Goal: Task Accomplishment & Management: Manage account settings

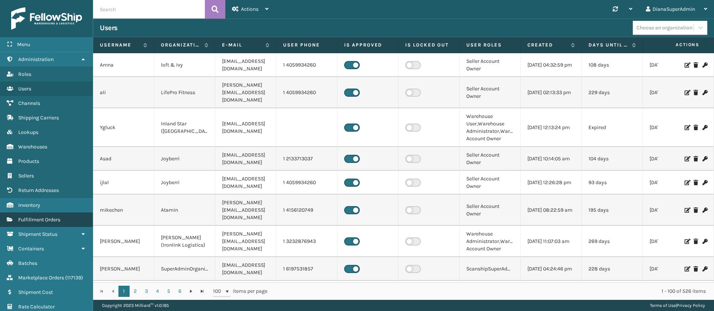
click at [55, 218] on span "Fulfillment Orders" at bounding box center [39, 220] width 42 height 6
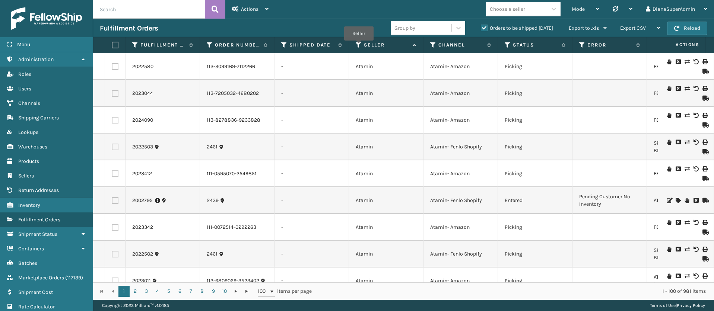
click at [359, 46] on icon at bounding box center [359, 45] width 6 height 7
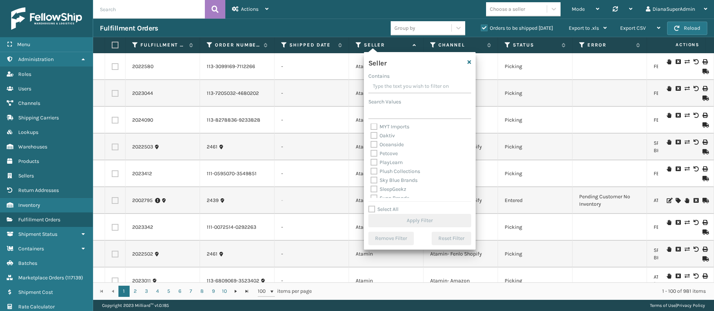
scroll to position [229, 0]
click at [370, 210] on label "Select All" at bounding box center [383, 209] width 30 height 6
click at [370, 206] on input "Select All" at bounding box center [424, 205] width 112 height 1
checkbox input "true"
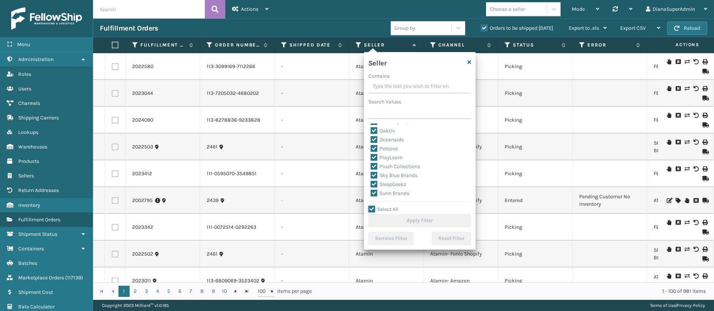
checkbox input "true"
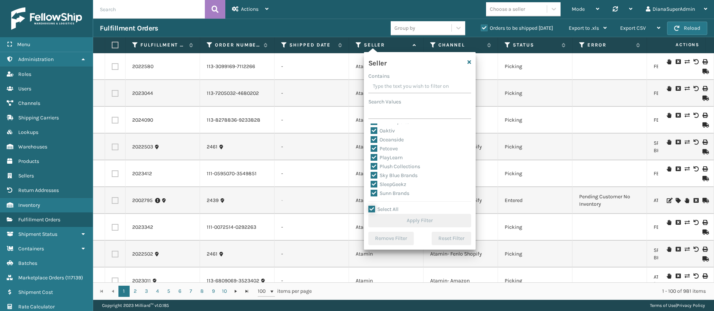
checkbox input "true"
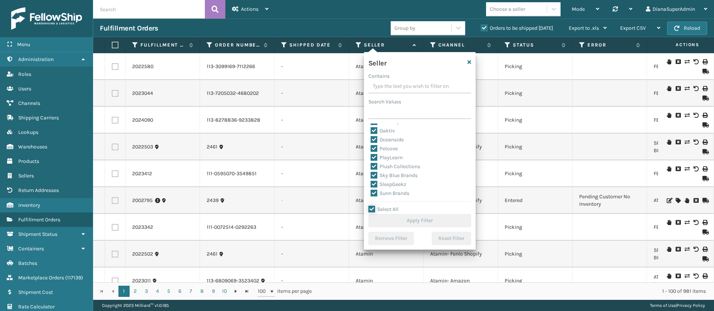
checkbox input "true"
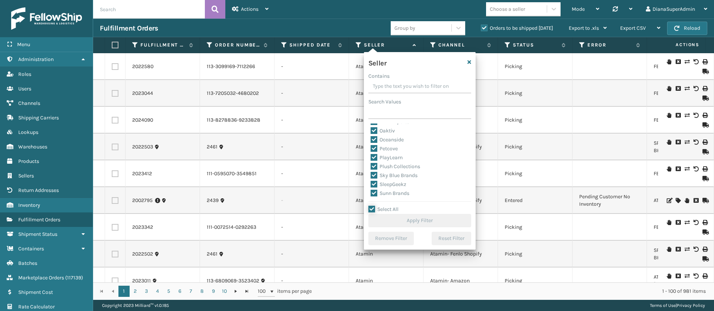
checkbox input "true"
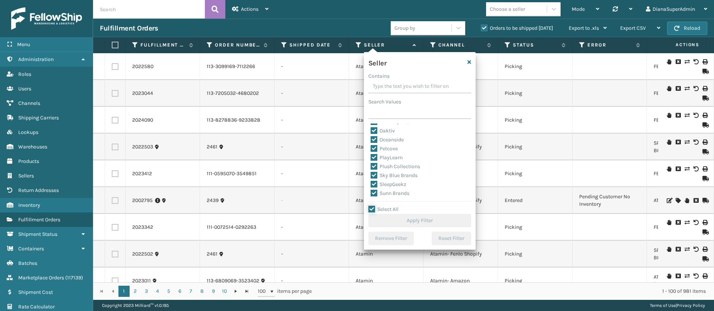
checkbox input "true"
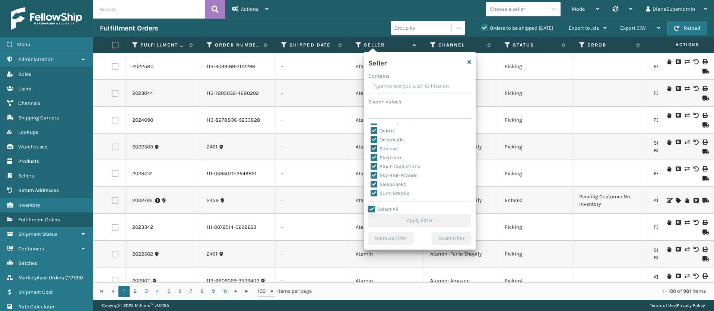
checkbox input "true"
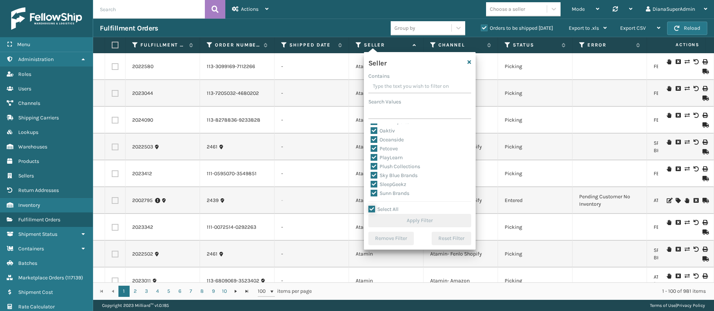
checkbox input "true"
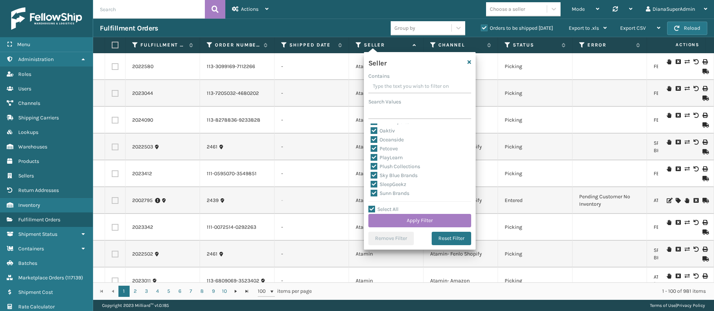
click at [373, 184] on label "SleepGeekz" at bounding box center [389, 184] width 36 height 6
click at [371, 184] on input "SleepGeekz" at bounding box center [371, 182] width 0 height 5
checkbox input "false"
click at [405, 219] on button "Apply Filter" at bounding box center [419, 220] width 103 height 13
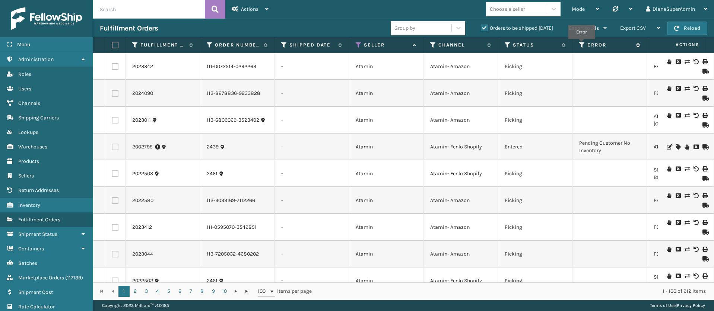
click at [581, 44] on icon at bounding box center [582, 45] width 6 height 7
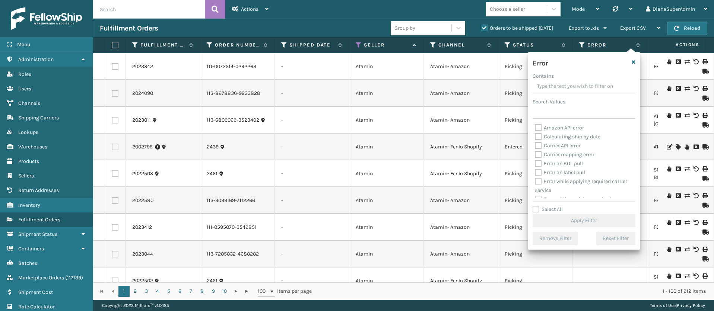
click at [534, 206] on label "Select All" at bounding box center [548, 209] width 30 height 6
click at [534, 206] on input "Select All" at bounding box center [589, 205] width 112 height 1
checkbox input "true"
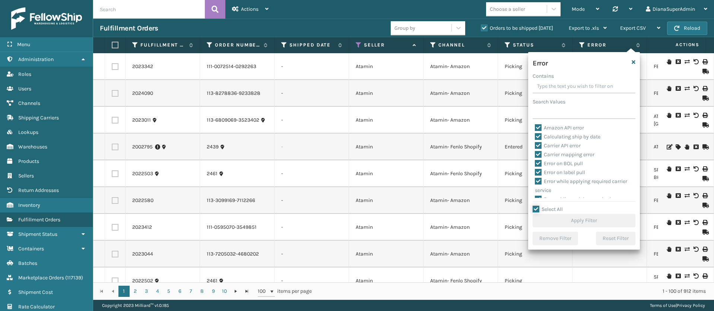
checkbox input "true"
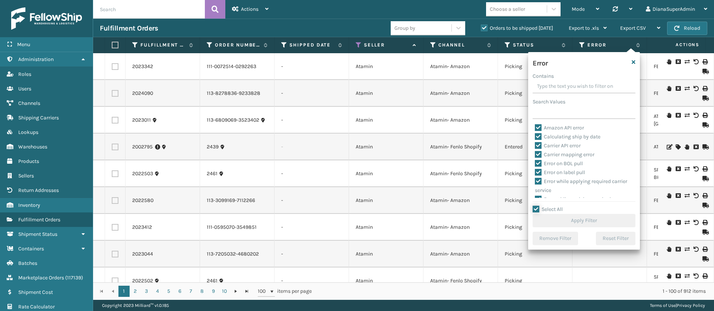
checkbox input "true"
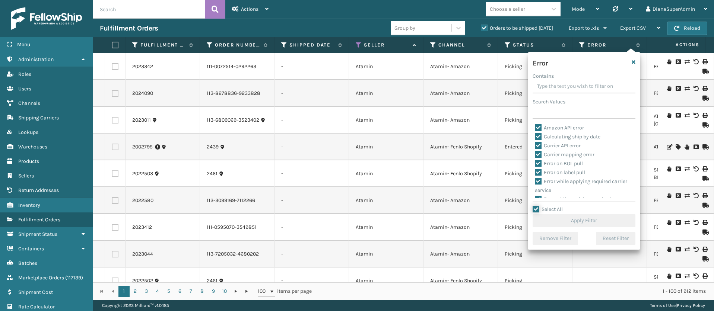
checkbox input "true"
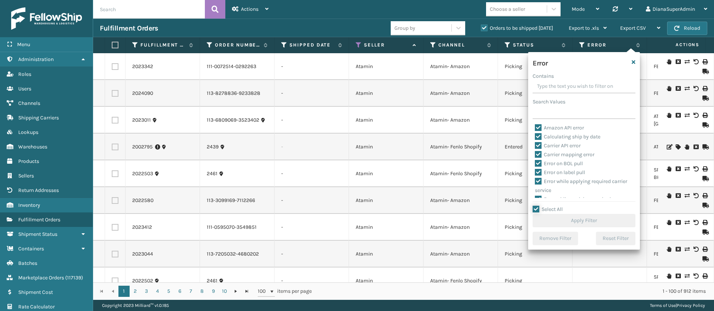
checkbox input "true"
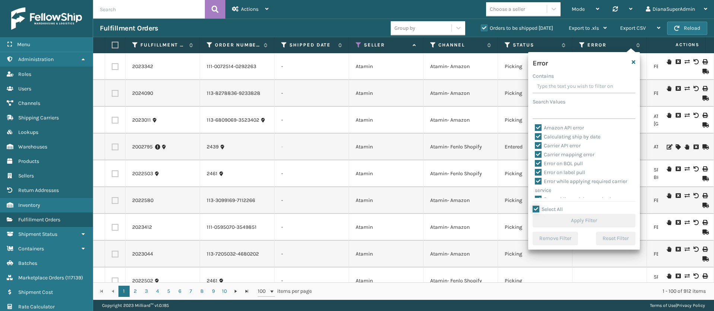
checkbox input "true"
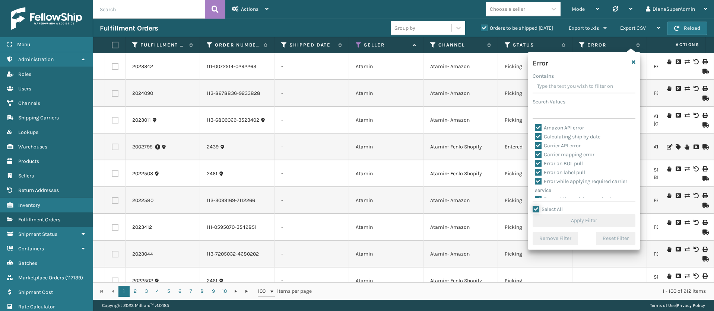
checkbox input "true"
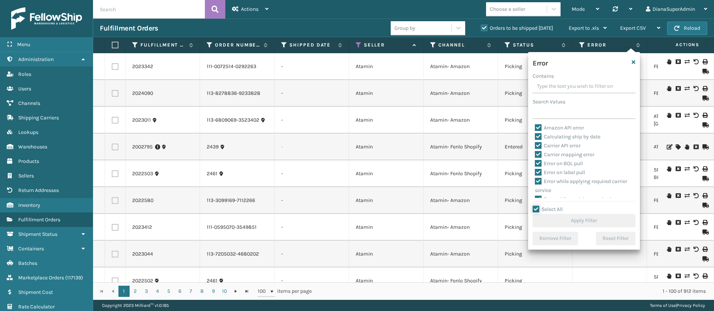
checkbox input "true"
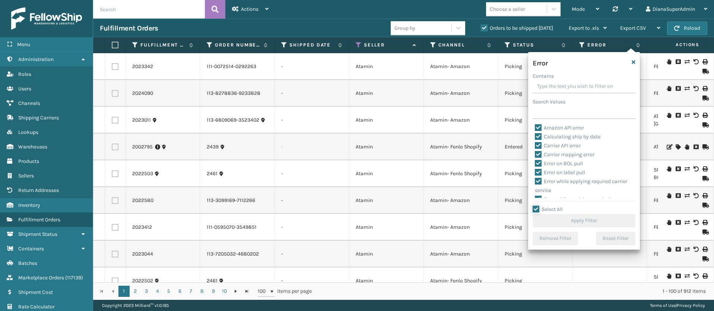
checkbox input "true"
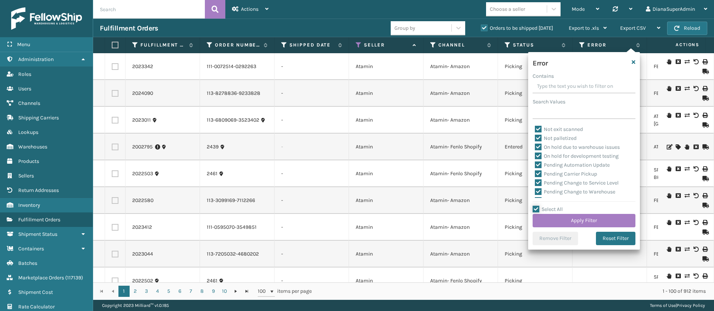
scroll to position [152, 0]
click at [539, 162] on label "Pending Automation Update" at bounding box center [572, 164] width 75 height 6
click at [535, 162] on input "Pending Automation Update" at bounding box center [535, 161] width 0 height 5
checkbox input "false"
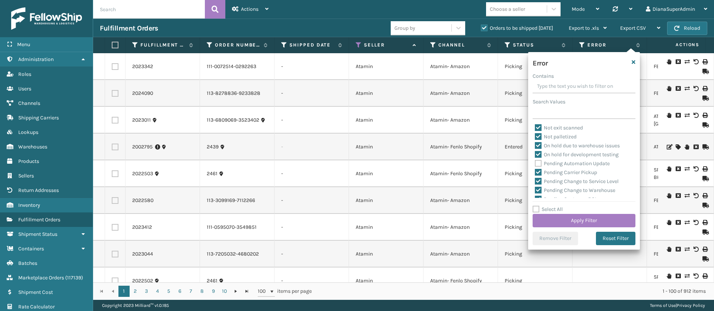
click at [539, 172] on label "Pending Carrier Pickup" at bounding box center [566, 172] width 62 height 6
click at [535, 172] on input "Pending Carrier Pickup" at bounding box center [535, 170] width 0 height 5
checkbox input "false"
click at [539, 179] on label "Pending Change to Service Level" at bounding box center [577, 181] width 84 height 6
click at [535, 179] on input "Pending Change to Service Level" at bounding box center [535, 179] width 0 height 5
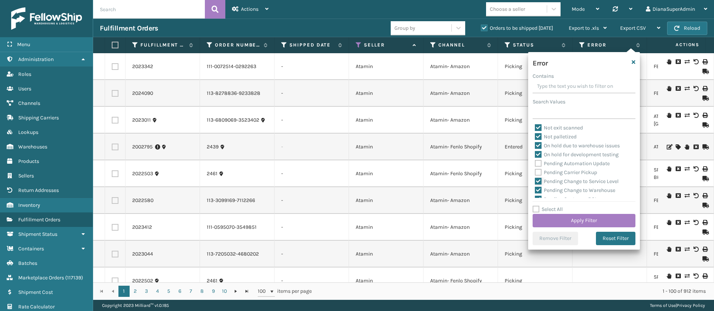
checkbox input "false"
click at [539, 159] on label "Pending Change to Warehouse" at bounding box center [575, 158] width 80 height 6
click at [535, 159] on input "Pending Change to Warehouse" at bounding box center [535, 156] width 0 height 5
checkbox input "false"
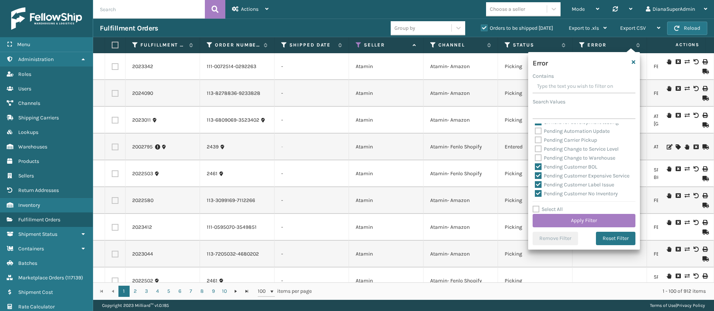
click at [539, 167] on label "Pending Customer BOL" at bounding box center [566, 167] width 63 height 6
click at [535, 167] on input "Pending Customer BOL" at bounding box center [535, 165] width 0 height 5
checkbox input "false"
click at [539, 173] on label "Pending Customer Expensive Service" at bounding box center [582, 176] width 95 height 6
click at [535, 173] on input "Pending Customer Expensive Service" at bounding box center [535, 174] width 0 height 5
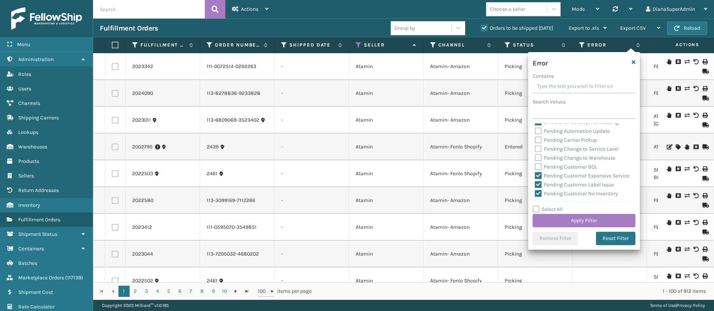
checkbox input "false"
click at [538, 188] on label "Pending Customer Label Issue" at bounding box center [574, 185] width 79 height 6
click at [535, 186] on input "Pending Customer Label Issue" at bounding box center [535, 183] width 0 height 5
checkbox input "false"
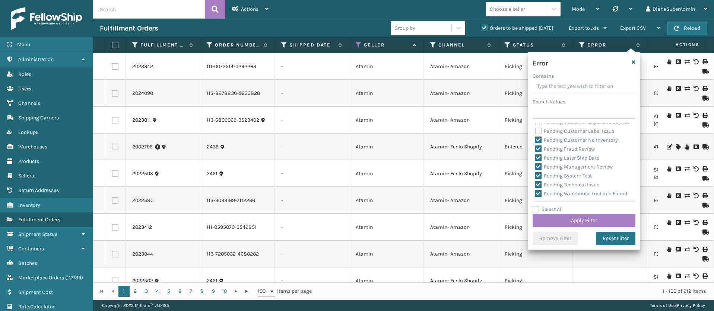
click at [539, 143] on label "Pending Customer No Inventory" at bounding box center [576, 140] width 83 height 6
click at [535, 141] on input "Pending Customer No Inventory" at bounding box center [535, 138] width 0 height 5
checkbox input "false"
click at [539, 152] on label "Pending Fraud Review" at bounding box center [565, 149] width 60 height 6
click at [535, 150] on input "Pending Fraud Review" at bounding box center [535, 147] width 0 height 5
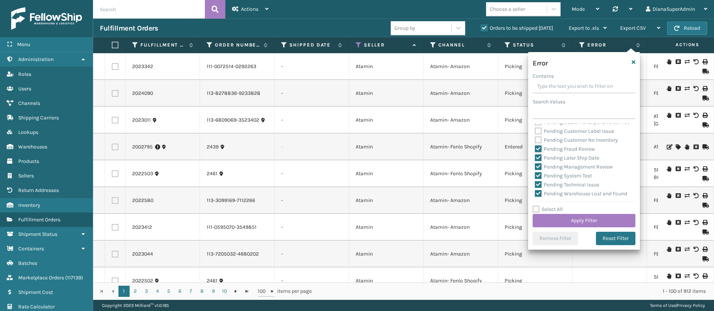
checkbox input "false"
click at [539, 161] on label "Pending Later Ship Date" at bounding box center [567, 158] width 64 height 6
click at [535, 159] on input "Pending Later Ship Date" at bounding box center [535, 156] width 0 height 5
checkbox input "false"
click at [539, 170] on label "Pending Management Review" at bounding box center [574, 167] width 78 height 6
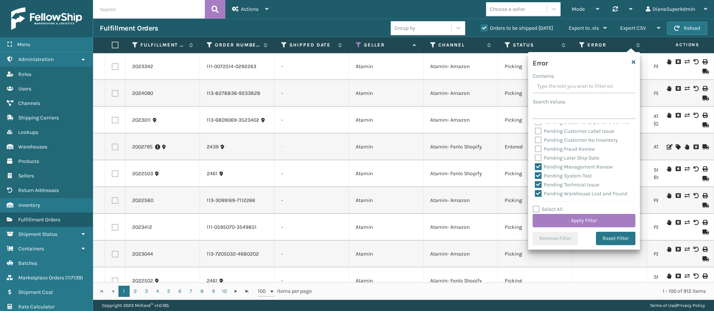
click at [535, 168] on input "Pending Management Review" at bounding box center [535, 165] width 0 height 5
checkbox input "false"
click at [539, 179] on label "Pending System Test" at bounding box center [563, 176] width 57 height 6
click at [535, 177] on input "Pending System Test" at bounding box center [535, 174] width 0 height 5
checkbox input "false"
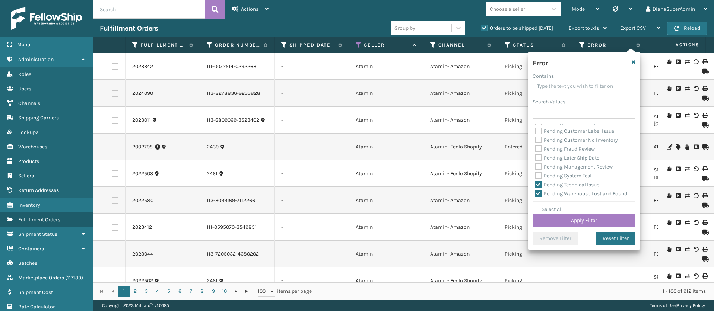
click at [539, 188] on label "Pending Technical Issue" at bounding box center [567, 185] width 64 height 6
click at [535, 186] on input "Pending Technical Issue" at bounding box center [535, 183] width 0 height 5
checkbox input "false"
click at [542, 142] on label "Pending Warehouse Lost and Found" at bounding box center [581, 138] width 92 height 6
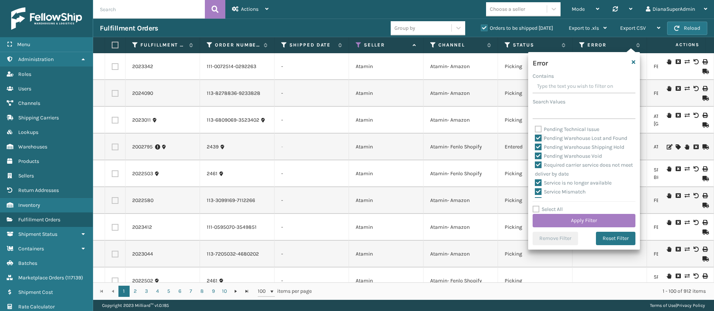
click at [535, 139] on input "Pending Warehouse Lost and Found" at bounding box center [535, 136] width 0 height 5
checkbox input "false"
click at [540, 150] on label "Pending Warehouse Shipping Hold" at bounding box center [579, 147] width 89 height 6
click at [535, 148] on input "Pending Warehouse Shipping Hold" at bounding box center [535, 145] width 0 height 5
checkbox input "false"
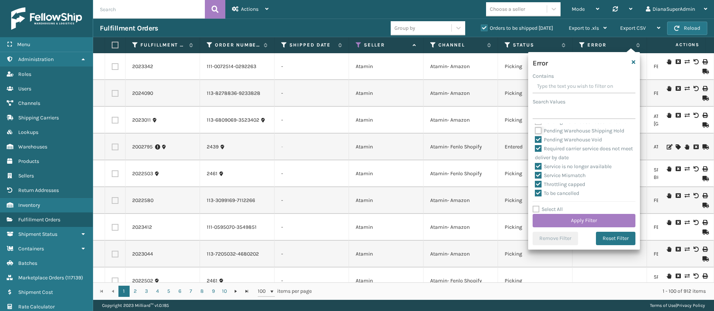
scroll to position [327, 0]
click at [537, 143] on label "Pending Warehouse Void" at bounding box center [568, 140] width 67 height 6
click at [535, 140] on input "Pending Warehouse Void" at bounding box center [535, 138] width 0 height 5
checkbox input "false"
click at [576, 221] on button "Apply Filter" at bounding box center [584, 220] width 103 height 13
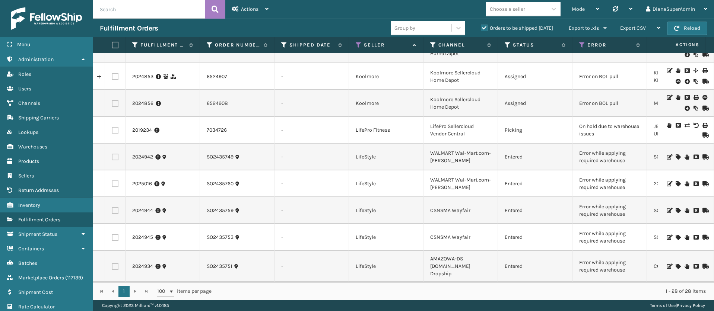
scroll to position [532, 0]
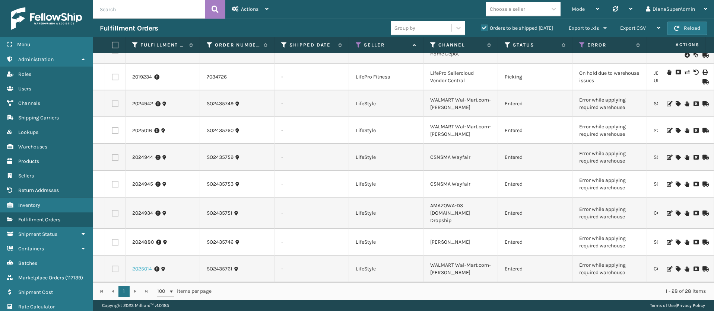
click at [148, 266] on link "2025014" at bounding box center [142, 269] width 20 height 7
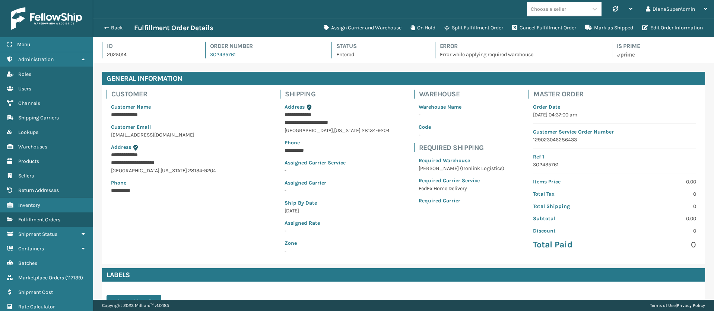
scroll to position [18, 621]
click at [369, 25] on button "Assign Carrier and Warehouse" at bounding box center [362, 27] width 87 height 15
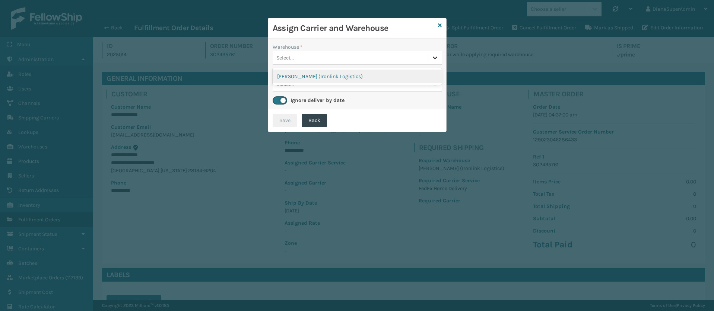
click at [435, 53] on div at bounding box center [434, 57] width 13 height 13
click at [374, 78] on div "[PERSON_NAME] (Ironlink Logistics)" at bounding box center [357, 77] width 169 height 14
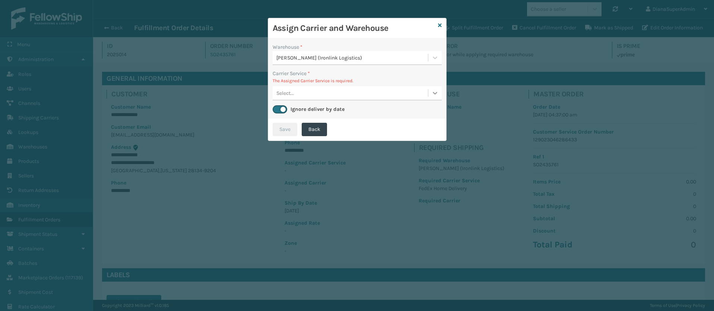
click at [431, 91] on icon at bounding box center [434, 92] width 7 height 7
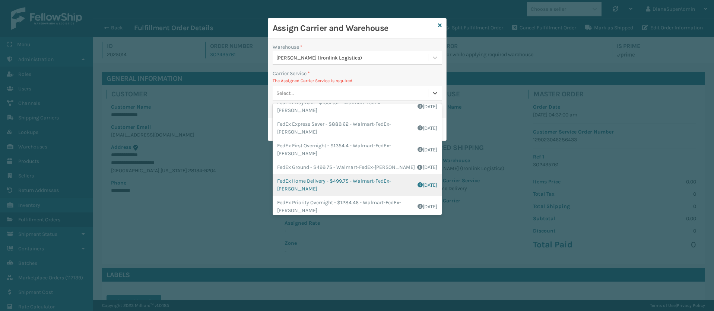
scroll to position [27, 0]
click at [309, 183] on div "FedEx Home Delivery - $499.75 - Walmart-FedEx-[PERSON_NAME] Shipping Cost $499.…" at bounding box center [357, 182] width 169 height 22
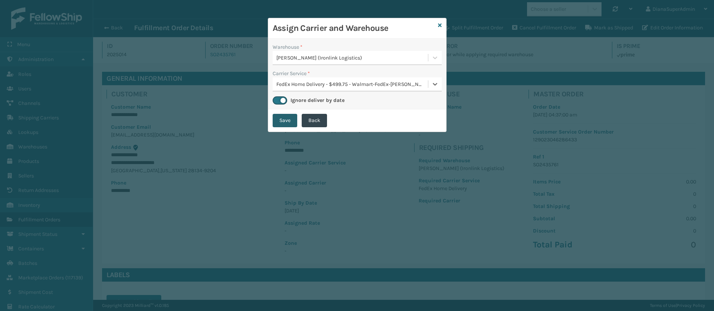
click at [288, 121] on button "Save" at bounding box center [285, 120] width 25 height 13
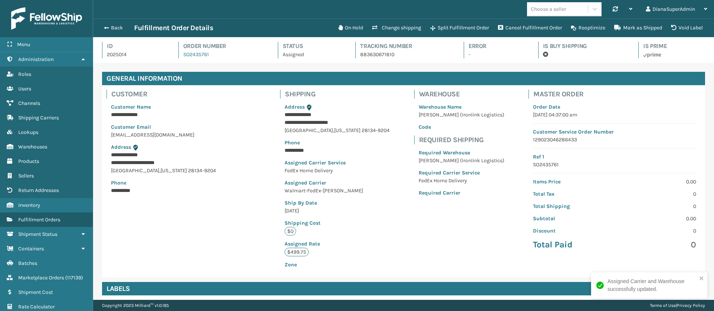
scroll to position [18, 621]
click at [107, 26] on span "button" at bounding box center [105, 27] width 4 height 5
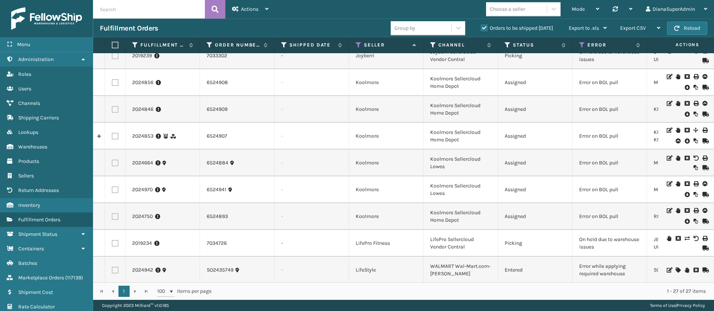
scroll to position [506, 0]
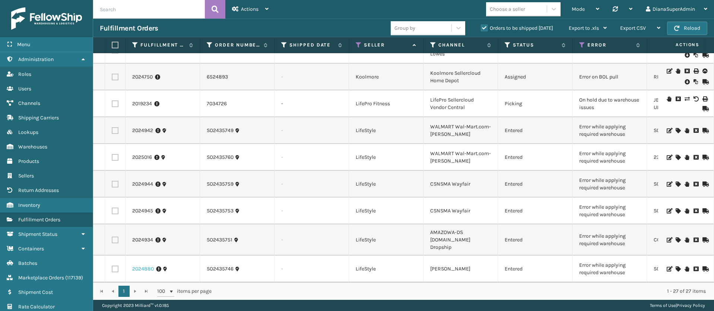
click at [139, 266] on link "2024880" at bounding box center [143, 269] width 22 height 7
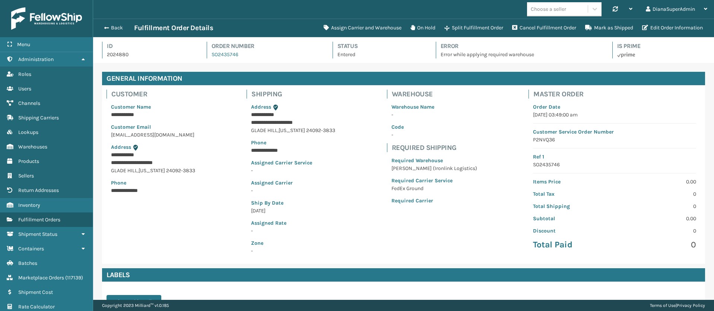
scroll to position [18, 621]
click at [355, 27] on button "Assign Carrier and Warehouse" at bounding box center [362, 27] width 87 height 15
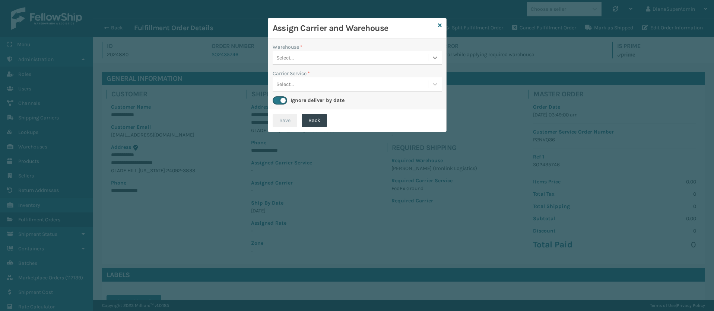
click at [433, 58] on icon at bounding box center [434, 57] width 7 height 7
click at [381, 75] on div "[PERSON_NAME] (Ironlink Logistics)" at bounding box center [357, 77] width 169 height 14
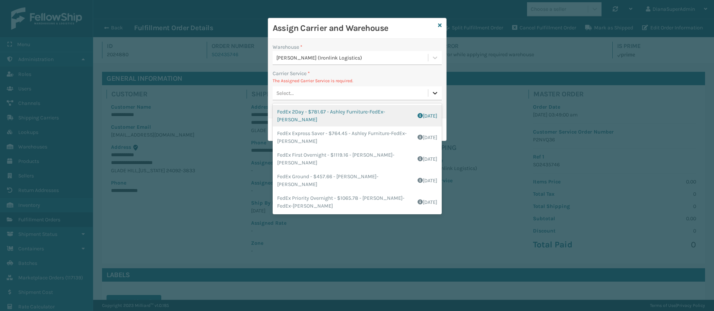
click at [436, 92] on icon at bounding box center [434, 92] width 7 height 7
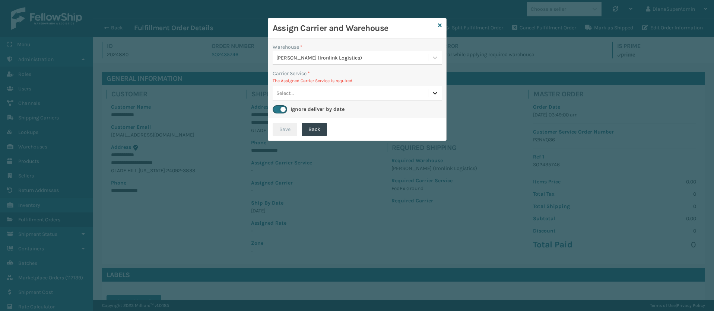
click at [436, 92] on icon at bounding box center [434, 92] width 7 height 7
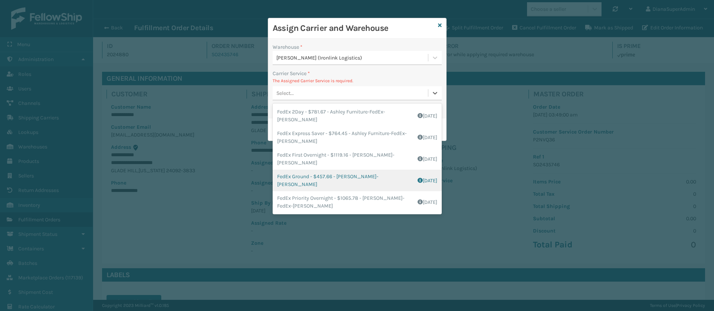
click at [295, 179] on div "FedEx Ground - $457.66 - Ashley Furniture-FedEx-[PERSON_NAME] Shipping Cost $45…" at bounding box center [357, 181] width 169 height 22
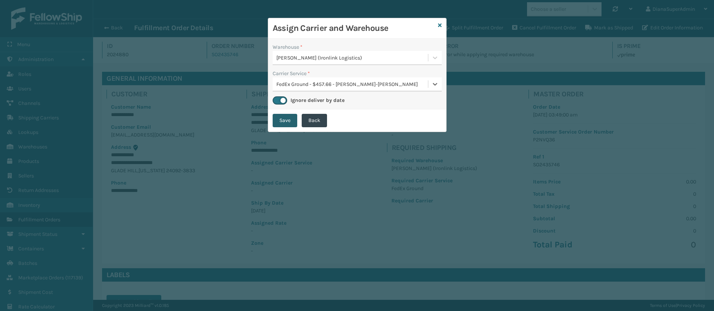
click at [293, 118] on button "Save" at bounding box center [285, 120] width 25 height 13
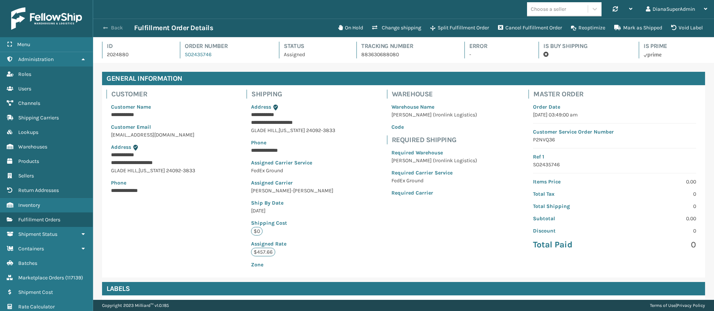
click at [111, 27] on button "Back" at bounding box center [117, 28] width 34 height 7
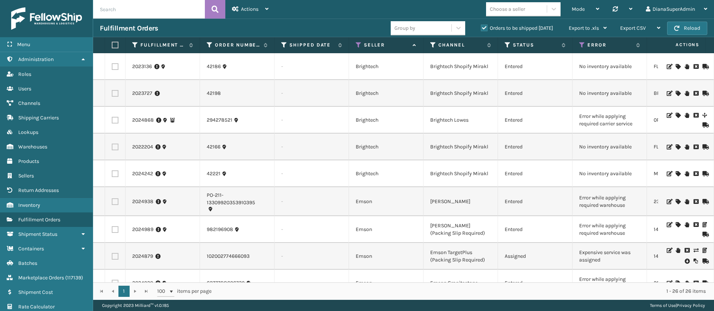
scroll to position [479, 0]
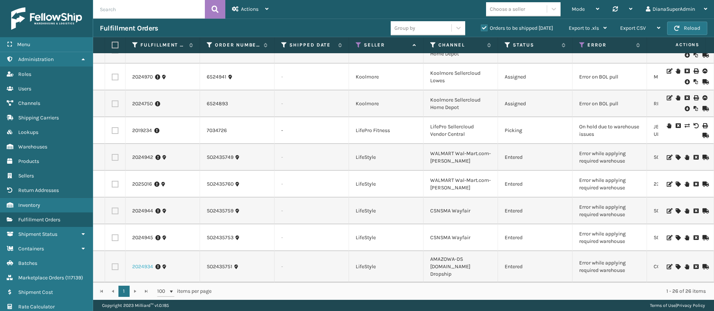
click at [143, 263] on link "2024934" at bounding box center [142, 266] width 21 height 7
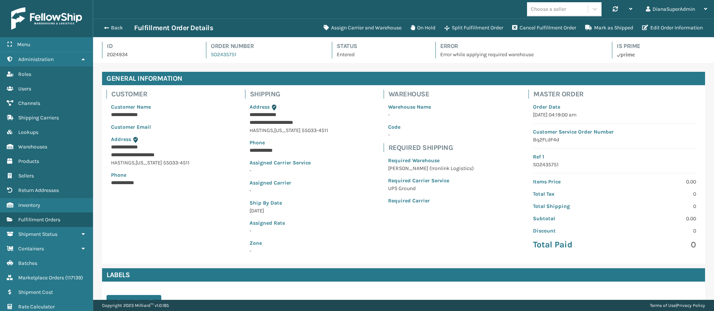
scroll to position [18, 621]
click at [358, 32] on button "Assign Carrier and Warehouse" at bounding box center [362, 27] width 87 height 15
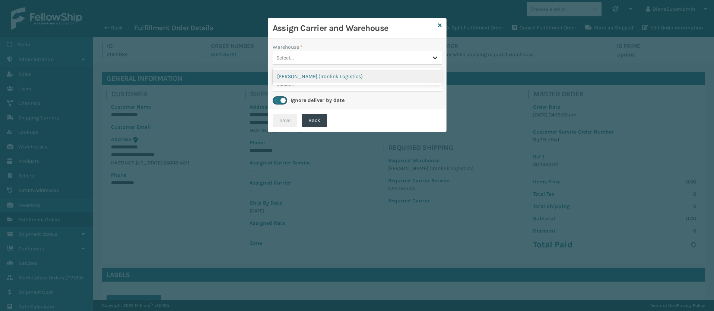
click at [434, 57] on icon at bounding box center [434, 57] width 7 height 7
click at [397, 77] on div "[PERSON_NAME] (Ironlink Logistics)" at bounding box center [357, 77] width 169 height 14
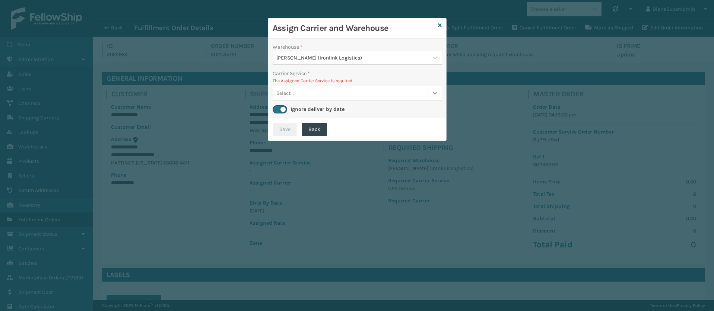
click at [436, 94] on icon at bounding box center [434, 92] width 7 height 7
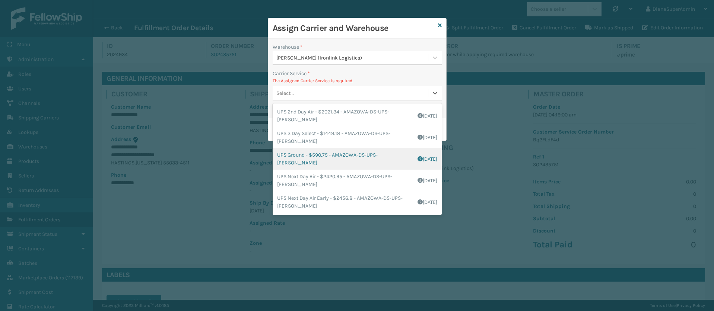
click at [307, 163] on div "UPS Ground - $590.75 - AMAZOWA-DS-UPS-[PERSON_NAME] Shipping Cost $590.75 Surpl…" at bounding box center [357, 159] width 169 height 22
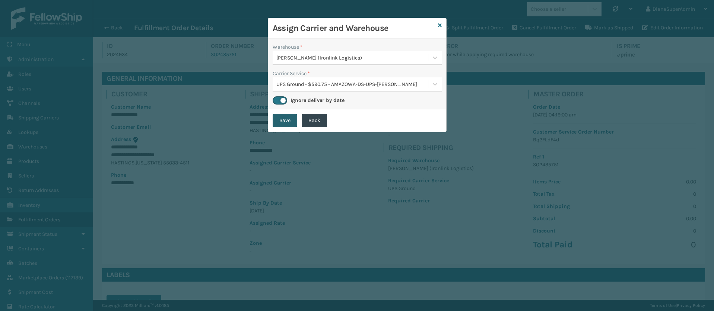
click at [280, 119] on button "Save" at bounding box center [285, 120] width 25 height 13
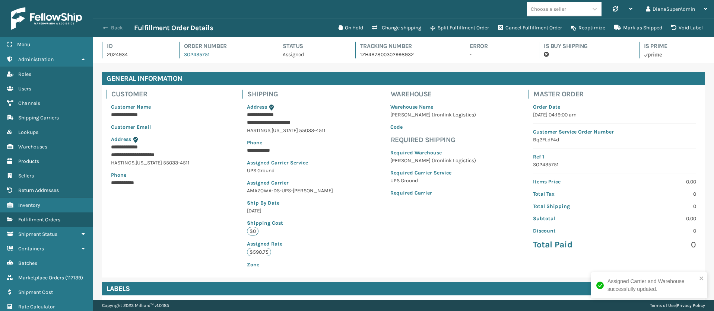
click at [109, 29] on button "Back" at bounding box center [117, 28] width 34 height 7
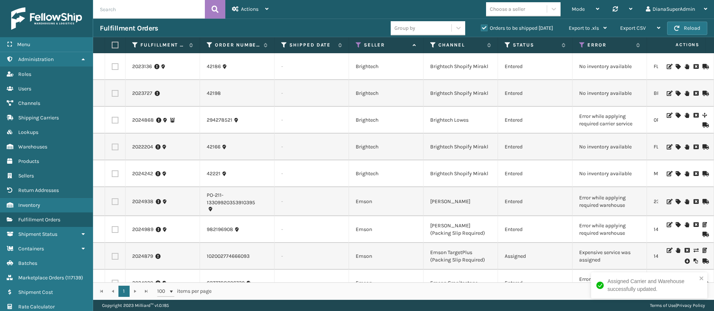
scroll to position [452, 0]
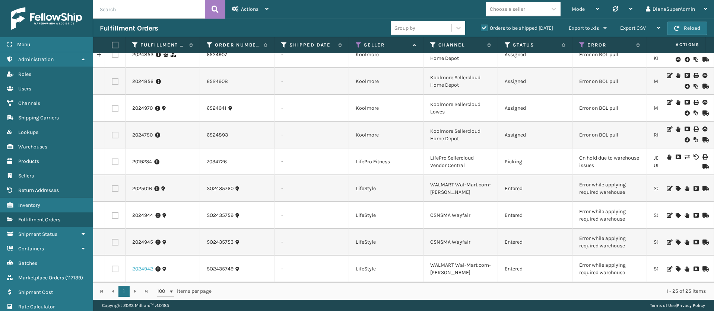
click at [141, 266] on link "2024942" at bounding box center [142, 269] width 21 height 7
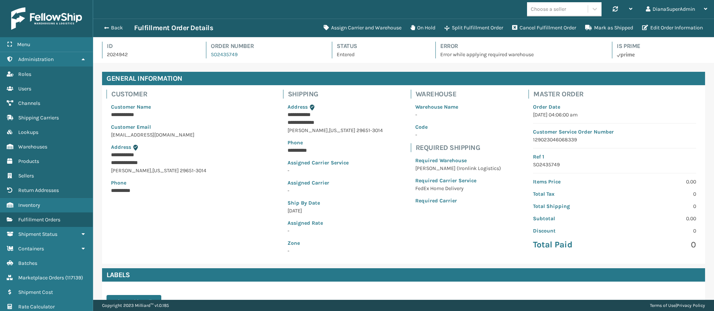
scroll to position [18, 621]
click at [367, 31] on button "Assign Carrier and Warehouse" at bounding box center [362, 27] width 87 height 15
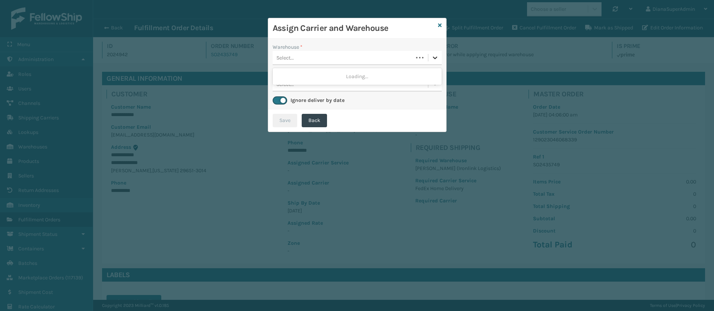
click at [438, 56] on icon at bounding box center [434, 57] width 7 height 7
click at [399, 73] on div "[PERSON_NAME] (Ironlink Logistics)" at bounding box center [357, 77] width 169 height 14
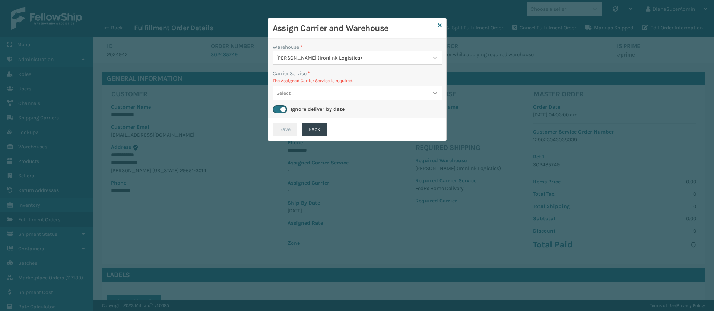
click at [435, 93] on icon at bounding box center [434, 92] width 7 height 7
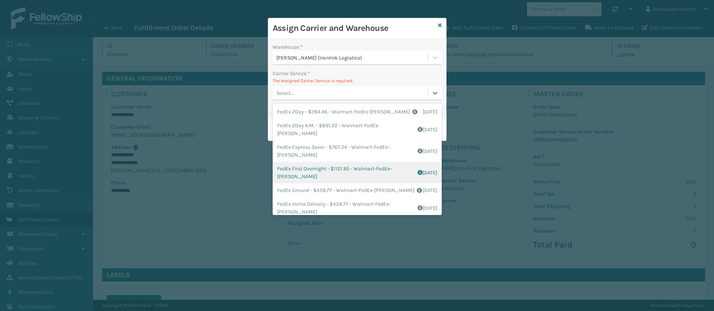
scroll to position [13, 0]
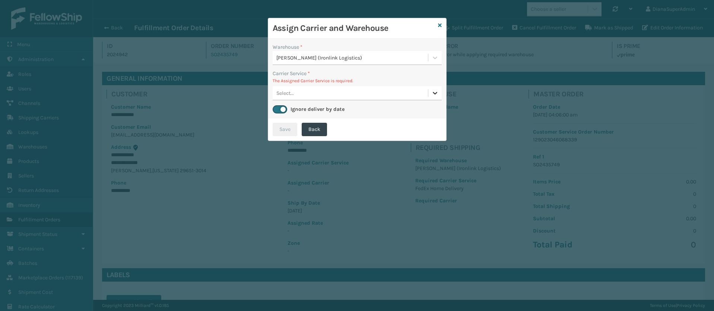
click at [431, 86] on div at bounding box center [434, 92] width 13 height 13
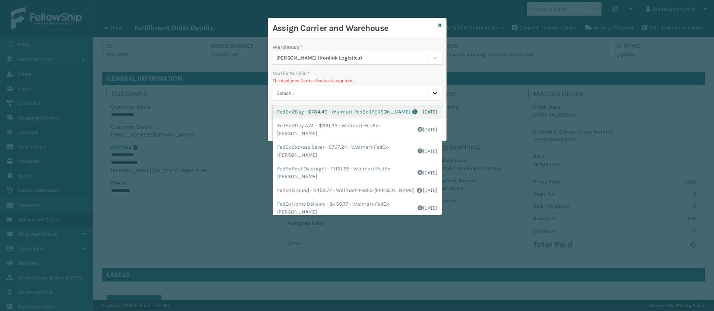
click at [431, 86] on div at bounding box center [434, 92] width 13 height 13
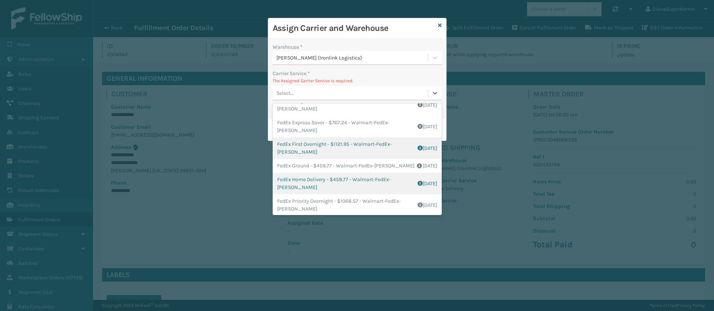
scroll to position [22, 0]
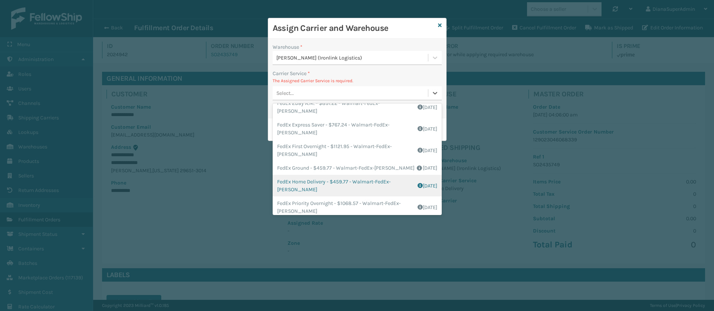
click at [307, 179] on div "FedEx Home Delivery - $459.77 - Walmart-FedEx-[PERSON_NAME] Shipping Cost $459.…" at bounding box center [357, 186] width 169 height 22
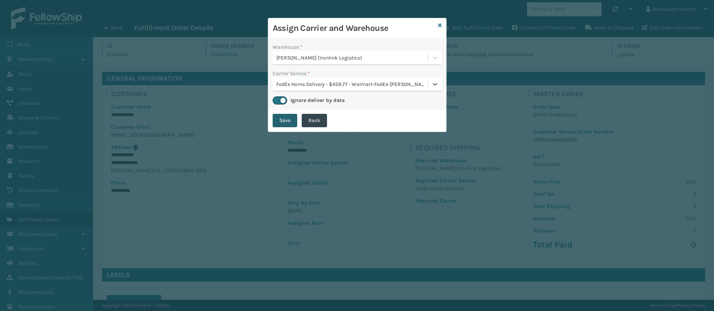
click at [281, 119] on button "Save" at bounding box center [285, 120] width 25 height 13
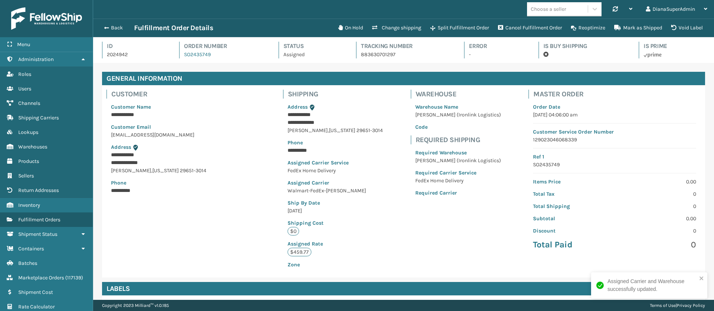
scroll to position [18, 621]
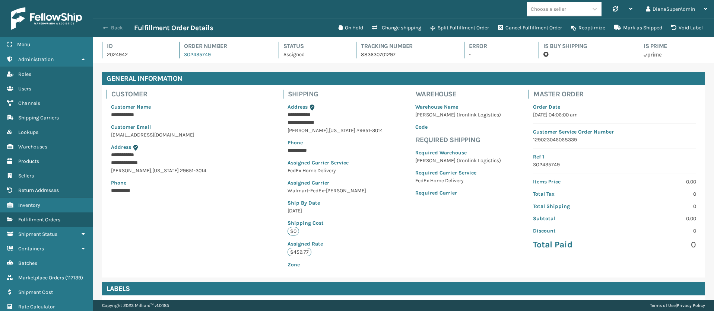
click at [105, 27] on span "button" at bounding box center [105, 27] width 4 height 5
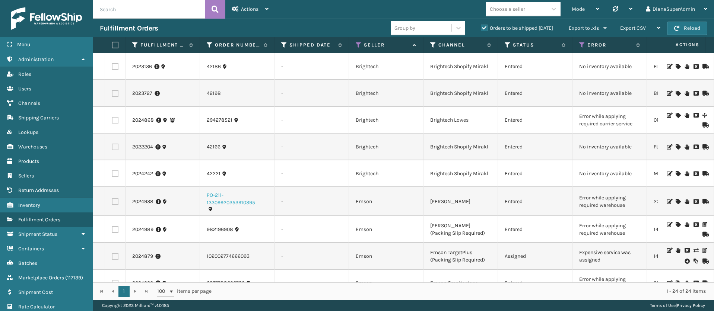
scroll to position [425, 0]
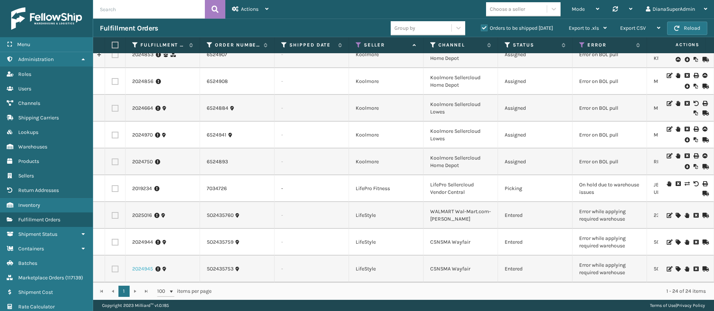
click at [137, 266] on link "2024945" at bounding box center [142, 269] width 21 height 7
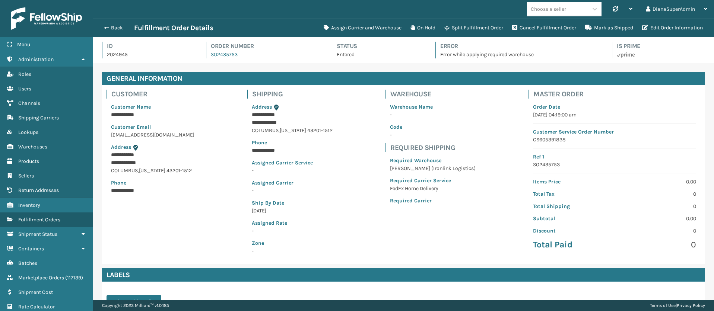
scroll to position [18, 621]
click at [375, 28] on button "Assign Carrier and Warehouse" at bounding box center [362, 27] width 87 height 15
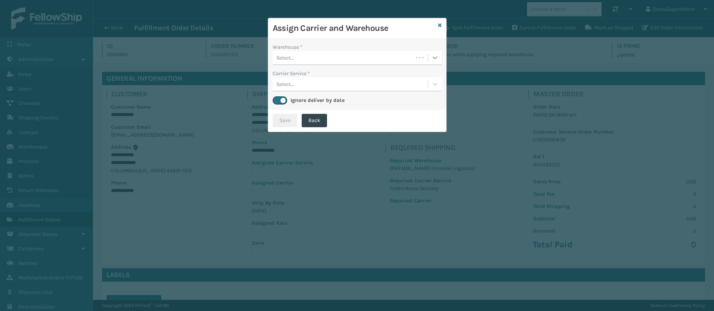
click at [439, 55] on div at bounding box center [434, 57] width 13 height 13
click at [370, 77] on div "[PERSON_NAME] (Ironlink Logistics)" at bounding box center [357, 77] width 169 height 14
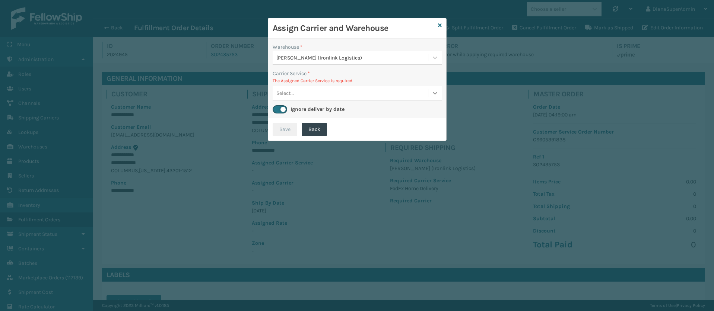
click at [432, 95] on icon at bounding box center [434, 92] width 7 height 7
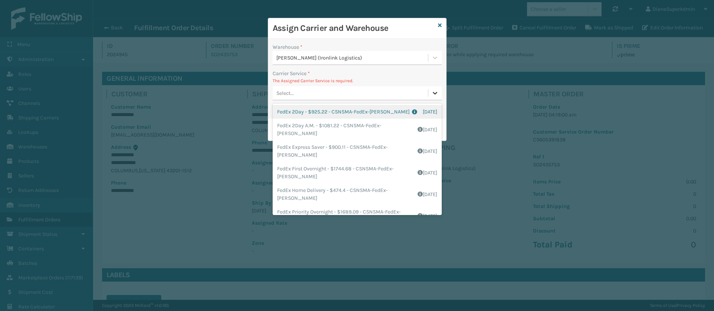
click at [439, 92] on div at bounding box center [434, 92] width 13 height 13
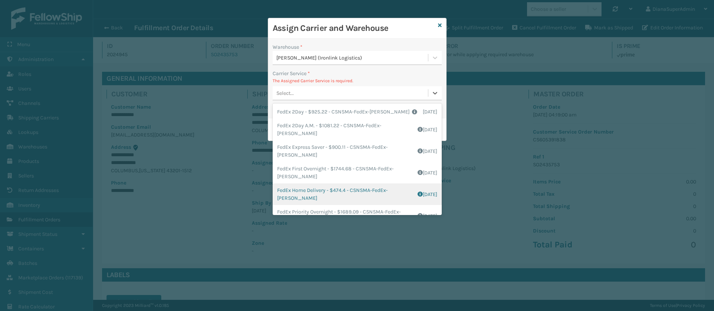
click at [296, 190] on div "FedEx Home Delivery - $474.4 - CSNSMA-FedEx-[PERSON_NAME] Shipping Cost $474.4 …" at bounding box center [357, 195] width 169 height 22
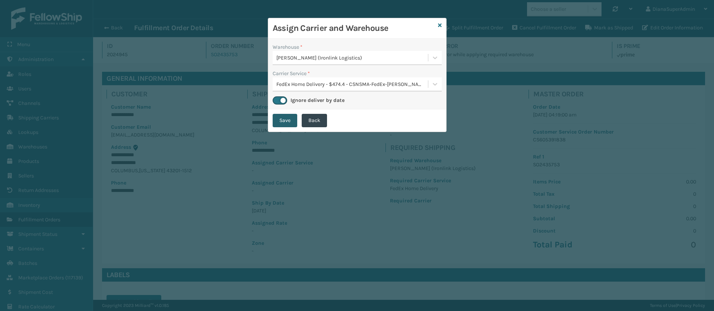
click at [283, 121] on button "Save" at bounding box center [285, 120] width 25 height 13
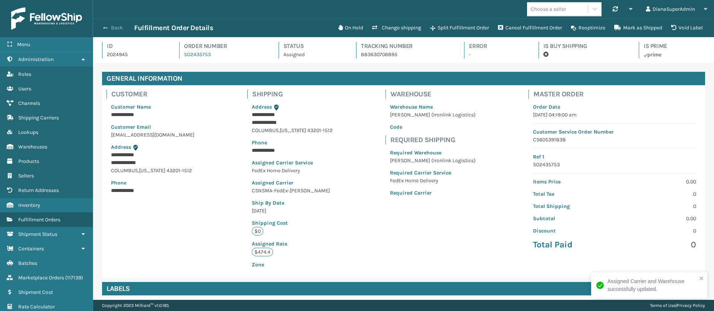
click at [112, 29] on button "Back" at bounding box center [117, 28] width 34 height 7
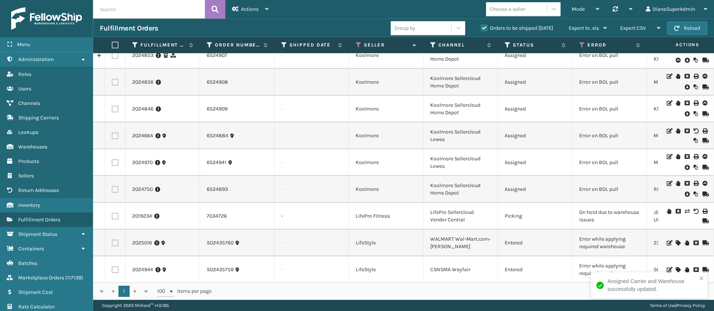
scroll to position [398, 0]
click at [140, 266] on link "2024944" at bounding box center [142, 269] width 21 height 7
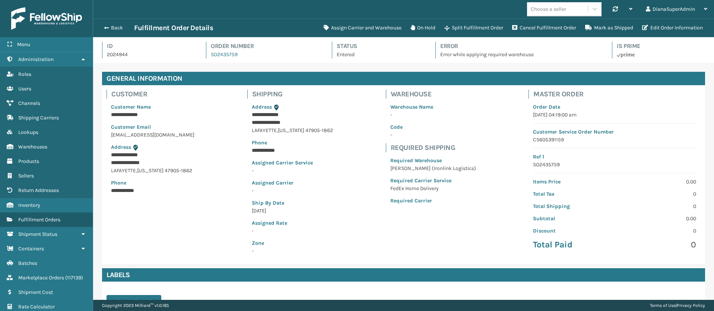
scroll to position [18, 621]
click at [367, 23] on button "Assign Carrier and Warehouse" at bounding box center [362, 27] width 87 height 15
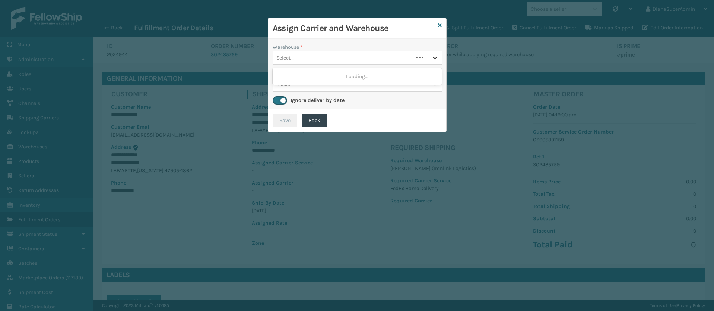
click at [433, 59] on icon at bounding box center [434, 57] width 7 height 7
click at [320, 76] on div "[PERSON_NAME] (Ironlink Logistics)" at bounding box center [357, 77] width 169 height 14
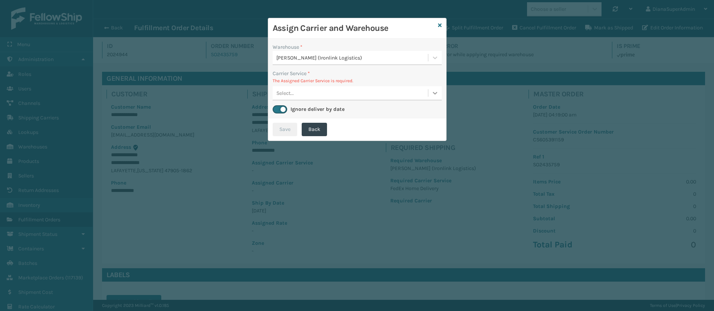
click at [435, 93] on icon at bounding box center [434, 92] width 7 height 7
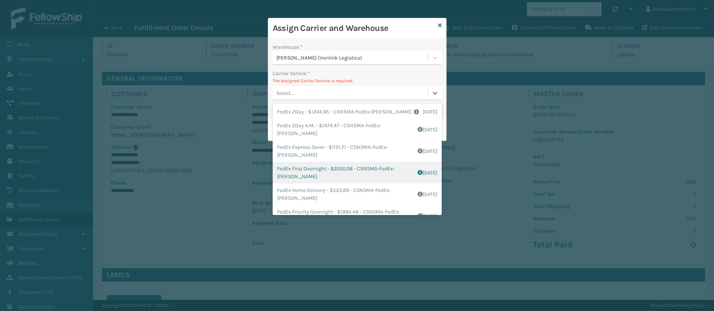
scroll to position [35, 0]
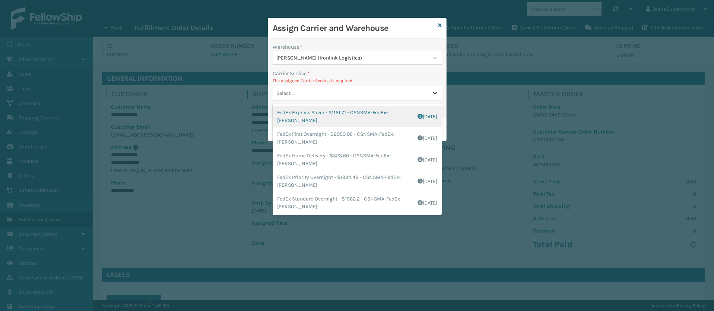
click at [436, 87] on div at bounding box center [434, 92] width 13 height 13
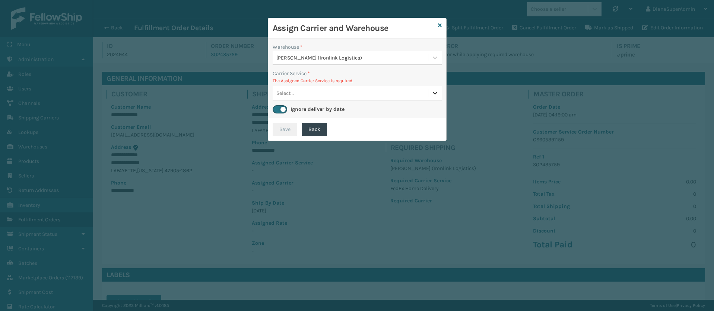
click at [436, 87] on div at bounding box center [434, 92] width 13 height 13
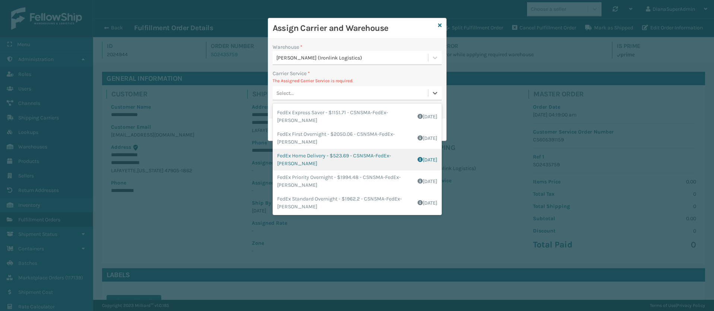
click at [315, 159] on div "FedEx Home Delivery - $523.69 - CSNSMA-FedEx-[PERSON_NAME] Shipping Cost $523.6…" at bounding box center [357, 160] width 169 height 22
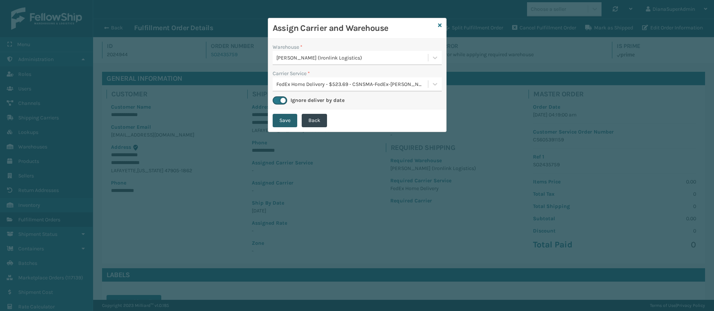
click at [282, 118] on button "Save" at bounding box center [285, 120] width 25 height 13
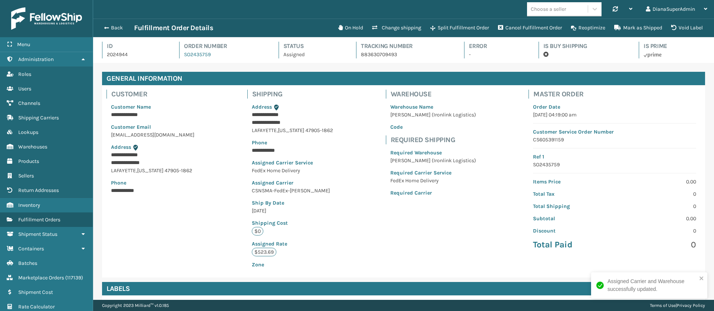
scroll to position [18, 621]
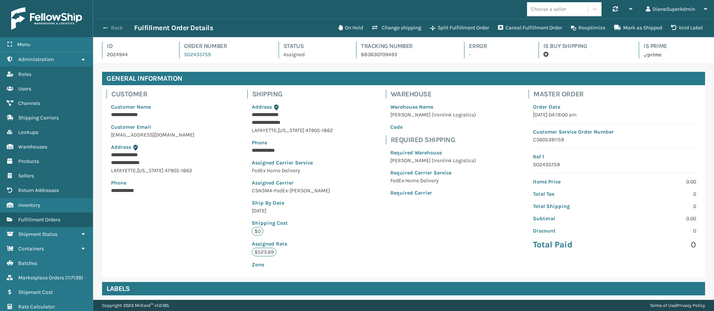
click at [111, 28] on button "Back" at bounding box center [117, 28] width 34 height 7
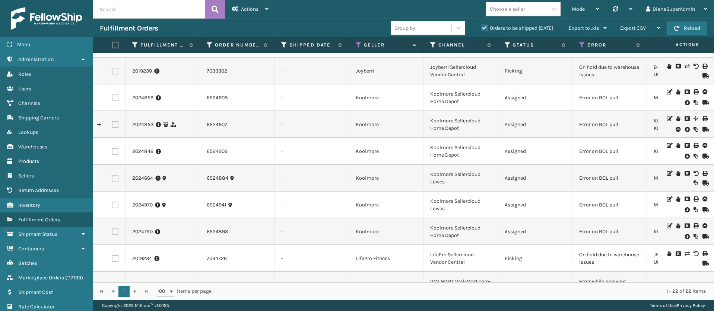
scroll to position [371, 0]
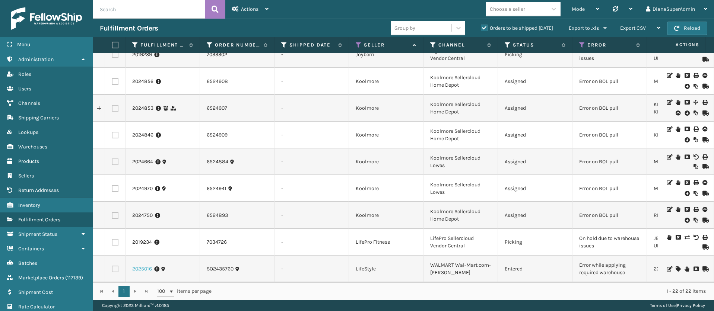
click at [139, 266] on link "2025016" at bounding box center [142, 269] width 20 height 7
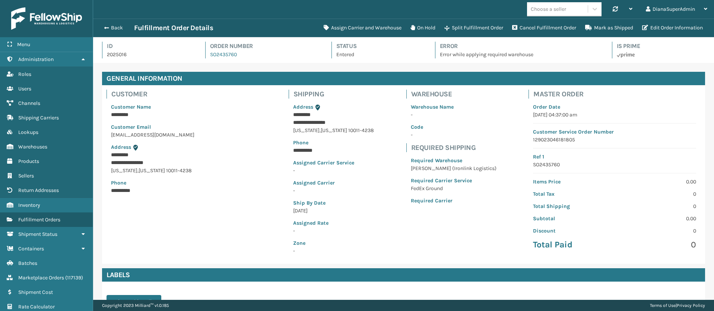
scroll to position [18, 621]
click at [363, 24] on button "Assign Carrier and Warehouse" at bounding box center [362, 27] width 87 height 15
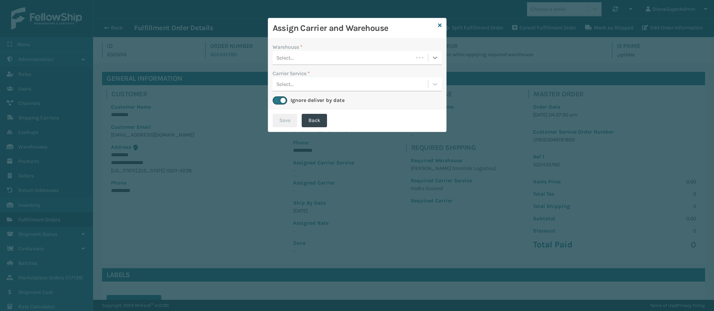
click at [435, 55] on icon at bounding box center [434, 57] width 7 height 7
click at [378, 73] on div "[PERSON_NAME] (Ironlink Logistics)" at bounding box center [357, 77] width 169 height 14
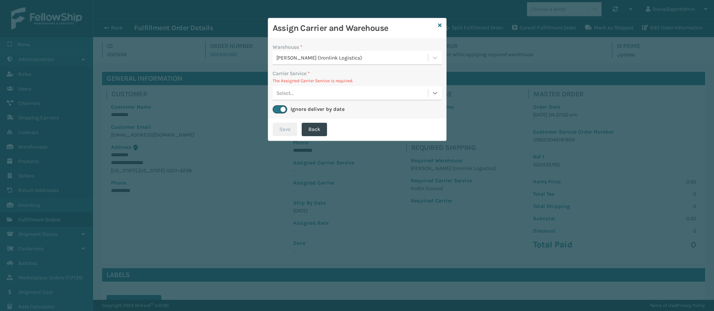
click at [431, 89] on div at bounding box center [434, 92] width 13 height 13
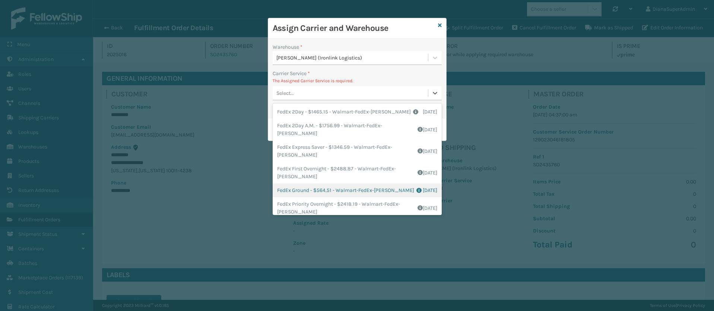
click at [290, 191] on div "FedEx Ground - $564.51 - Walmart-FedEx-[PERSON_NAME] Shipping Cost $564.51 Surp…" at bounding box center [357, 191] width 169 height 14
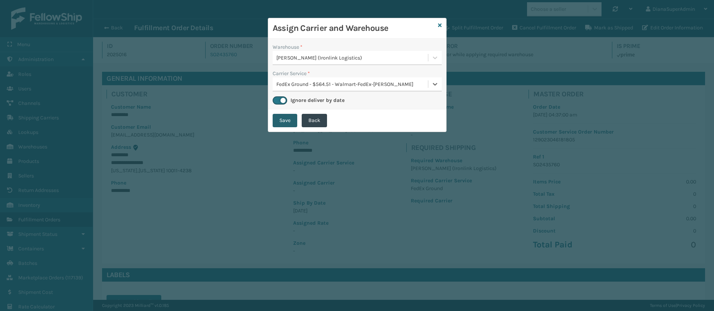
click at [288, 119] on button "Save" at bounding box center [285, 120] width 25 height 13
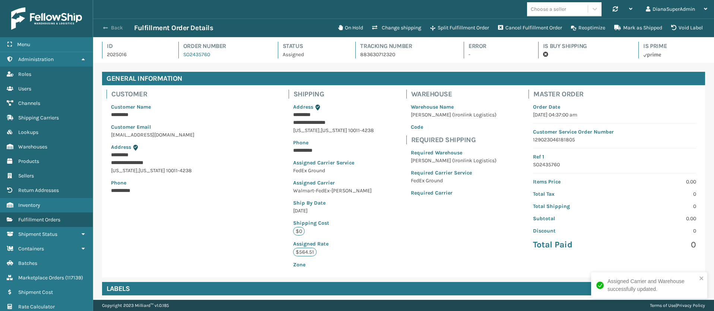
click at [107, 29] on span "button" at bounding box center [105, 27] width 4 height 5
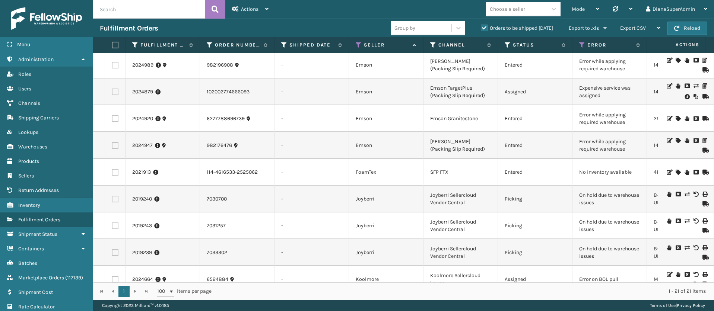
scroll to position [152, 0]
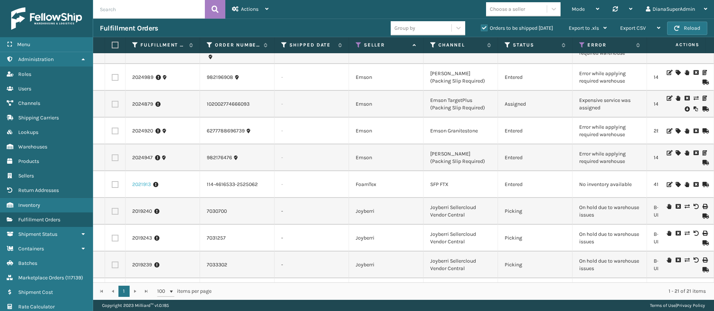
click at [138, 184] on link "2021913" at bounding box center [141, 184] width 19 height 7
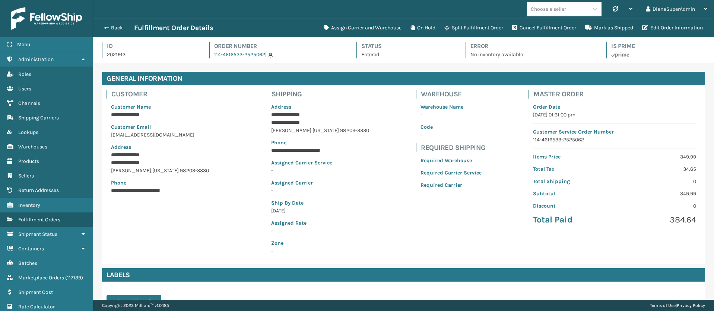
scroll to position [18, 621]
click at [369, 32] on button "Assign Carrier and Warehouse" at bounding box center [362, 27] width 87 height 15
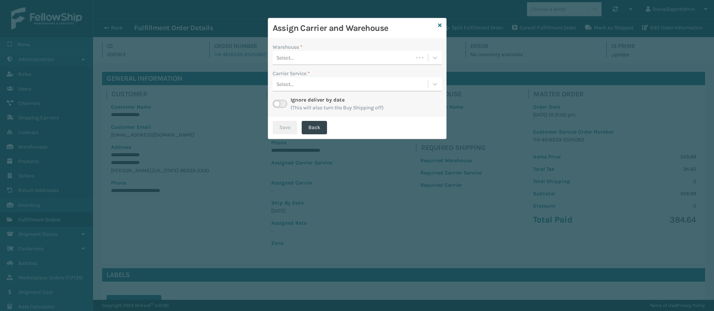
click at [283, 102] on label at bounding box center [280, 104] width 15 height 8
click at [278, 102] on input "checkbox" at bounding box center [275, 102] width 5 height 5
checkbox input "true"
click at [432, 56] on icon at bounding box center [434, 57] width 7 height 7
click at [407, 76] on div "TFM" at bounding box center [357, 77] width 169 height 14
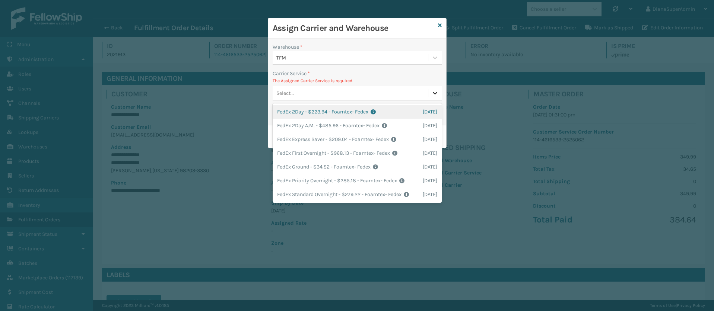
click at [437, 93] on icon at bounding box center [435, 93] width 4 height 3
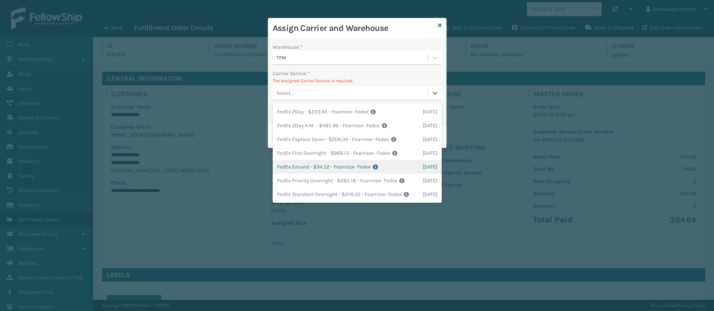
click at [292, 166] on div "FedEx Ground - $34.52 - Foamtex- Fedex Shipping Cost $34.52 Surplus Cost $0 Tot…" at bounding box center [357, 167] width 169 height 14
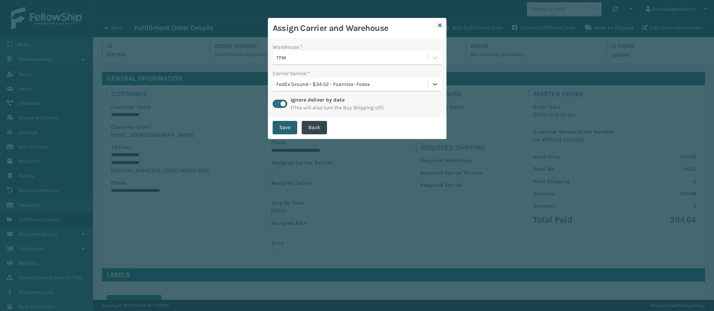
click at [278, 128] on button "Save" at bounding box center [285, 127] width 25 height 13
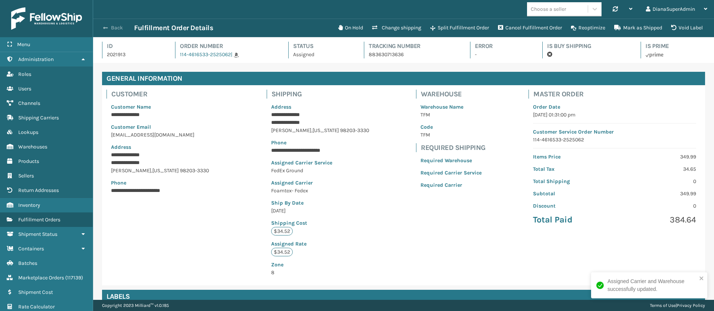
click at [111, 30] on button "Back" at bounding box center [117, 28] width 34 height 7
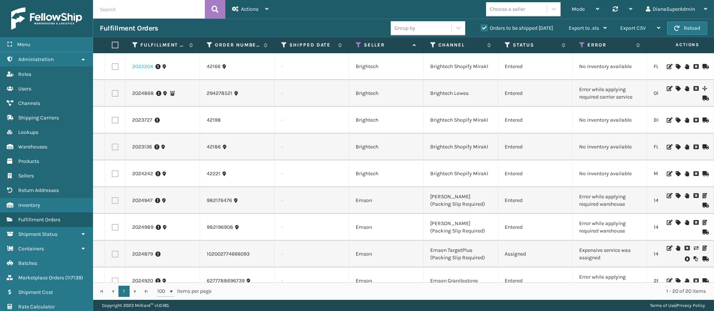
click at [136, 64] on link "2022204" at bounding box center [142, 66] width 21 height 7
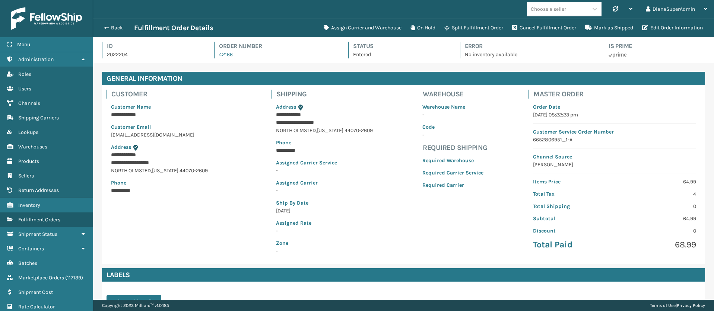
scroll to position [18, 621]
click at [354, 28] on button "Assign Carrier and Warehouse" at bounding box center [362, 27] width 87 height 15
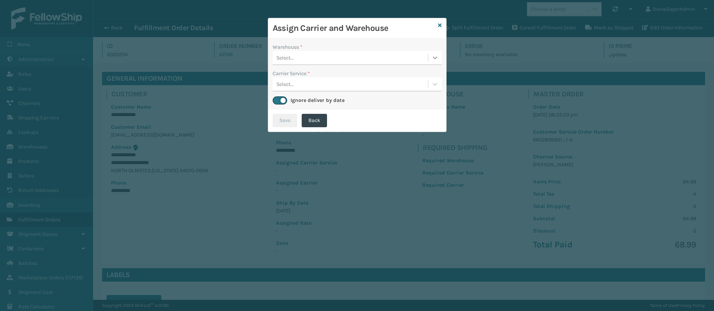
click at [437, 57] on icon at bounding box center [435, 58] width 4 height 3
click at [434, 55] on icon at bounding box center [434, 57] width 7 height 7
click at [439, 26] on icon at bounding box center [440, 25] width 4 height 5
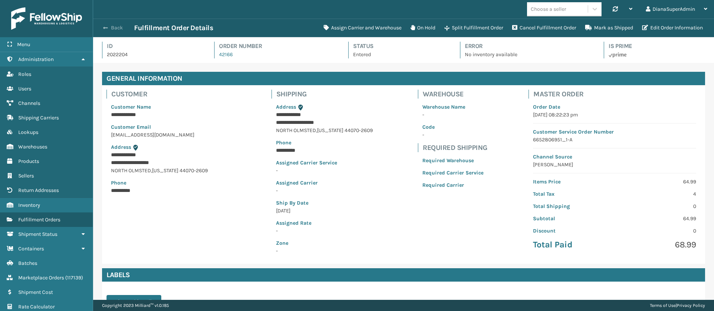
click at [110, 28] on button "Back" at bounding box center [117, 28] width 34 height 7
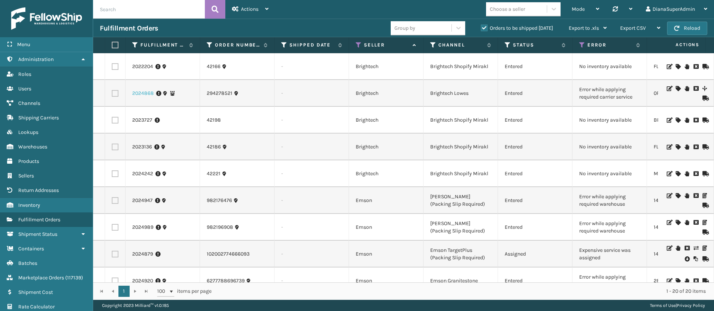
click at [149, 96] on link "2024868" at bounding box center [143, 93] width 22 height 7
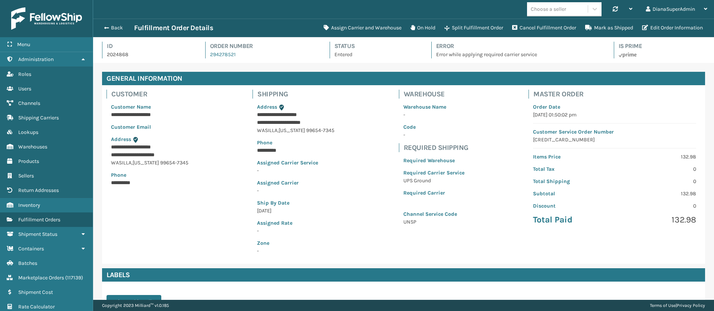
scroll to position [18, 621]
click at [351, 27] on button "Assign Carrier and Warehouse" at bounding box center [362, 27] width 87 height 15
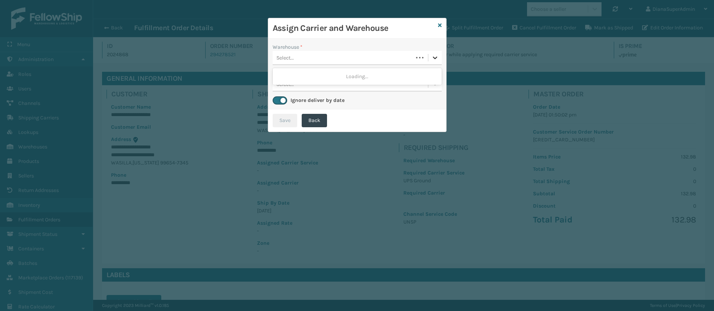
click at [435, 58] on icon at bounding box center [435, 58] width 4 height 3
click at [394, 72] on div "Fellowship - West" at bounding box center [357, 77] width 169 height 14
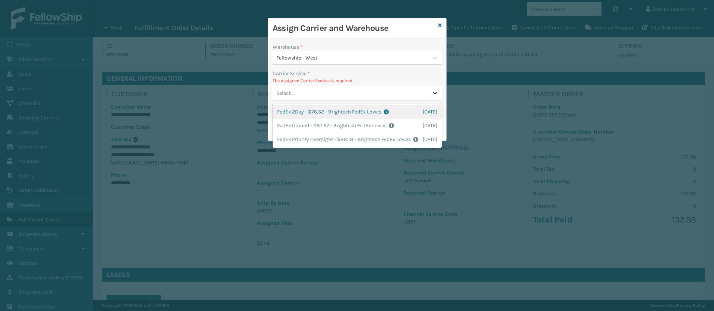
click at [431, 92] on div at bounding box center [434, 92] width 13 height 13
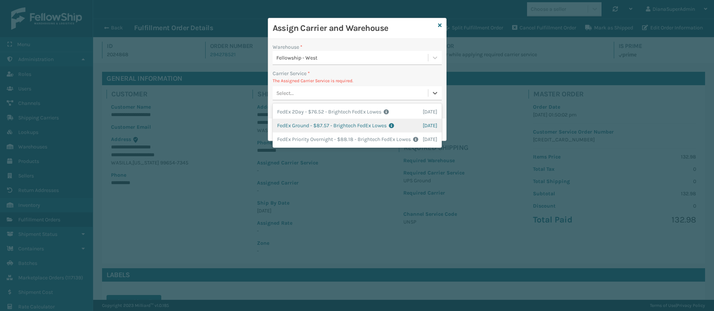
click at [302, 124] on div "FedEx Ground - $87.57 - Brightech FedEx Lowes Shipping Cost $87.57 Surplus Cost…" at bounding box center [357, 126] width 169 height 14
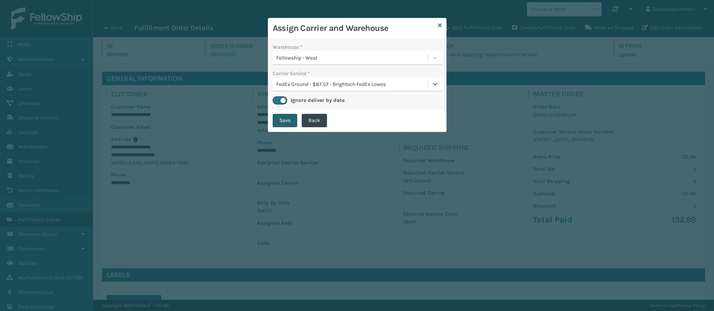
click at [285, 126] on button "Save" at bounding box center [285, 120] width 25 height 13
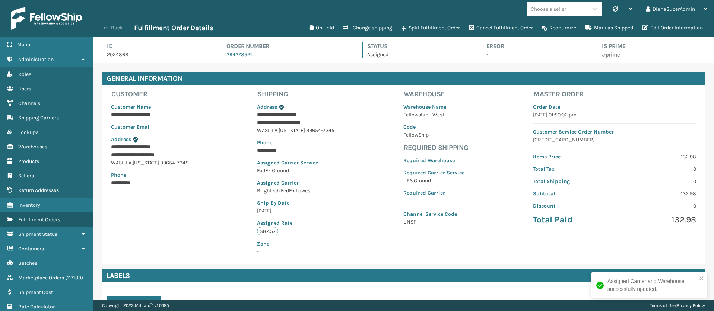
click at [106, 28] on span "button" at bounding box center [105, 27] width 4 height 5
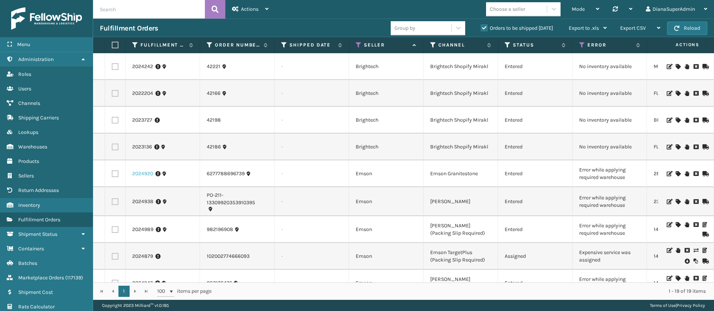
click at [137, 172] on link "2024920" at bounding box center [142, 173] width 21 height 7
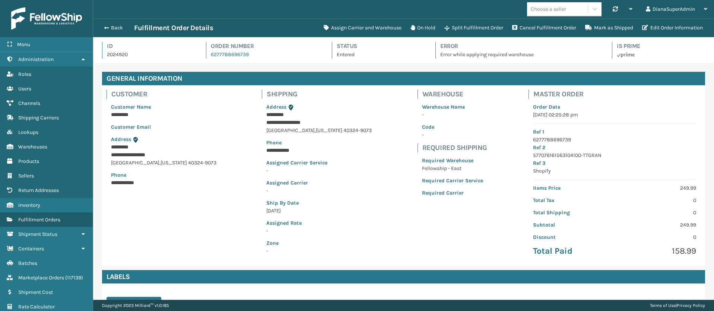
scroll to position [18, 621]
click at [365, 25] on button "Assign Carrier and Warehouse" at bounding box center [362, 27] width 87 height 15
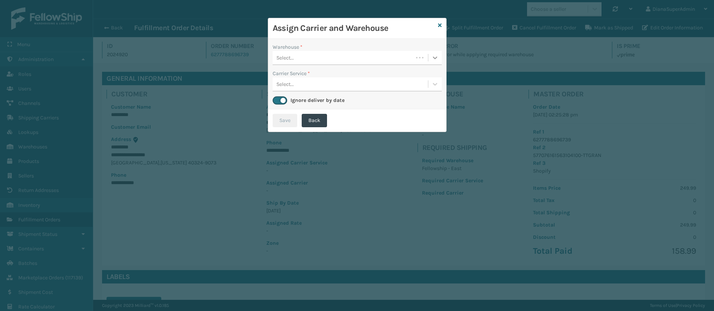
click at [435, 60] on icon at bounding box center [434, 57] width 7 height 7
click at [364, 75] on div "Fellowship - East" at bounding box center [357, 77] width 169 height 14
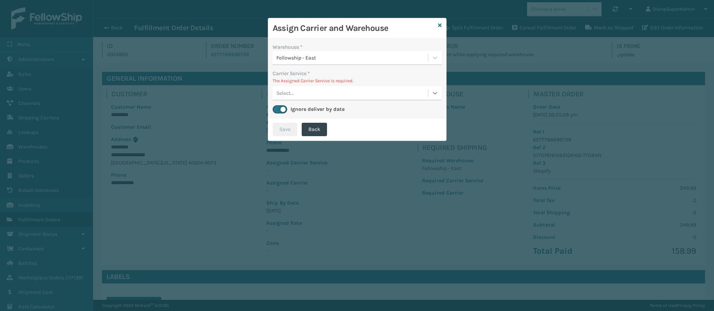
click at [431, 88] on div at bounding box center [434, 92] width 13 height 13
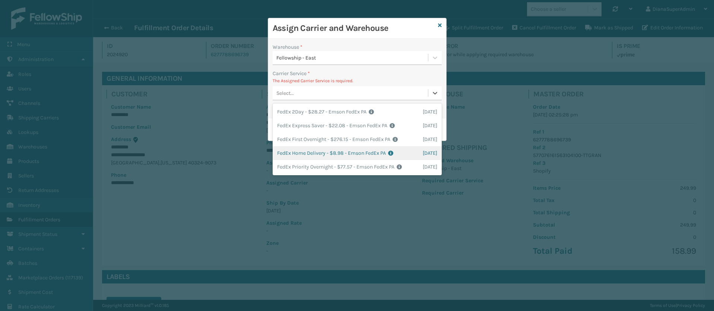
click at [294, 153] on div "FedEx Home Delivery - $8.98 - Emson FedEx PA Shipping Cost $8.98 Surplus Cost $…" at bounding box center [357, 153] width 169 height 14
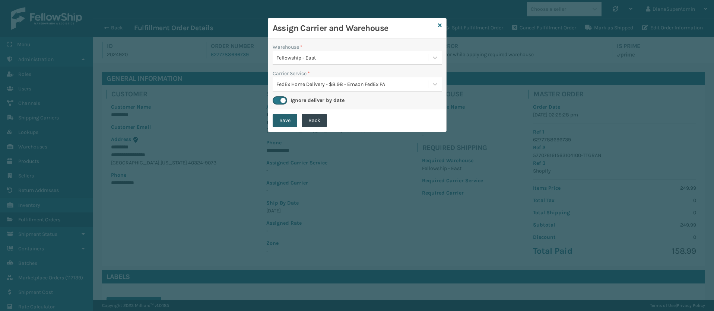
click at [277, 115] on button "Save" at bounding box center [285, 120] width 25 height 13
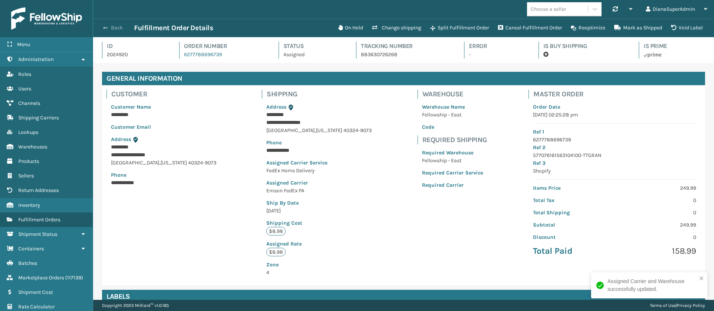
click at [106, 26] on span "button" at bounding box center [105, 27] width 4 height 5
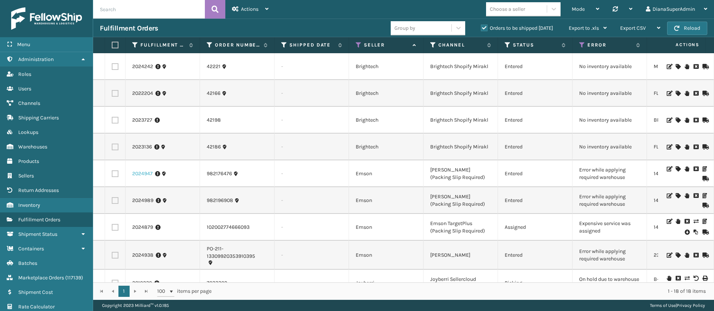
click at [134, 175] on link "2024947" at bounding box center [142, 173] width 20 height 7
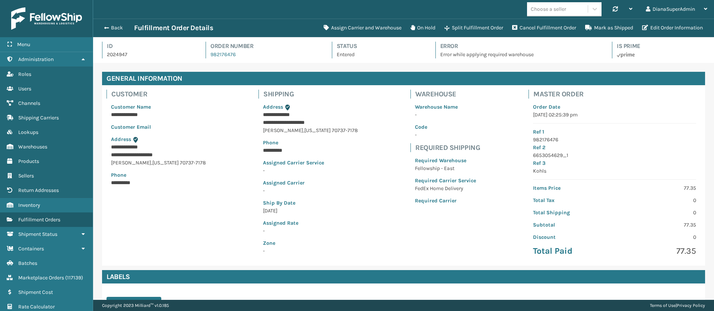
scroll to position [18, 621]
click at [376, 32] on button "Assign Carrier and Warehouse" at bounding box center [362, 27] width 87 height 15
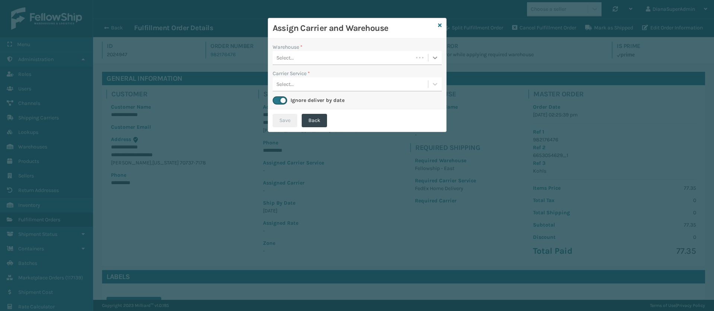
click at [438, 59] on icon at bounding box center [434, 57] width 7 height 7
click at [365, 71] on div "Fellowship - East" at bounding box center [357, 77] width 169 height 14
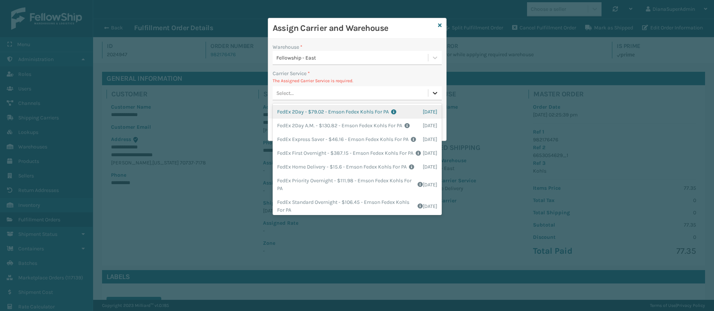
click at [434, 92] on icon at bounding box center [434, 92] width 7 height 7
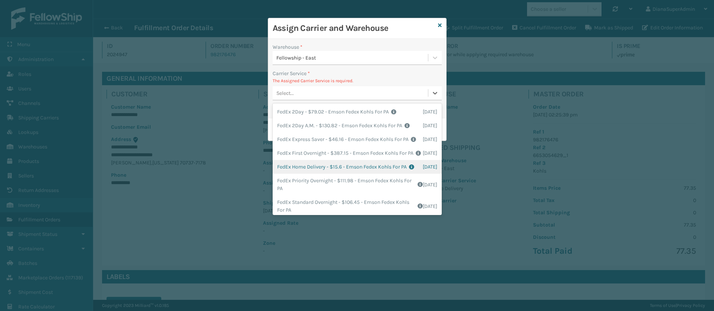
click at [312, 174] on div "FedEx Home Delivery - $15.6 - Emson Fedex Kohls For PA Shipping Cost $15.6 Surp…" at bounding box center [357, 167] width 169 height 14
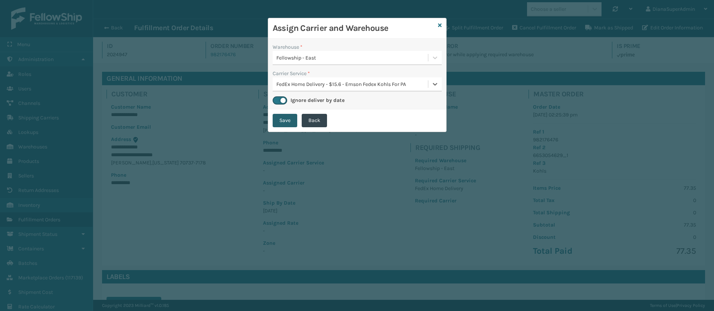
click at [279, 120] on button "Save" at bounding box center [285, 120] width 25 height 13
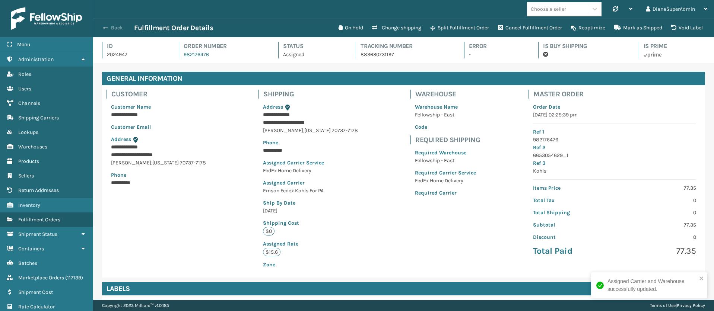
click at [109, 28] on button "Back" at bounding box center [117, 28] width 34 height 7
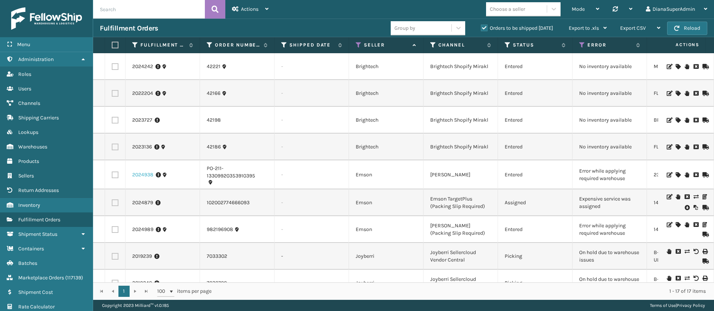
click at [141, 175] on link "2024938" at bounding box center [142, 174] width 21 height 7
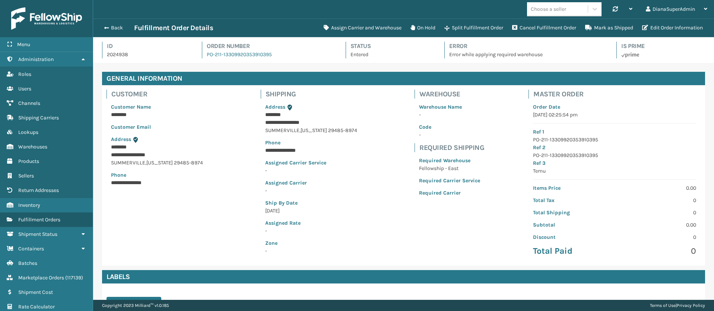
scroll to position [18, 621]
click at [371, 28] on button "Assign Carrier and Warehouse" at bounding box center [362, 27] width 87 height 15
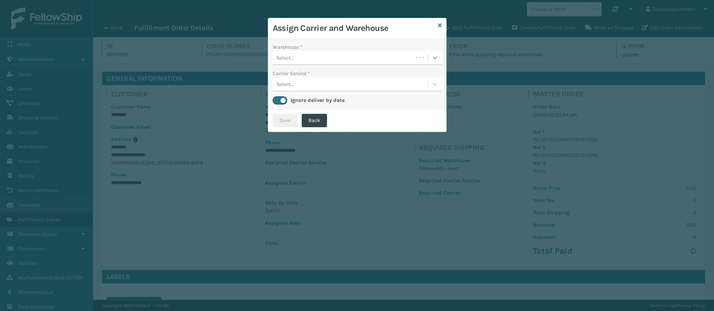
click at [429, 55] on div at bounding box center [434, 57] width 13 height 13
click at [383, 79] on div "Fellowship - East" at bounding box center [357, 77] width 169 height 14
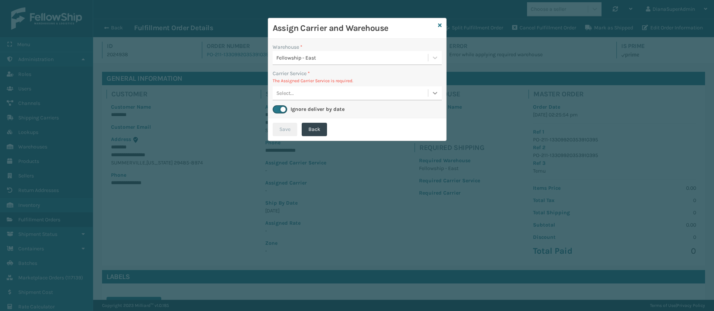
click at [433, 93] on icon at bounding box center [435, 93] width 4 height 3
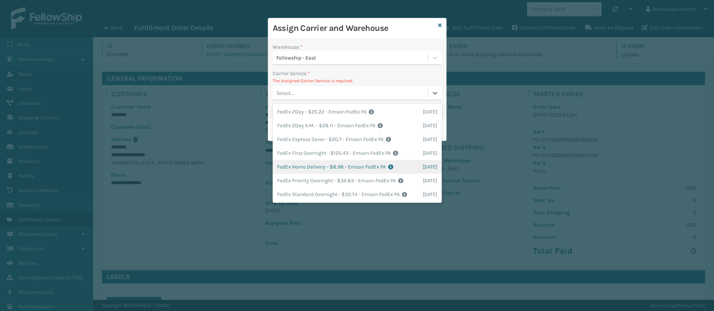
click at [301, 161] on div "FedEx Home Delivery - $8.98 - Emson FedEx PA Shipping Cost $8.98 Surplus Cost $…" at bounding box center [357, 167] width 169 height 14
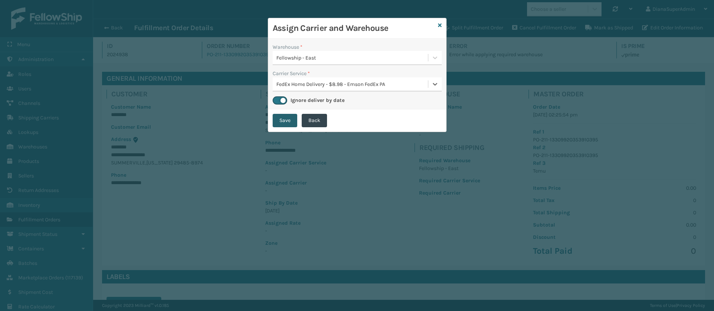
click at [290, 122] on button "Save" at bounding box center [285, 120] width 25 height 13
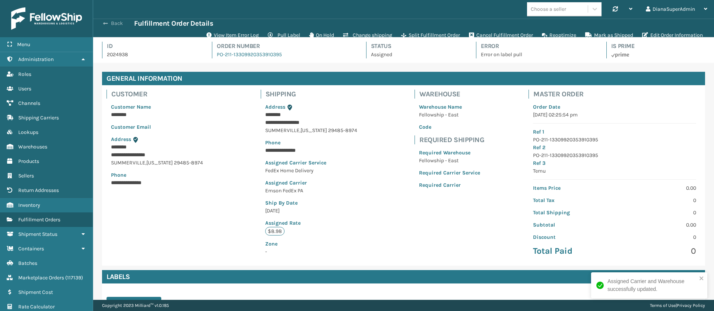
click at [109, 26] on button "Back" at bounding box center [117, 23] width 34 height 7
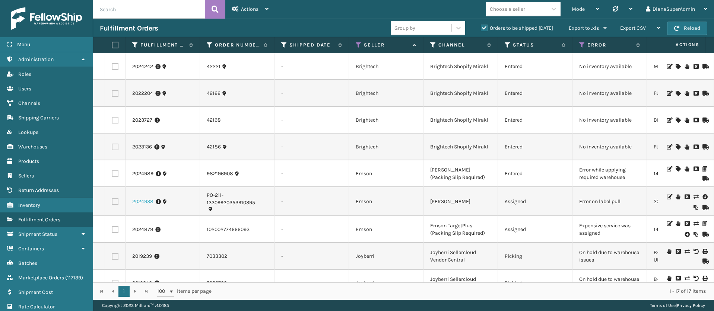
click at [148, 200] on link "2024938" at bounding box center [142, 201] width 21 height 7
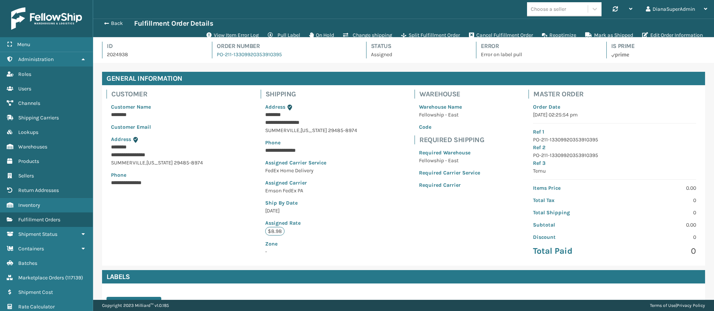
scroll to position [18, 621]
click at [225, 35] on button "View Item Error Log" at bounding box center [232, 35] width 61 height 15
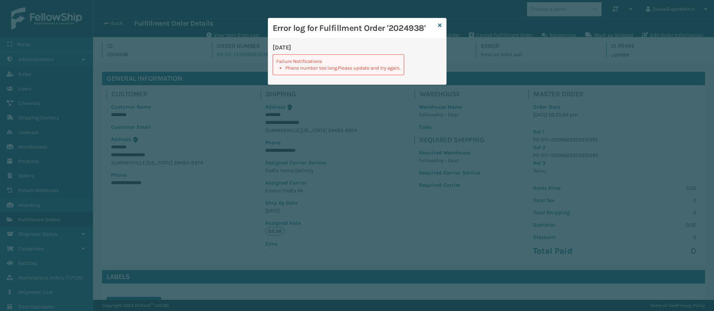
click at [437, 24] on div "Error log for Fulfillment Order '2024938'" at bounding box center [357, 28] width 178 height 20
click at [441, 25] on icon at bounding box center [440, 25] width 4 height 5
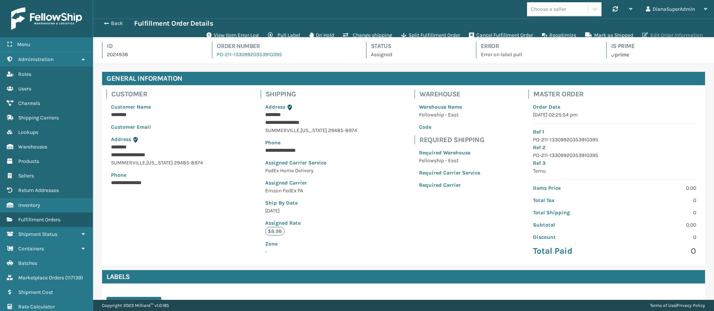
click at [666, 34] on button "Edit Order Information" at bounding box center [673, 35] width 70 height 15
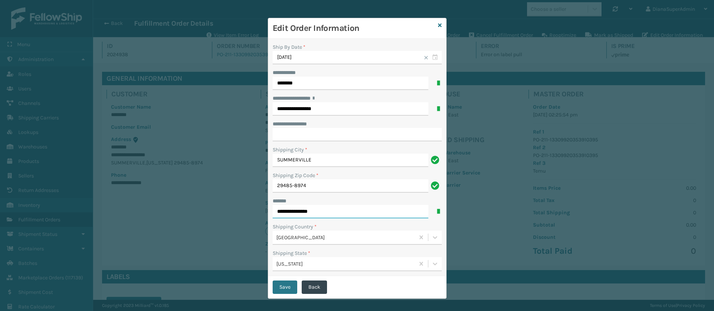
drag, startPoint x: 318, startPoint y: 211, endPoint x: 302, endPoint y: 213, distance: 16.9
click at [302, 213] on input "**********" at bounding box center [351, 211] width 156 height 13
type input "**********"
click at [310, 131] on input "**********" at bounding box center [357, 134] width 169 height 13
paste input "*****"
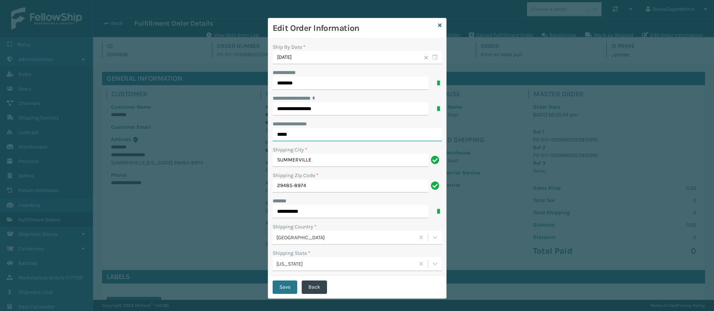
type input "*****"
click at [274, 210] on input "**********" at bounding box center [351, 211] width 156 height 13
type input "**********"
click at [284, 284] on button "Save" at bounding box center [285, 287] width 25 height 13
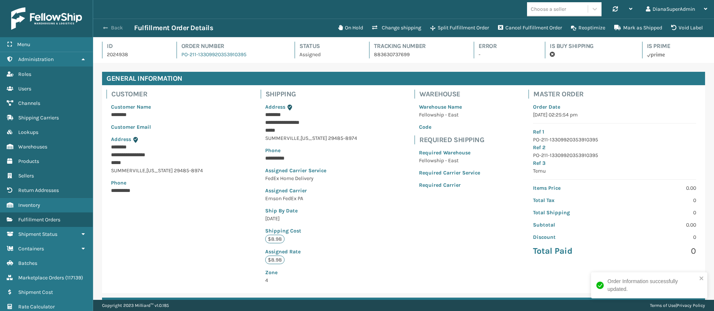
click at [107, 26] on span "button" at bounding box center [105, 27] width 4 height 5
click at [106, 26] on span "button" at bounding box center [105, 27] width 4 height 5
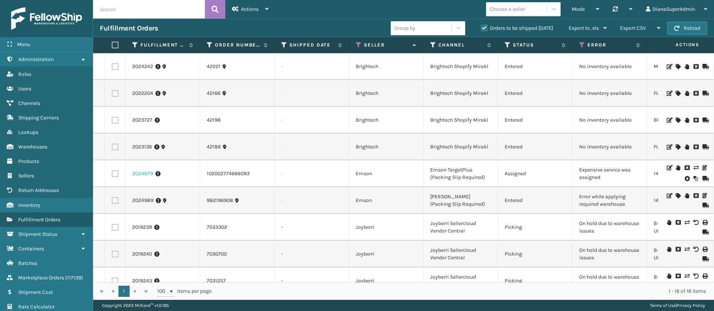
click at [147, 176] on link "2024879" at bounding box center [142, 173] width 21 height 7
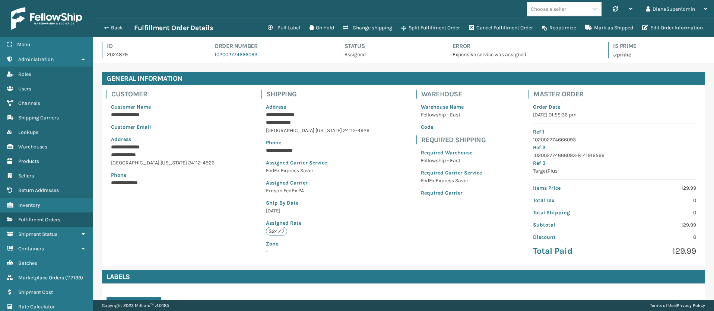
scroll to position [18, 621]
click at [372, 27] on button "Change shipping" at bounding box center [368, 27] width 58 height 15
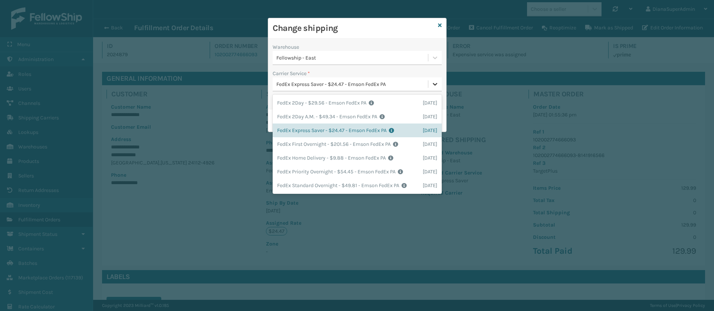
click at [434, 81] on icon at bounding box center [434, 83] width 7 height 7
click at [297, 159] on div "FedEx Home Delivery - $9.88 - Emson FedEx PA Shipping Cost $9.88 Surplus Cost $…" at bounding box center [357, 158] width 169 height 14
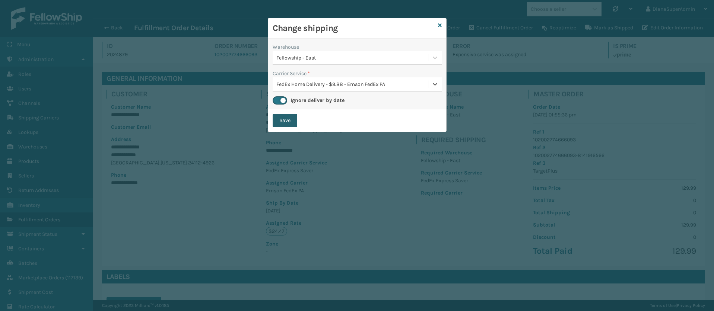
click at [288, 117] on button "Save" at bounding box center [285, 120] width 25 height 13
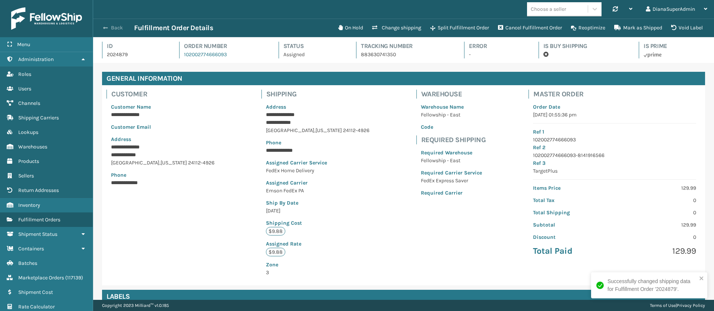
click at [109, 26] on button "Back" at bounding box center [117, 28] width 34 height 7
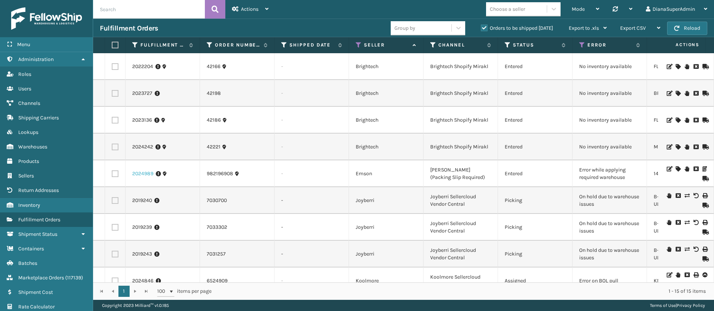
click at [139, 174] on link "2024989" at bounding box center [142, 173] width 21 height 7
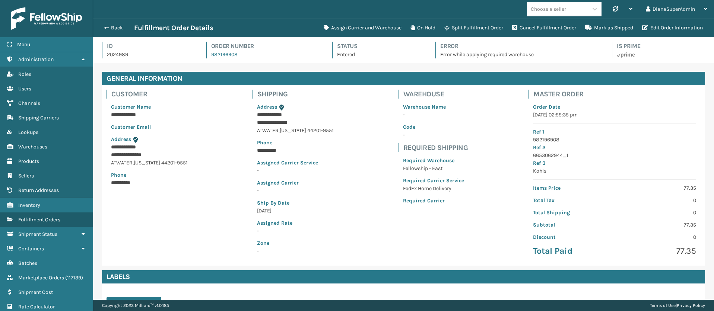
scroll to position [18, 621]
click at [363, 31] on button "Assign Carrier and Warehouse" at bounding box center [362, 27] width 87 height 15
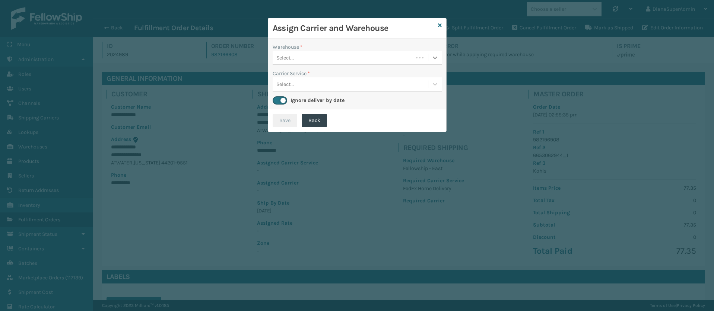
click at [433, 57] on icon at bounding box center [435, 58] width 4 height 3
click at [375, 72] on div "Fellowship - East" at bounding box center [357, 77] width 169 height 14
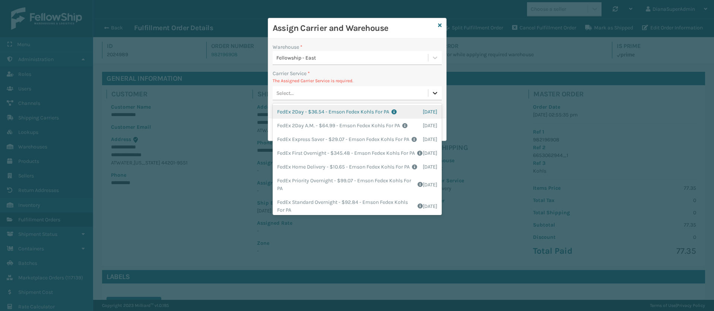
click at [434, 94] on icon at bounding box center [434, 92] width 7 height 7
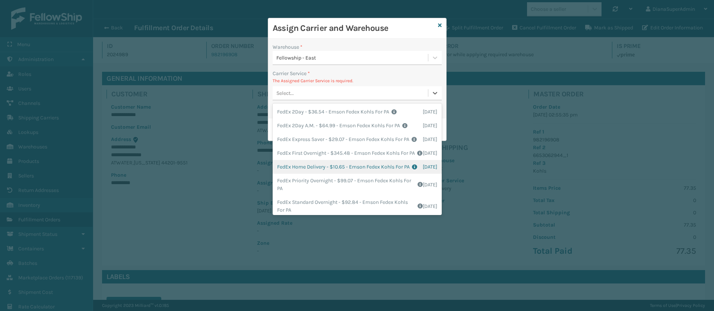
click at [300, 174] on div "FedEx Home Delivery - $10.65 - Emson Fedex Kohls For PA Shipping Cost $10.65 Su…" at bounding box center [357, 167] width 169 height 14
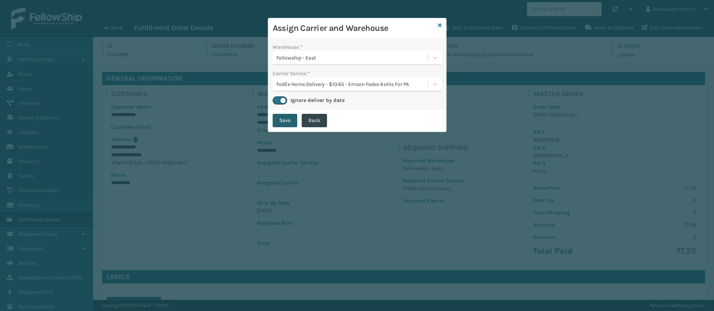
click at [281, 122] on button "Save" at bounding box center [285, 120] width 25 height 13
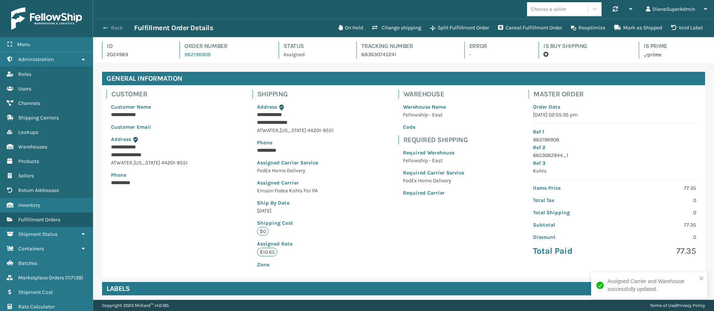
click at [109, 27] on button "Back" at bounding box center [117, 28] width 34 height 7
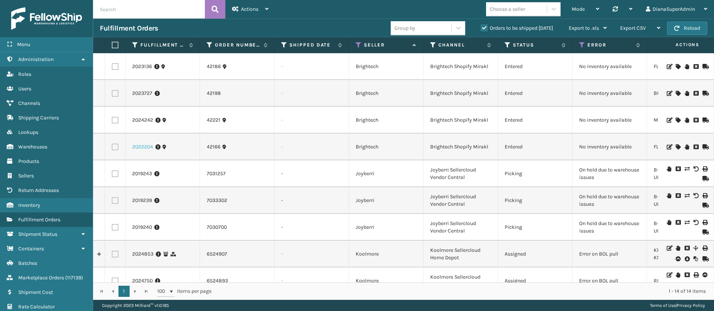
click at [140, 146] on link "2022204" at bounding box center [142, 146] width 21 height 7
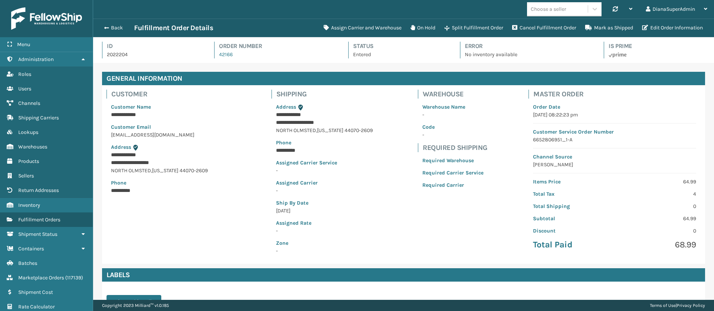
scroll to position [18, 621]
click at [353, 22] on button "Assign Carrier and Warehouse" at bounding box center [362, 27] width 87 height 15
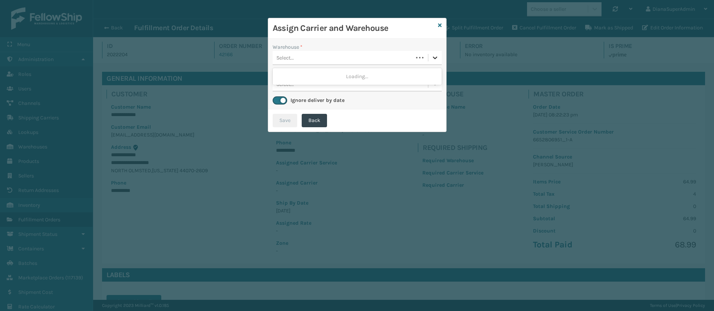
click at [439, 57] on div at bounding box center [434, 57] width 13 height 13
click at [438, 25] on icon at bounding box center [440, 25] width 4 height 5
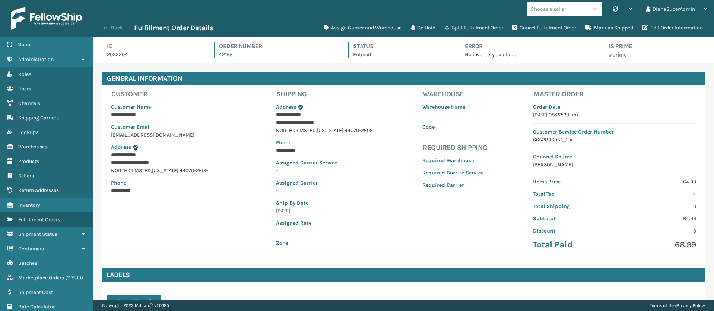
click at [110, 28] on button "Back" at bounding box center [117, 28] width 34 height 7
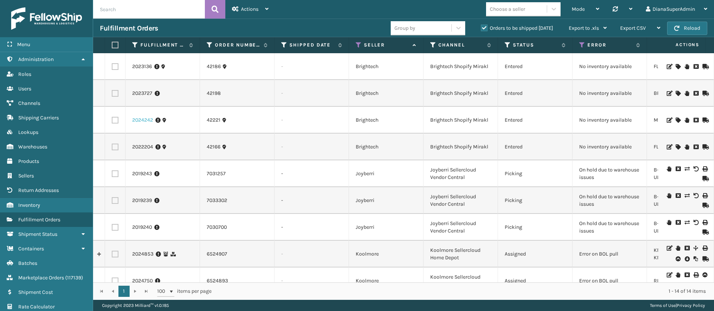
click at [147, 118] on link "2024242" at bounding box center [142, 120] width 21 height 7
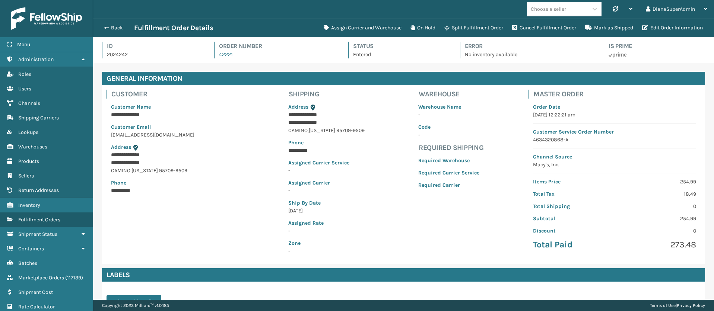
scroll to position [18, 621]
click at [348, 29] on button "Assign Carrier and Warehouse" at bounding box center [362, 27] width 87 height 15
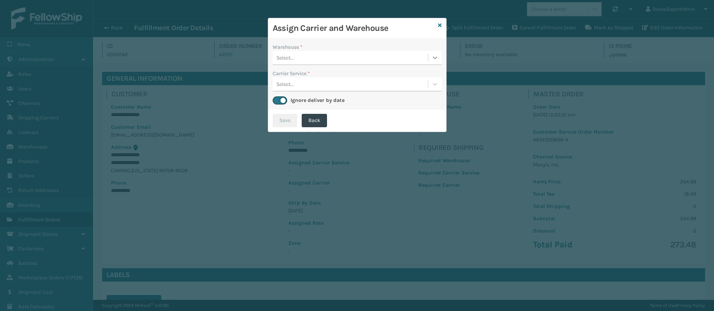
click at [438, 56] on icon at bounding box center [434, 57] width 7 height 7
click at [440, 26] on icon at bounding box center [440, 25] width 4 height 5
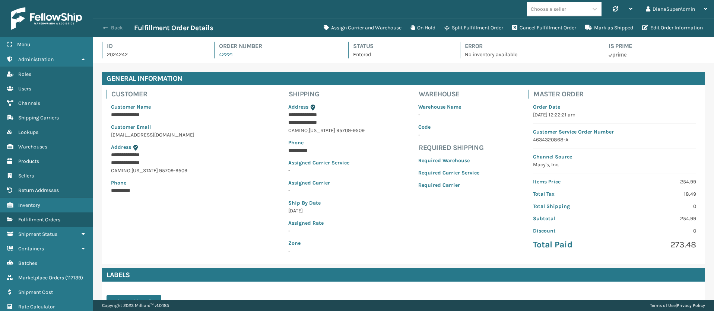
click at [109, 27] on button "Back" at bounding box center [117, 28] width 34 height 7
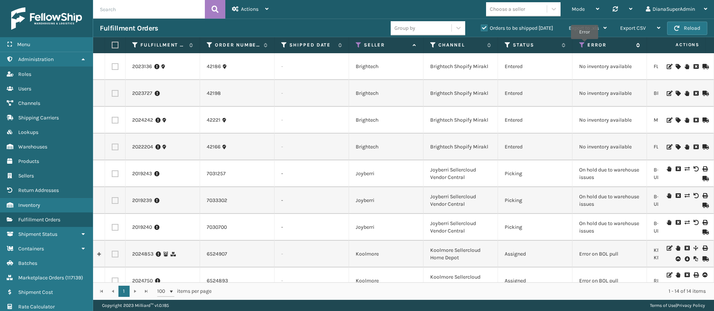
click at [584, 44] on icon at bounding box center [582, 45] width 6 height 7
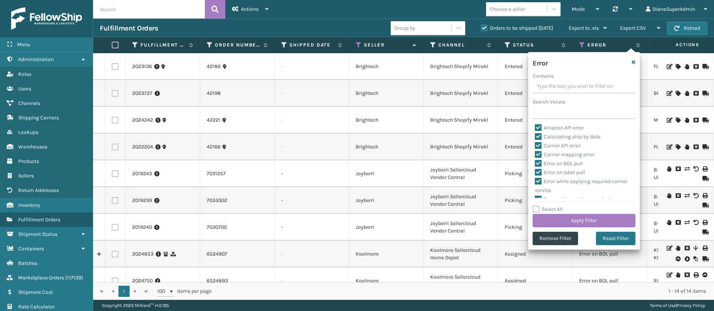
click at [536, 207] on label "Select All" at bounding box center [548, 209] width 30 height 6
click at [536, 206] on input "Select All" at bounding box center [589, 205] width 112 height 1
checkbox input "true"
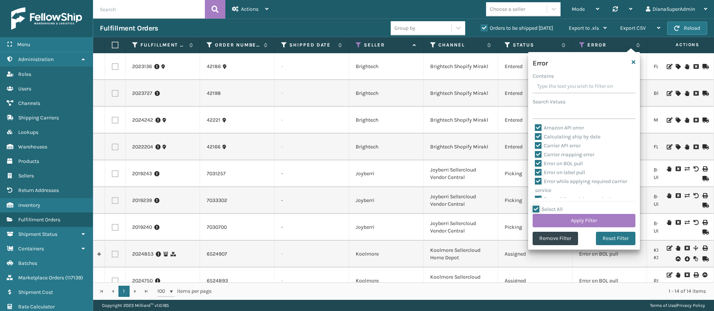
checkbox input "true"
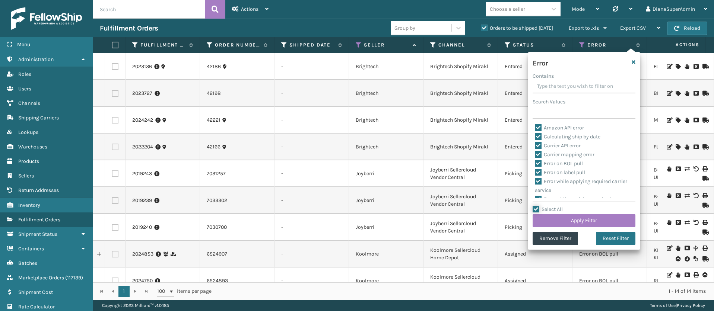
checkbox input "true"
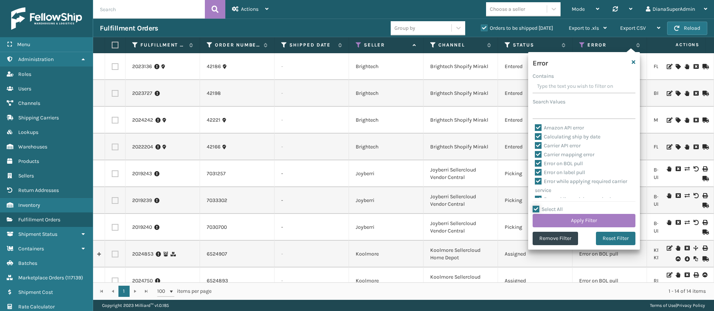
checkbox input "true"
click at [551, 241] on button "Remove Filter" at bounding box center [555, 238] width 45 height 13
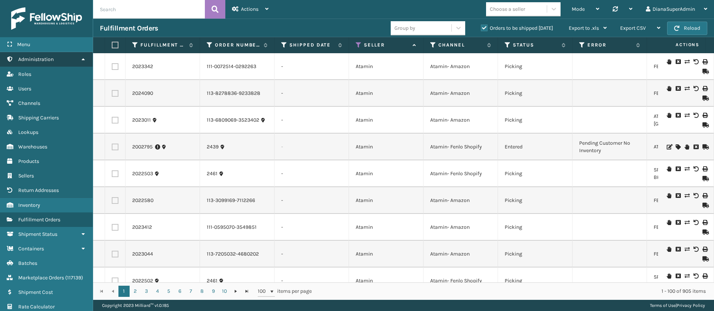
click at [79, 57] on link "Administration" at bounding box center [46, 59] width 93 height 15
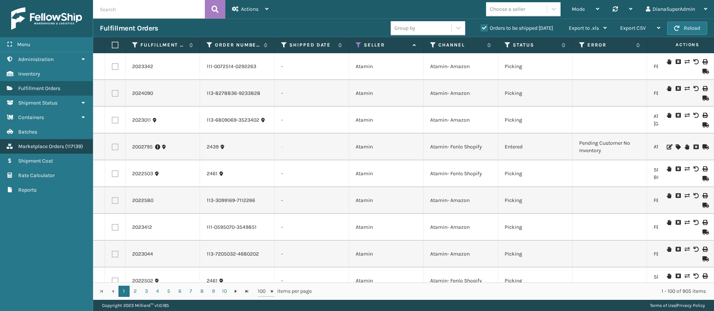
click at [58, 144] on span "Marketplace Orders" at bounding box center [41, 146] width 46 height 6
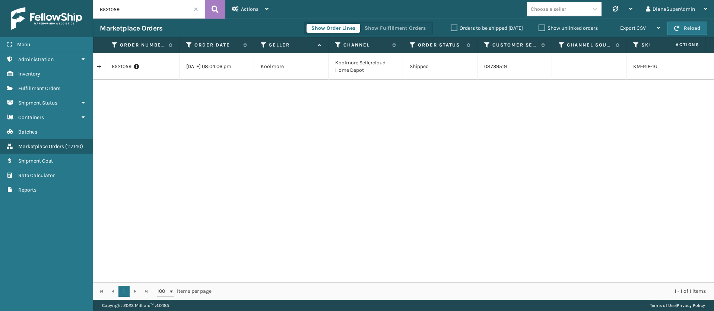
click at [197, 7] on span at bounding box center [196, 9] width 4 height 4
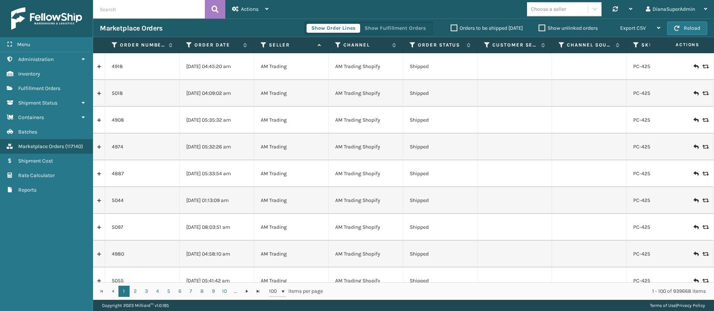
click at [454, 26] on label "Orders to be shipped [DATE]" at bounding box center [487, 28] width 72 height 6
click at [451, 26] on input "Orders to be shipped [DATE]" at bounding box center [451, 26] width 0 height 5
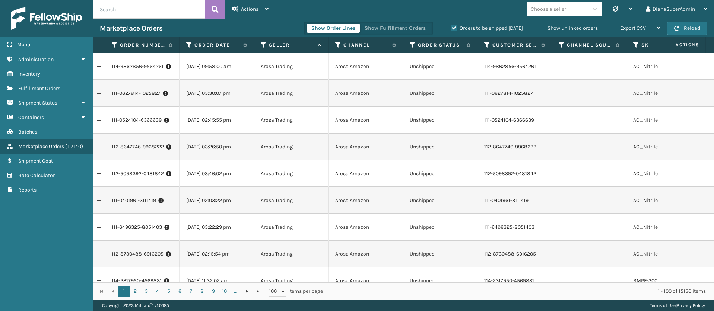
click at [542, 26] on label "Show unlinked orders" at bounding box center [568, 28] width 59 height 6
click at [539, 26] on input "Show unlinked orders" at bounding box center [539, 26] width 0 height 5
click at [414, 45] on icon at bounding box center [413, 45] width 6 height 7
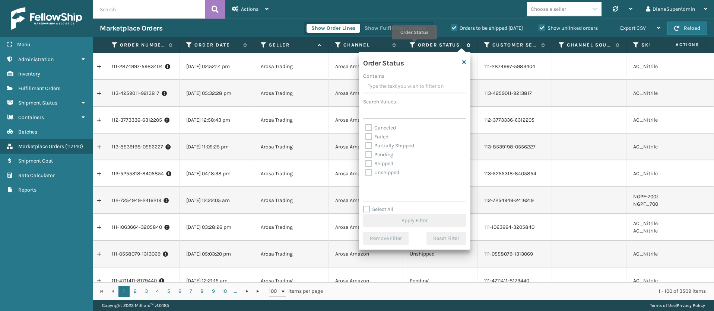
click at [414, 45] on icon at bounding box center [413, 45] width 6 height 7
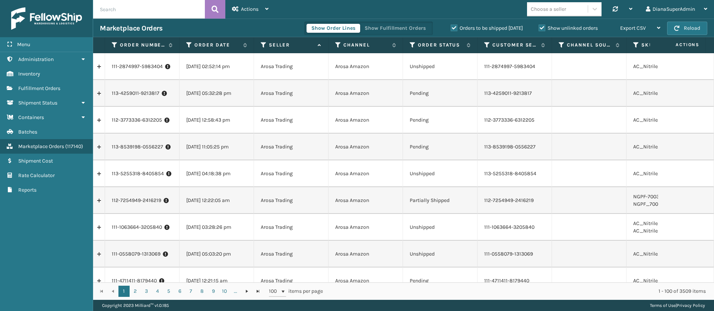
click at [439, 4] on div "Choose a seller Synchronise all channels DianaSuperAdmin Log Out" at bounding box center [494, 9] width 439 height 19
click at [262, 44] on icon at bounding box center [264, 45] width 6 height 7
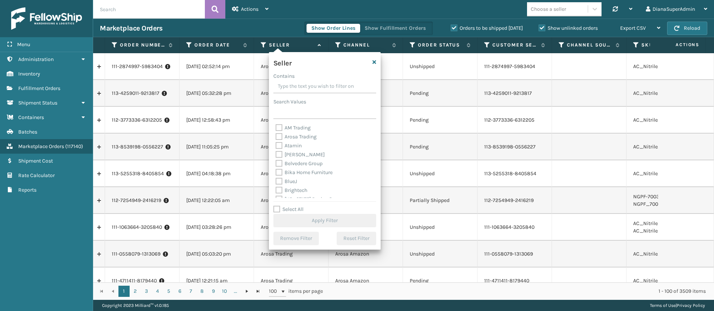
click at [276, 209] on label "Select All" at bounding box center [288, 209] width 30 height 6
click at [276, 206] on input "Select All" at bounding box center [329, 205] width 112 height 1
checkbox input "true"
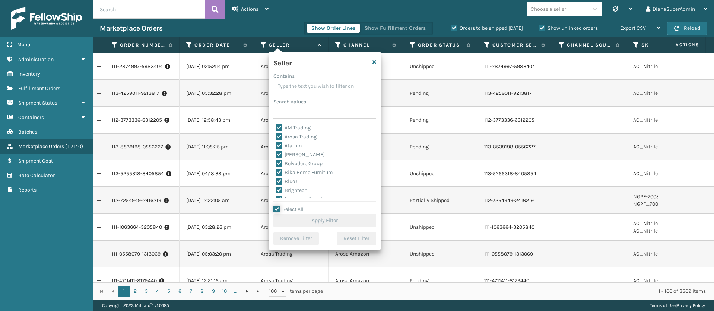
checkbox input "true"
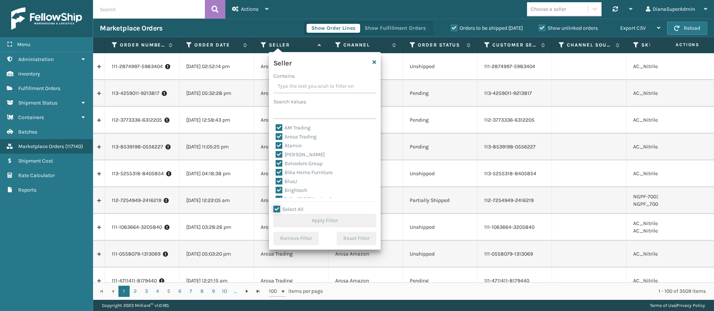
checkbox input "true"
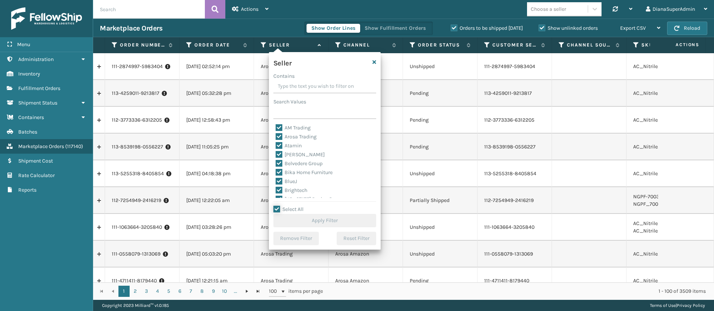
checkbox input "true"
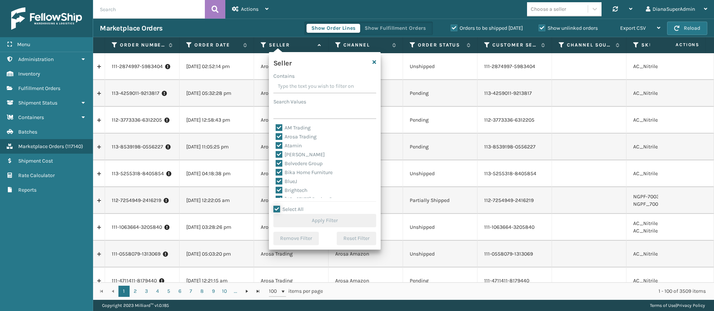
checkbox input "true"
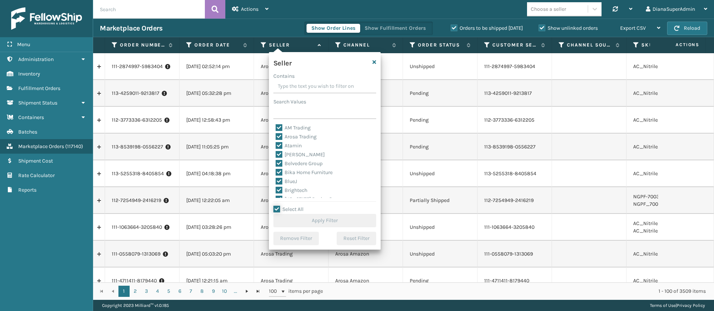
checkbox input "true"
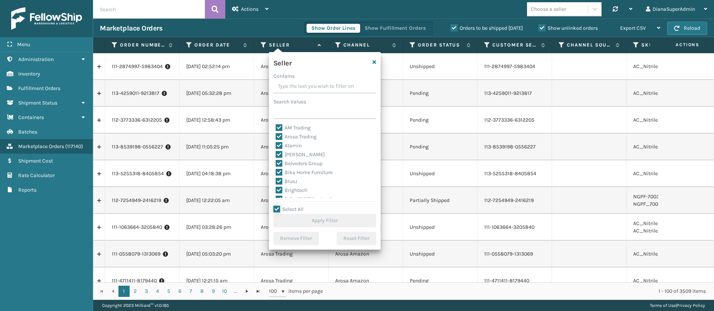
checkbox input "true"
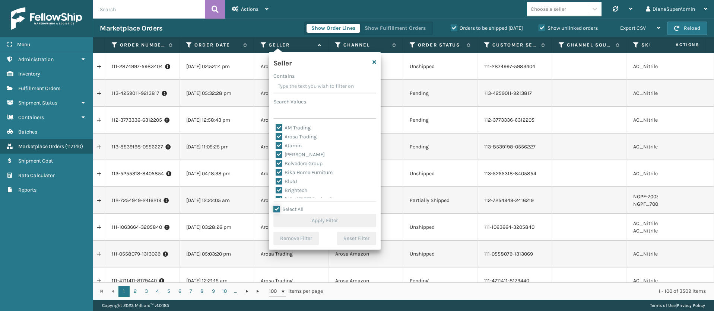
checkbox input "true"
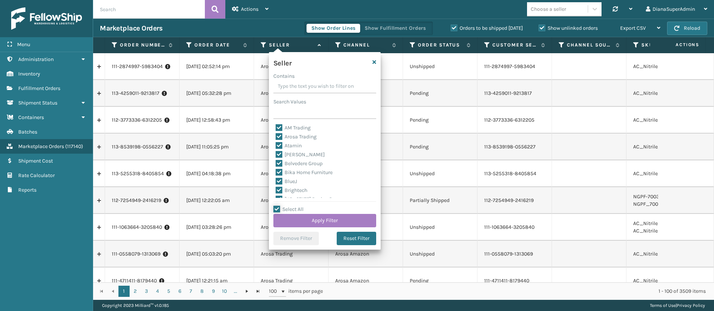
scroll to position [229, 0]
click at [280, 185] on label "SleepGeekz" at bounding box center [294, 184] width 36 height 6
click at [276, 185] on input "SleepGeekz" at bounding box center [276, 182] width 0 height 5
checkbox input "false"
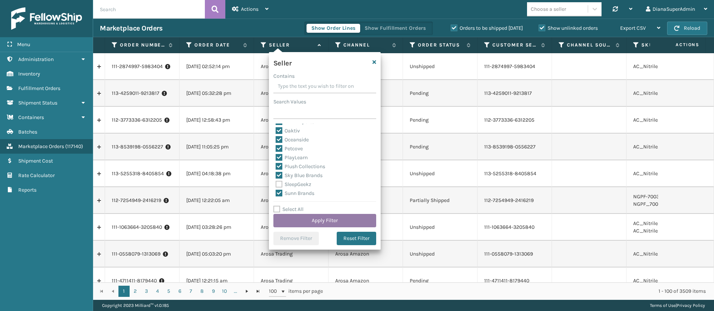
click at [318, 219] on button "Apply Filter" at bounding box center [324, 220] width 103 height 13
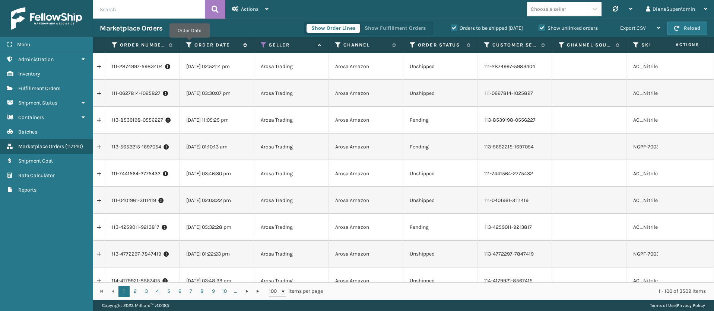
click at [189, 43] on icon at bounding box center [189, 45] width 6 height 7
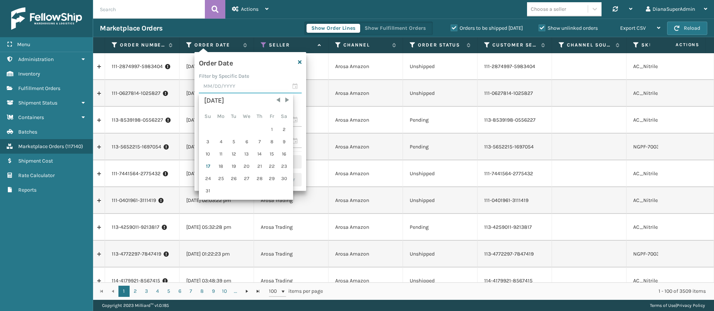
click at [233, 89] on input "text" at bounding box center [250, 86] width 103 height 13
click at [207, 166] on div "17" at bounding box center [208, 166] width 12 height 11
type input "[DATE]"
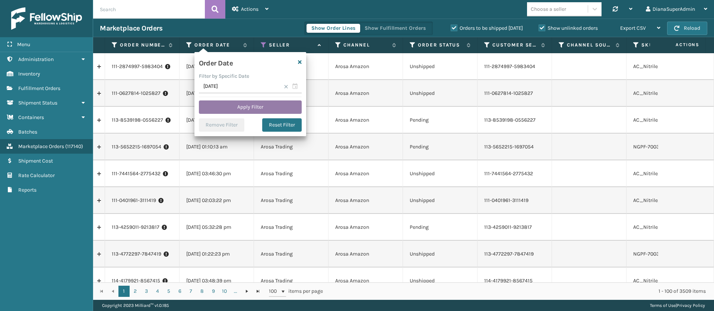
click at [265, 106] on button "Apply Filter" at bounding box center [250, 107] width 103 height 13
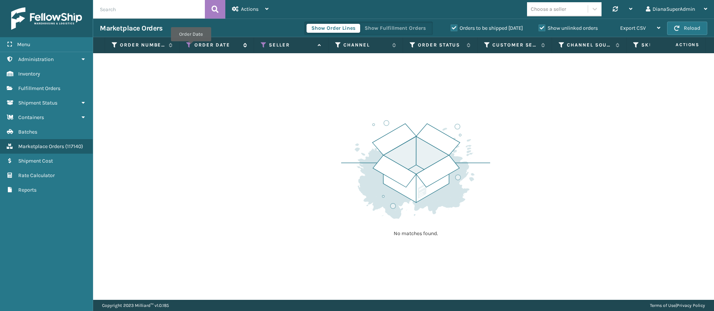
click at [191, 47] on icon at bounding box center [189, 45] width 6 height 7
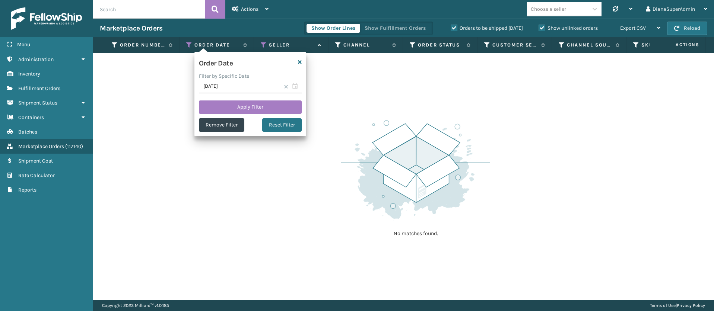
click at [285, 88] on span at bounding box center [286, 87] width 4 height 4
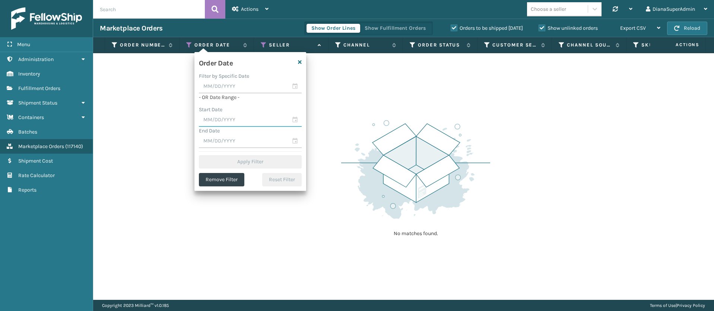
click at [235, 123] on input "text" at bounding box center [250, 120] width 103 height 13
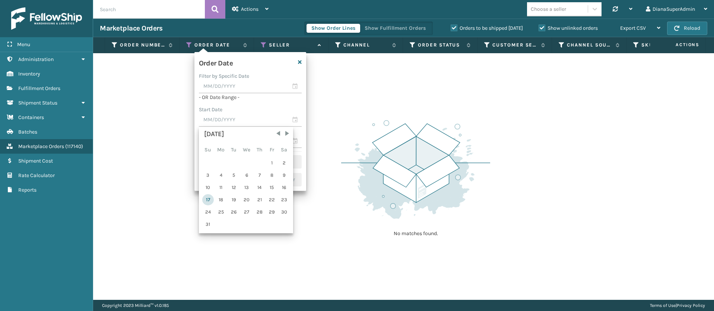
click at [207, 199] on div "17" at bounding box center [208, 199] width 12 height 11
type input "[DATE]"
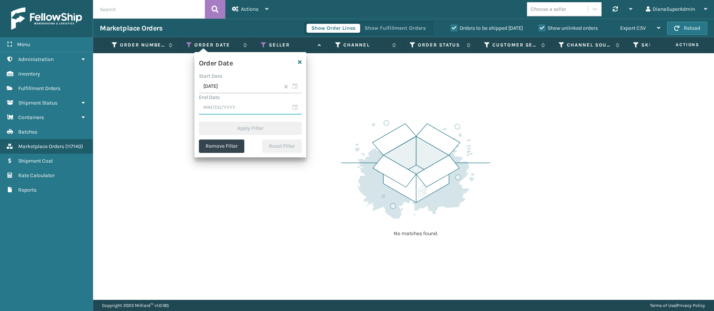
click at [242, 103] on input "text" at bounding box center [250, 107] width 103 height 13
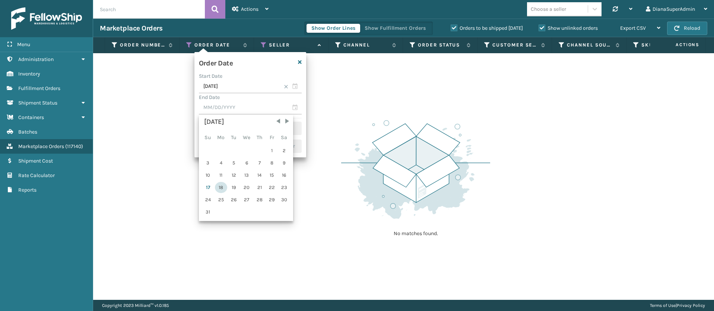
click at [220, 184] on div "18" at bounding box center [221, 187] width 12 height 11
type input "[DATE]"
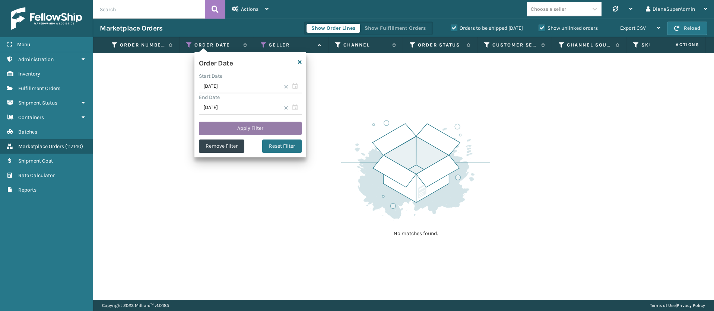
click at [275, 129] on button "Apply Filter" at bounding box center [250, 128] width 103 height 13
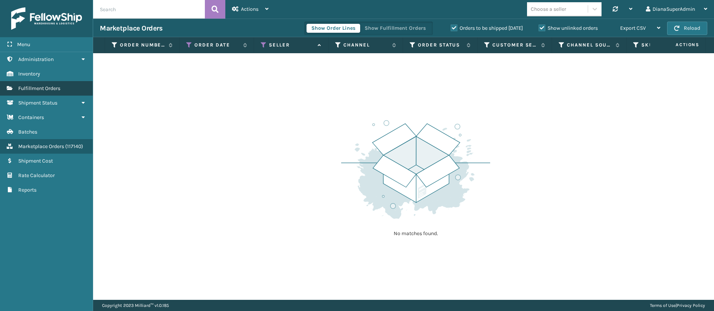
click at [67, 84] on link "Fulfillment Orders" at bounding box center [46, 88] width 93 height 15
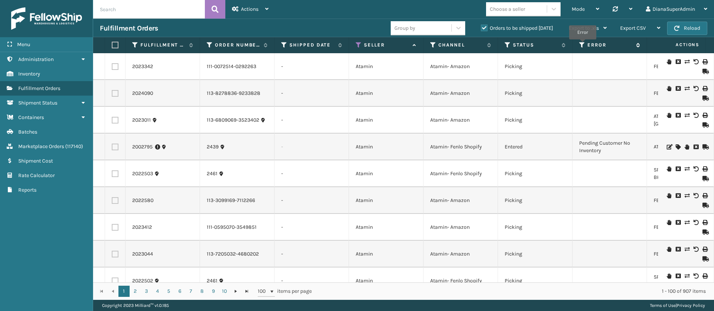
click at [583, 45] on icon at bounding box center [582, 45] width 6 height 7
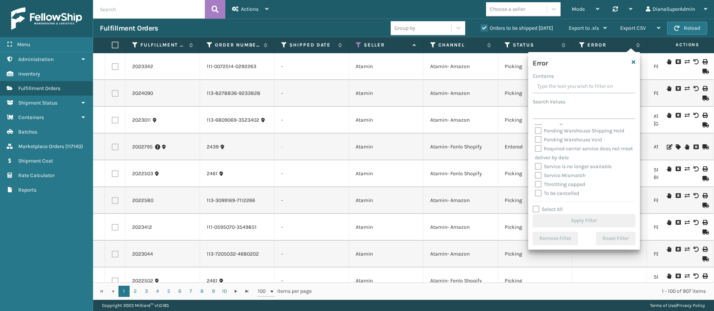
scroll to position [337, 0]
click at [536, 209] on label "Select All" at bounding box center [548, 209] width 30 height 6
click at [536, 206] on input "Select All" at bounding box center [589, 205] width 112 height 1
checkbox input "true"
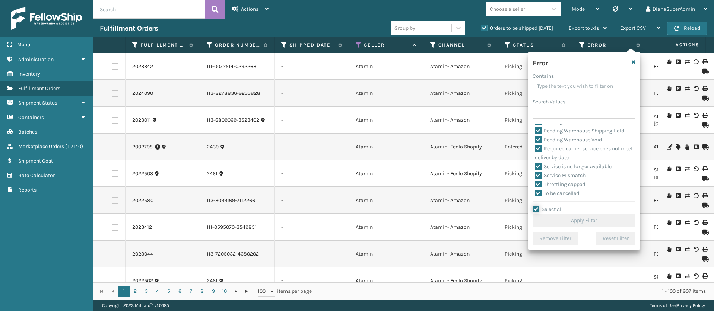
checkbox input "true"
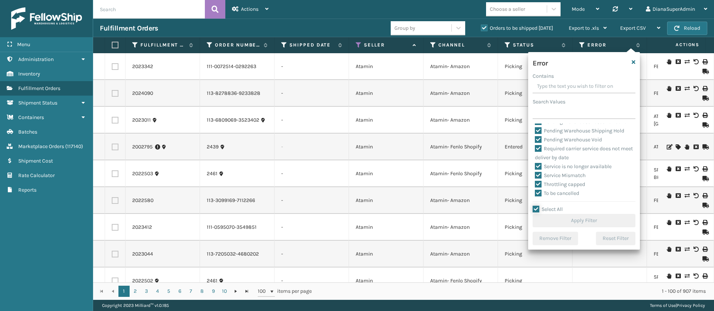
checkbox input "true"
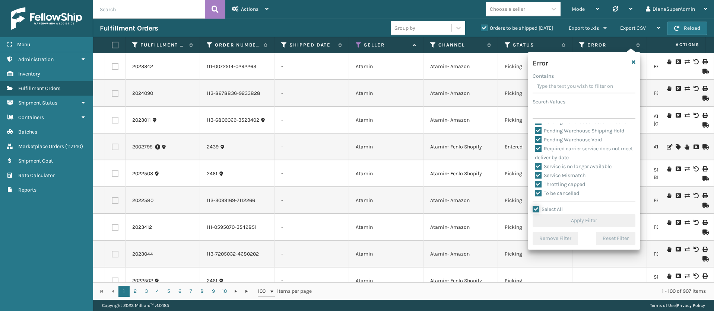
checkbox input "true"
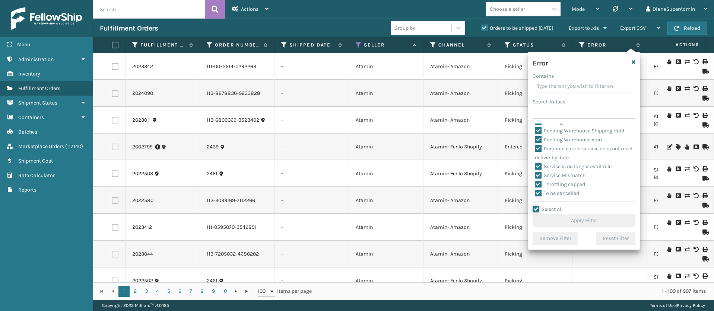
checkbox input "true"
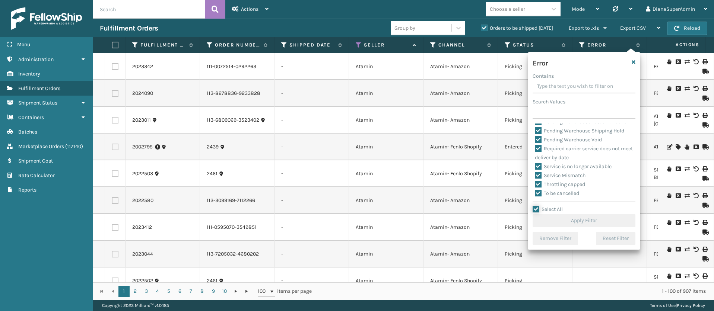
checkbox input "true"
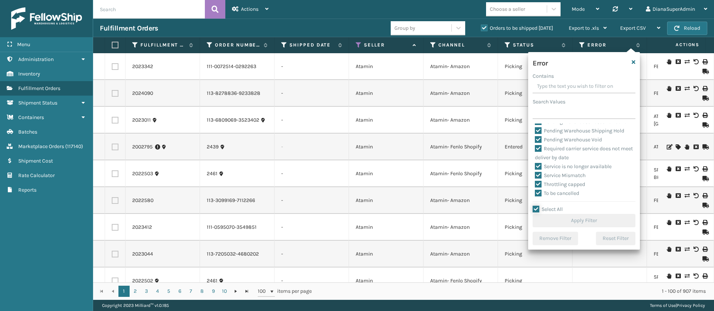
checkbox input "true"
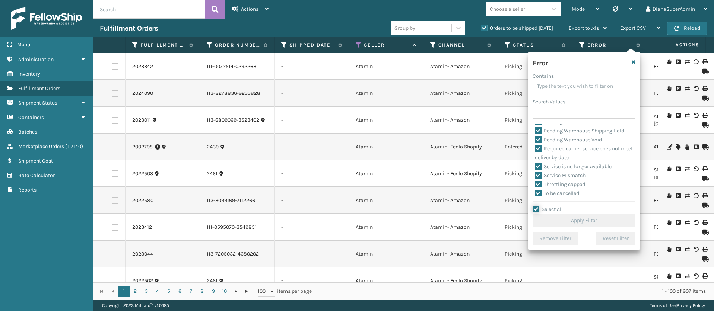
checkbox input "true"
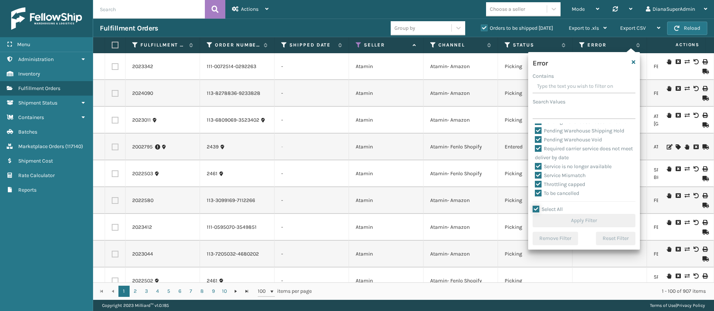
checkbox input "true"
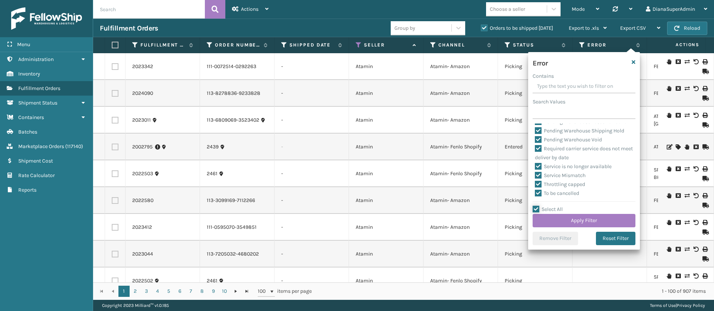
scroll to position [312, 0]
click at [538, 143] on label "Pending Warehouse Void" at bounding box center [568, 140] width 67 height 6
click at [535, 140] on input "Pending Warehouse Void" at bounding box center [535, 138] width 0 height 5
checkbox input "false"
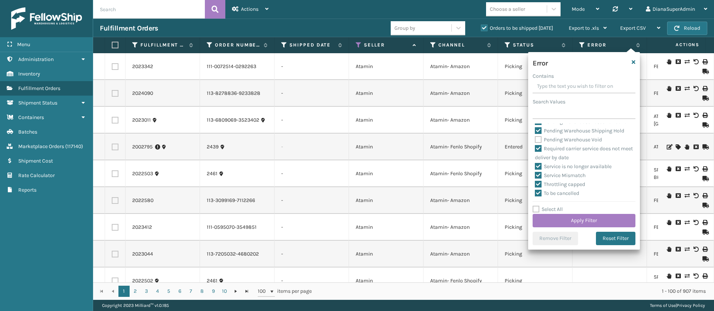
click at [538, 134] on label "Pending Warehouse Shipping Hold" at bounding box center [579, 131] width 89 height 6
click at [535, 131] on input "Pending Warehouse Shipping Hold" at bounding box center [535, 129] width 0 height 5
checkbox input "false"
click at [539, 125] on label "Pending Warehouse Lost and Found" at bounding box center [581, 122] width 92 height 6
click at [535, 123] on input "Pending Warehouse Lost and Found" at bounding box center [535, 120] width 0 height 5
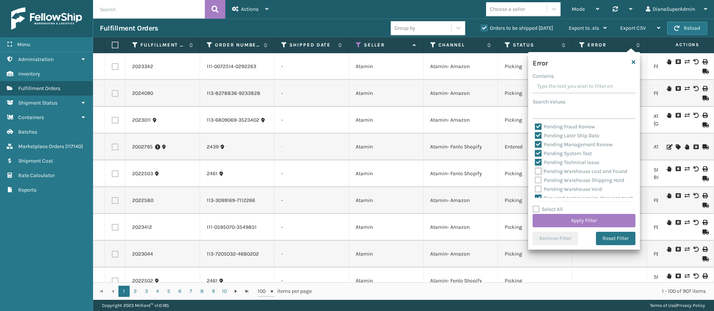
scroll to position [260, 0]
click at [536, 167] on label "Pending Technical Issue" at bounding box center [567, 163] width 64 height 6
click at [535, 164] on input "Pending Technical Issue" at bounding box center [535, 161] width 0 height 5
click at [538, 158] on label "Pending System Test" at bounding box center [563, 154] width 57 height 6
click at [535, 155] on input "Pending System Test" at bounding box center [535, 152] width 0 height 5
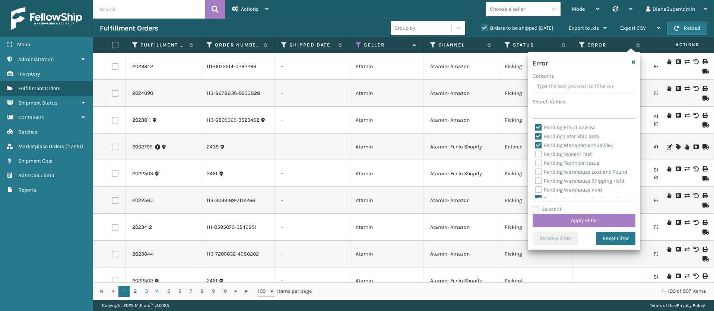
click at [538, 150] on div "Pending Management Review" at bounding box center [584, 145] width 98 height 9
click at [538, 140] on label "Pending Later Ship Date" at bounding box center [567, 136] width 64 height 6
click at [535, 137] on input "Pending Later Ship Date" at bounding box center [535, 134] width 0 height 5
click at [538, 150] on div "Pending Management Review" at bounding box center [584, 145] width 98 height 9
click at [538, 149] on label "Pending Management Review" at bounding box center [574, 145] width 78 height 6
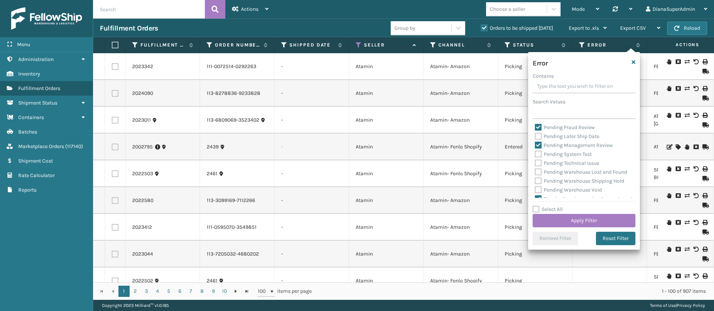
click at [535, 146] on input "Pending Management Review" at bounding box center [535, 143] width 0 height 5
click at [538, 131] on label "Pending Fraud Review" at bounding box center [565, 127] width 60 height 6
click at [535, 128] on input "Pending Fraud Review" at bounding box center [535, 125] width 0 height 5
click at [539, 122] on label "Pending Customer No Inventory" at bounding box center [576, 118] width 83 height 6
click at [535, 119] on input "Pending Customer No Inventory" at bounding box center [535, 116] width 0 height 5
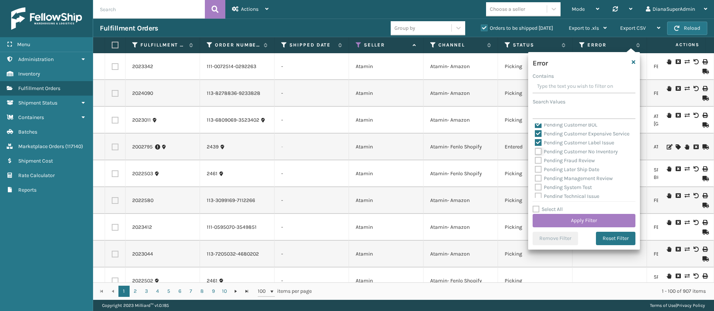
scroll to position [221, 0]
click at [540, 151] on label "Pending Customer Label Issue" at bounding box center [574, 148] width 79 height 6
click at [535, 149] on input "Pending Customer Label Issue" at bounding box center [535, 146] width 0 height 5
click at [540, 137] on label "Pending Customer Expensive Service" at bounding box center [582, 139] width 95 height 6
click at [535, 137] on input "Pending Customer Expensive Service" at bounding box center [535, 137] width 0 height 5
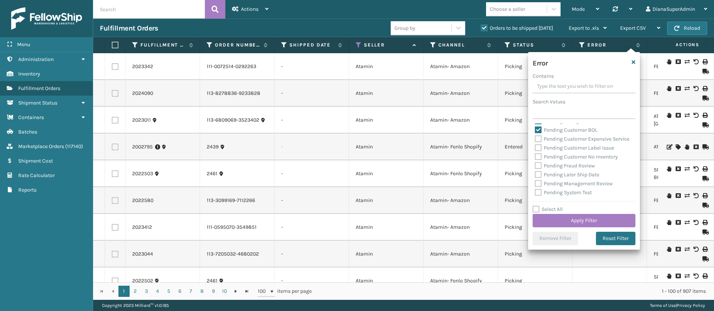
click at [540, 129] on label "Pending Customer BOL" at bounding box center [566, 130] width 63 height 6
click at [535, 129] on input "Pending Customer BOL" at bounding box center [535, 128] width 0 height 5
click at [537, 180] on label "Pending Change to Warehouse" at bounding box center [575, 178] width 80 height 6
click at [535, 179] on input "Pending Change to Warehouse" at bounding box center [535, 176] width 0 height 5
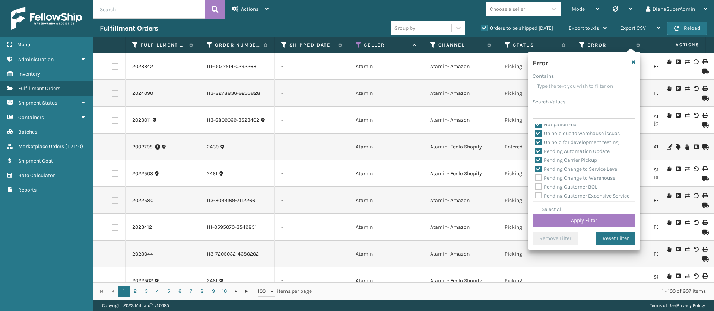
click at [537, 169] on label "Pending Change to Service Level" at bounding box center [577, 169] width 84 height 6
click at [535, 169] on input "Pending Change to Service Level" at bounding box center [535, 167] width 0 height 5
click at [537, 157] on label "Pending Carrier Pickup" at bounding box center [566, 160] width 62 height 6
click at [535, 157] on input "Pending Carrier Pickup" at bounding box center [535, 158] width 0 height 5
click at [537, 151] on label "Pending Automation Update" at bounding box center [572, 151] width 75 height 6
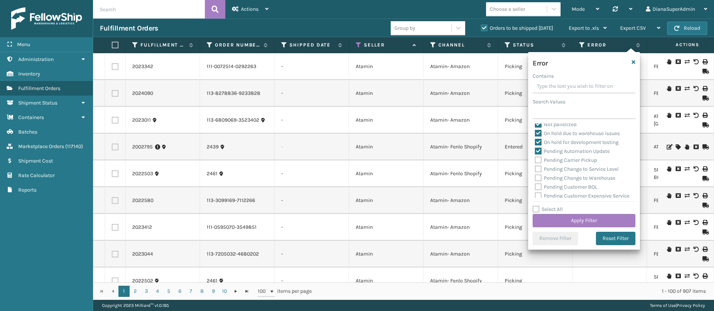
click at [535, 151] on input "Pending Automation Update" at bounding box center [535, 149] width 0 height 5
click at [589, 218] on button "Apply Filter" at bounding box center [584, 220] width 103 height 13
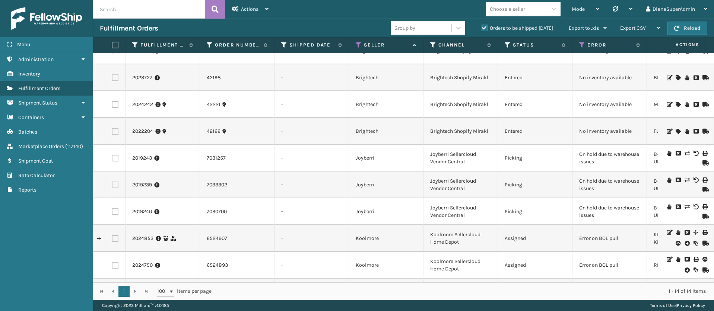
scroll to position [0, 0]
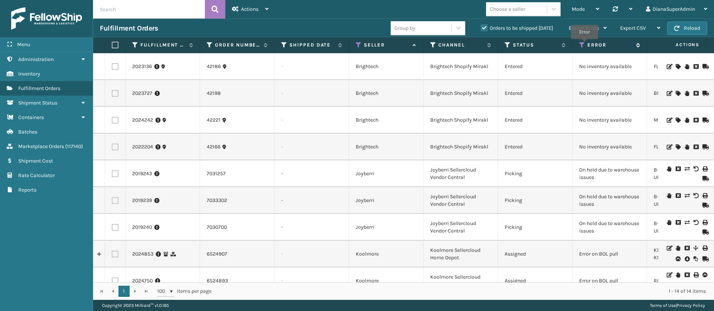
click at [584, 44] on icon at bounding box center [582, 45] width 6 height 7
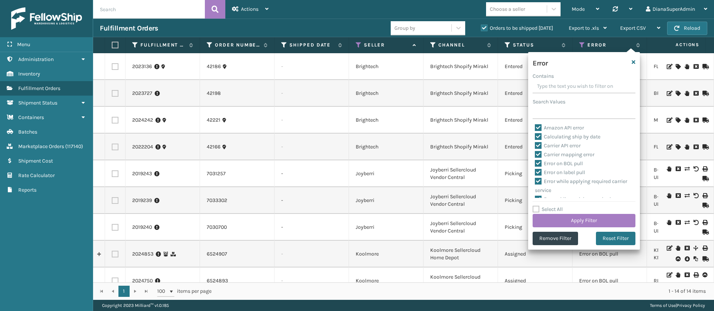
click at [537, 209] on label "Select All" at bounding box center [548, 209] width 30 height 6
click at [537, 206] on input "Select All" at bounding box center [589, 205] width 112 height 1
click at [537, 209] on label "Select All" at bounding box center [548, 209] width 30 height 6
click at [537, 206] on input "Select All" at bounding box center [589, 205] width 112 height 1
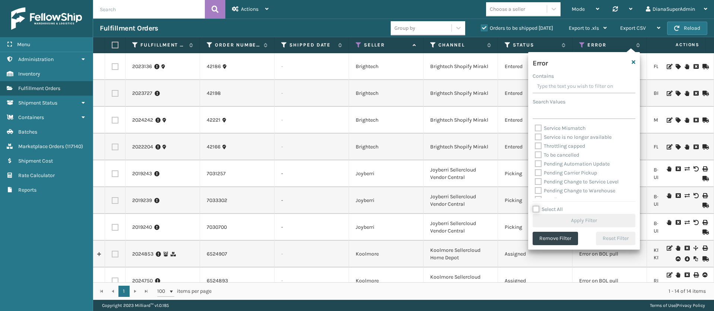
scroll to position [207, 0]
click at [539, 162] on label "Pending Automation Update" at bounding box center [572, 162] width 75 height 6
click at [535, 162] on input "Pending Automation Update" at bounding box center [535, 160] width 0 height 5
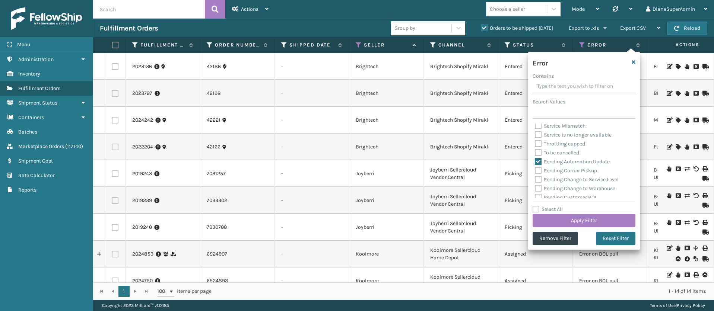
click at [539, 168] on label "Pending Carrier Pickup" at bounding box center [566, 171] width 62 height 6
click at [535, 168] on input "Pending Carrier Pickup" at bounding box center [535, 169] width 0 height 5
click at [539, 177] on label "Pending Change to Service Level" at bounding box center [577, 180] width 84 height 6
click at [535, 177] on input "Pending Change to Service Level" at bounding box center [535, 177] width 0 height 5
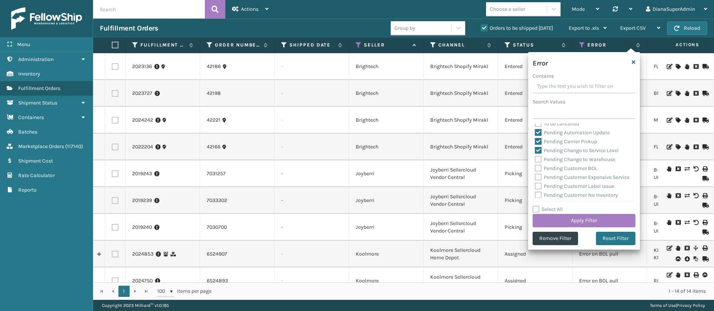
click at [538, 158] on label "Pending Change to Warehouse" at bounding box center [575, 159] width 80 height 6
click at [535, 158] on input "Pending Change to Warehouse" at bounding box center [535, 157] width 0 height 5
click at [539, 167] on label "Pending Customer BOL" at bounding box center [566, 168] width 63 height 6
click at [535, 167] on input "Pending Customer BOL" at bounding box center [535, 166] width 0 height 5
click at [539, 177] on label "Pending Customer Expensive Service" at bounding box center [582, 177] width 95 height 6
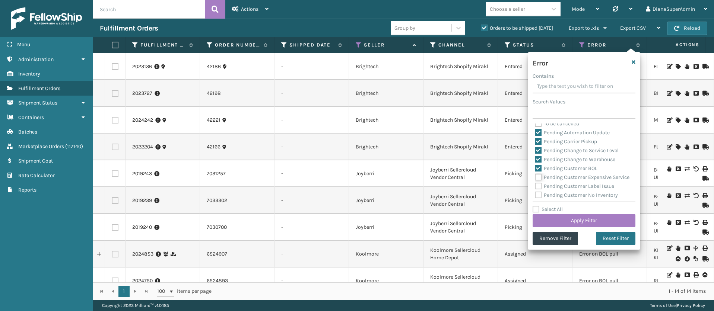
click at [535, 177] on input "Pending Customer Expensive Service" at bounding box center [535, 175] width 0 height 5
click at [539, 190] on label "Pending Customer Label Issue" at bounding box center [574, 186] width 79 height 6
click at [535, 187] on input "Pending Customer Label Issue" at bounding box center [535, 184] width 0 height 5
click at [541, 146] on label "Pending Customer No Inventory" at bounding box center [576, 143] width 83 height 6
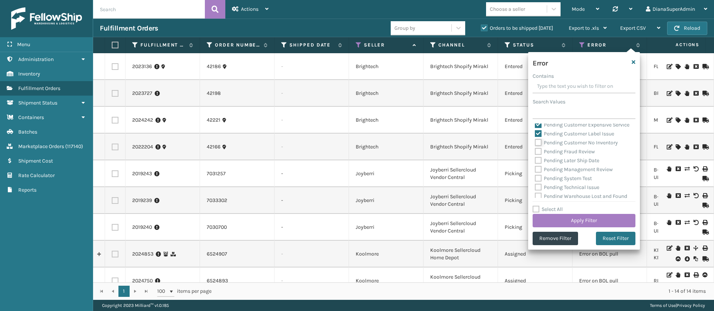
click at [535, 143] on input "Pending Customer No Inventory" at bounding box center [535, 141] width 0 height 5
click at [540, 155] on label "Pending Fraud Review" at bounding box center [565, 152] width 60 height 6
click at [535, 152] on input "Pending Fraud Review" at bounding box center [535, 150] width 0 height 5
click at [540, 164] on label "Pending Later Ship Date" at bounding box center [567, 161] width 64 height 6
click at [535, 161] on input "Pending Later Ship Date" at bounding box center [535, 158] width 0 height 5
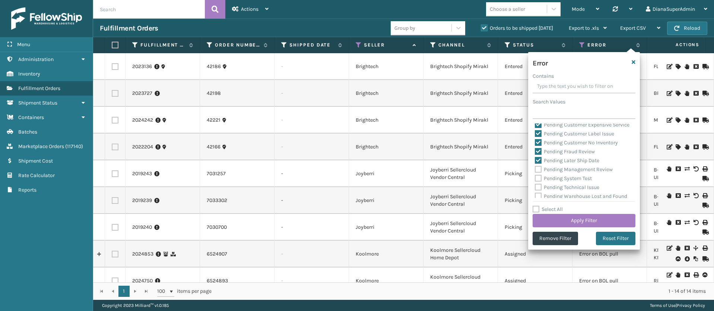
click at [540, 173] on label "Pending Management Review" at bounding box center [574, 170] width 78 height 6
click at [535, 170] on input "Pending Management Review" at bounding box center [535, 167] width 0 height 5
click at [540, 182] on label "Pending System Test" at bounding box center [563, 178] width 57 height 6
click at [535, 179] on input "Pending System Test" at bounding box center [535, 176] width 0 height 5
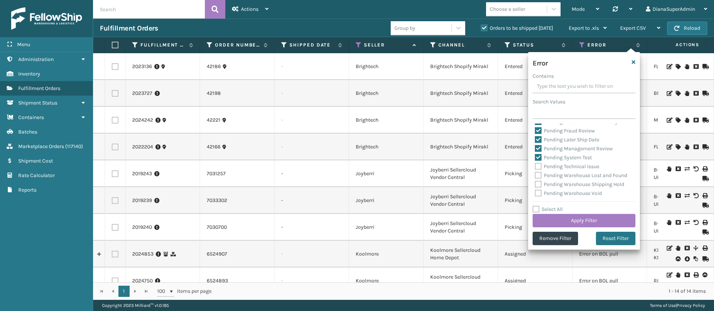
click at [541, 164] on label "Pending Technical Issue" at bounding box center [567, 167] width 64 height 6
click at [535, 164] on input "Pending Technical Issue" at bounding box center [535, 164] width 0 height 5
click at [539, 173] on label "Pending Warehouse Lost and Found" at bounding box center [581, 175] width 92 height 6
click at [535, 173] on input "Pending Warehouse Lost and Found" at bounding box center [535, 173] width 0 height 5
click at [539, 188] on label "Pending Warehouse Shipping Hold" at bounding box center [579, 184] width 89 height 6
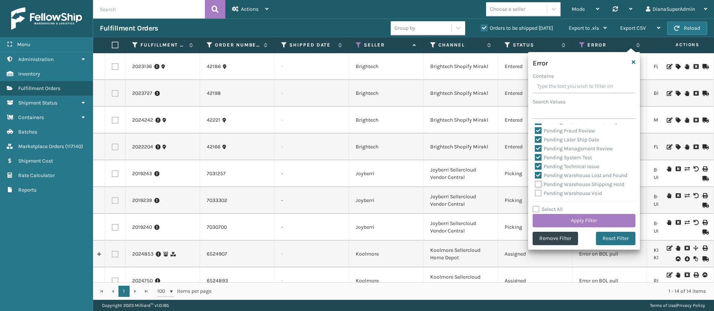
click at [535, 185] on input "Pending Warehouse Shipping Hold" at bounding box center [535, 182] width 0 height 5
click at [539, 191] on label "Pending Warehouse Void" at bounding box center [568, 193] width 67 height 6
click at [535, 191] on input "Pending Warehouse Void" at bounding box center [535, 191] width 0 height 5
click at [584, 224] on button "Apply Filter" at bounding box center [584, 220] width 103 height 13
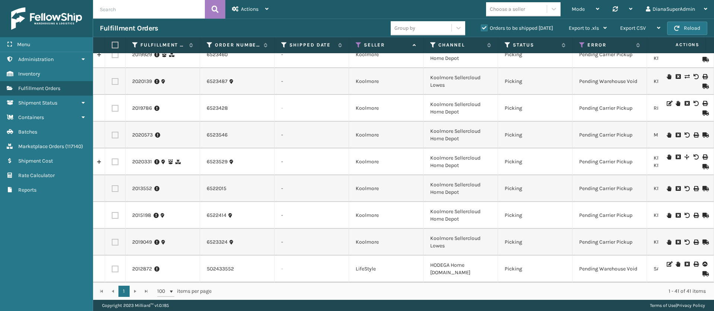
scroll to position [879, 0]
click at [580, 46] on icon at bounding box center [582, 45] width 6 height 7
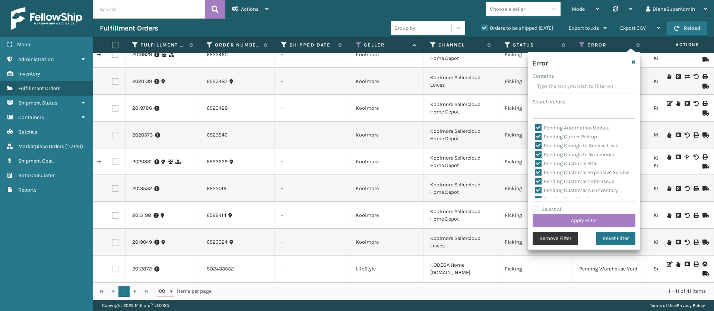
click at [545, 240] on button "Remove Filter" at bounding box center [555, 238] width 45 height 13
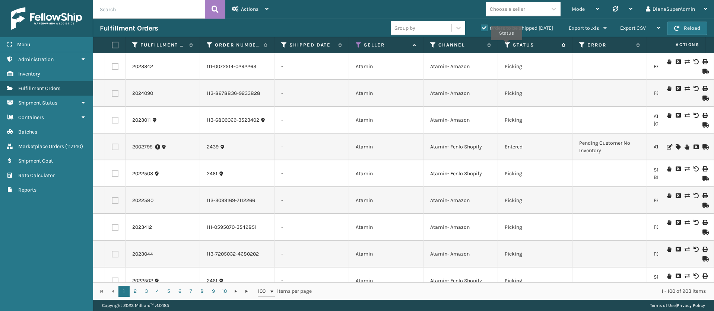
click at [506, 45] on icon at bounding box center [508, 45] width 6 height 7
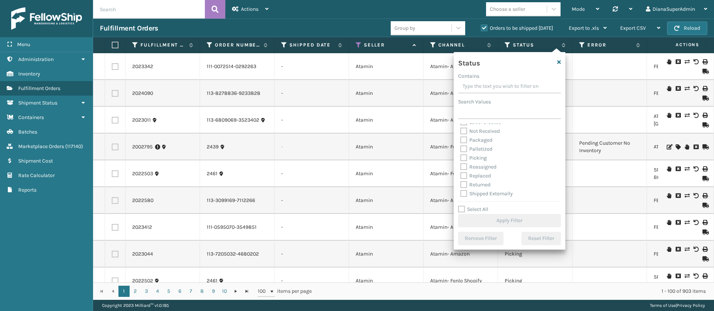
scroll to position [42, 0]
click at [463, 156] on label "Picking" at bounding box center [473, 158] width 26 height 6
click at [461, 156] on input "Picking" at bounding box center [460, 155] width 0 height 5
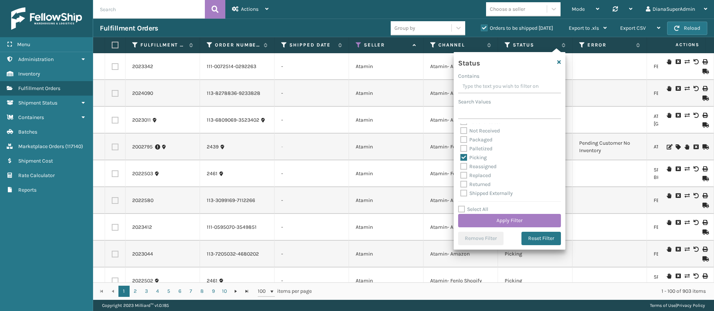
click at [465, 146] on label "Palletized" at bounding box center [476, 149] width 32 height 6
click at [461, 146] on input "Palletized" at bounding box center [460, 147] width 0 height 5
click at [465, 139] on label "Packaged" at bounding box center [476, 140] width 32 height 6
click at [461, 139] on input "Packaged" at bounding box center [460, 138] width 0 height 5
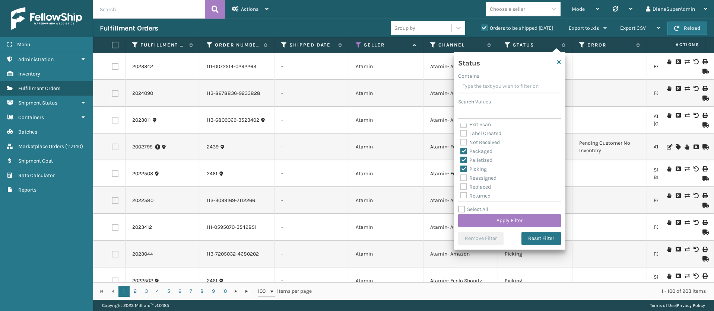
click at [463, 131] on label "Label Created" at bounding box center [480, 133] width 41 height 6
click at [461, 131] on input "Label Created" at bounding box center [460, 131] width 0 height 5
click at [506, 224] on button "Apply Filter" at bounding box center [509, 220] width 103 height 13
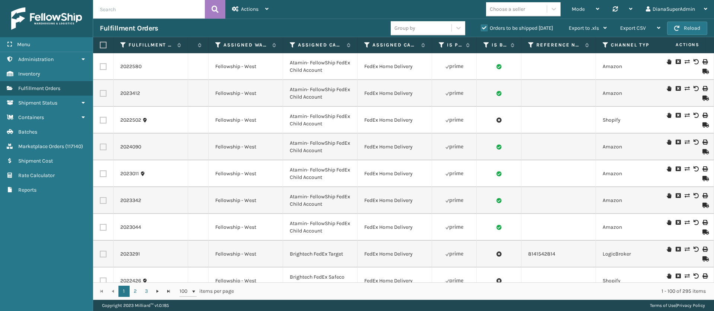
scroll to position [0, 0]
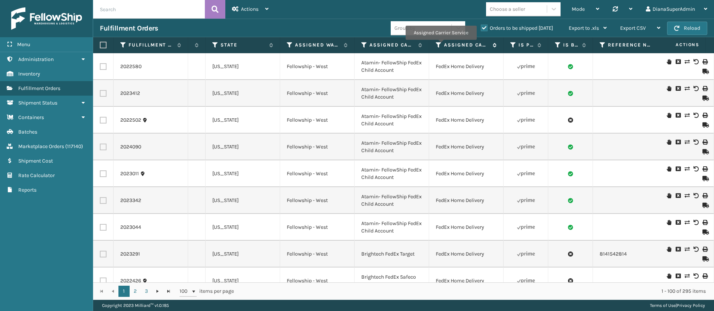
click at [440, 45] on icon at bounding box center [439, 45] width 6 height 7
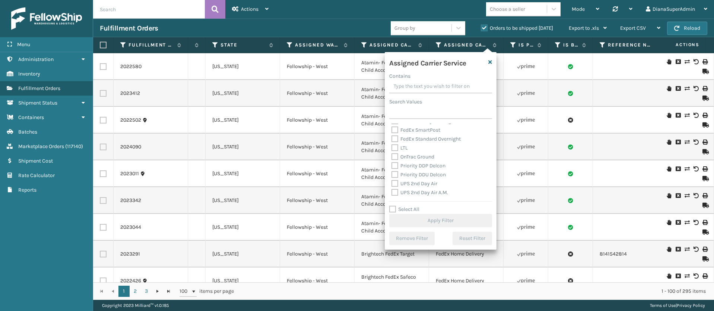
click at [396, 150] on label "LTL" at bounding box center [400, 148] width 16 height 6
click at [392, 149] on input "LTL" at bounding box center [392, 146] width 0 height 5
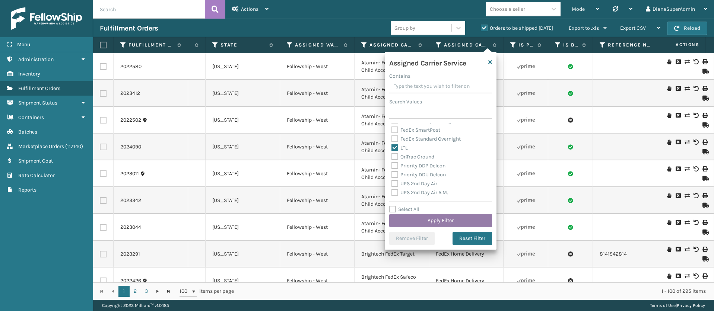
click at [433, 223] on button "Apply Filter" at bounding box center [440, 220] width 103 height 13
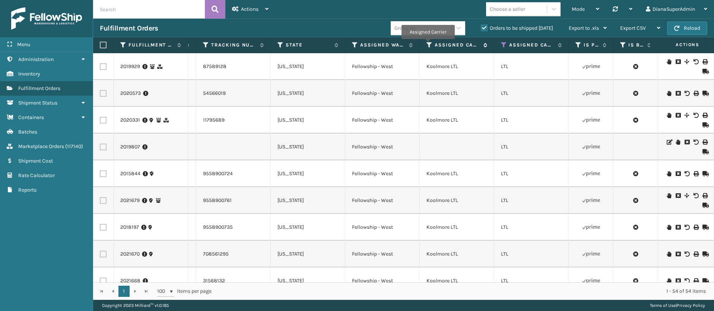
click at [428, 44] on icon at bounding box center [430, 45] width 6 height 7
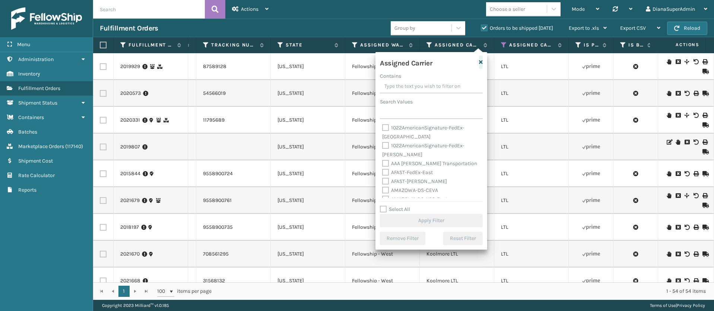
click at [481, 64] on icon "button" at bounding box center [481, 62] width 4 height 5
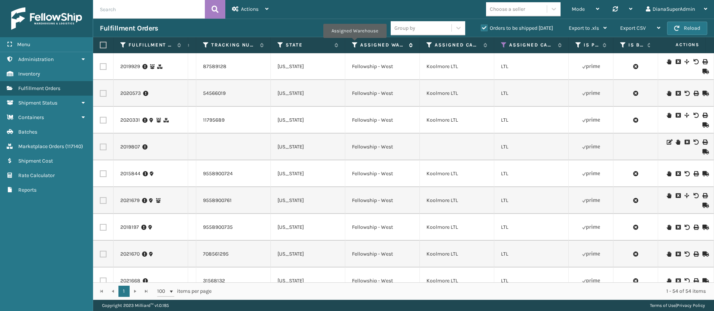
click at [355, 43] on icon at bounding box center [355, 45] width 6 height 7
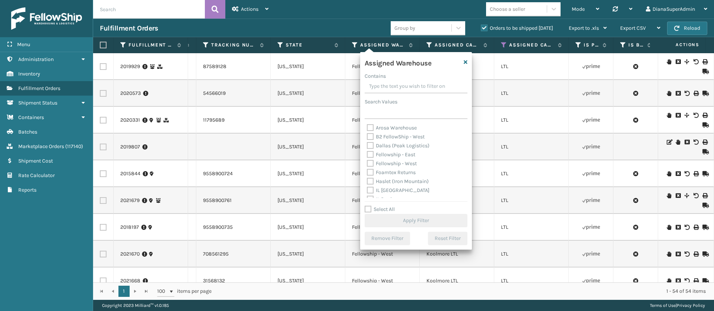
click at [370, 154] on label "Fellowship - East" at bounding box center [391, 155] width 48 height 6
click at [367, 154] on input "Fellowship - East" at bounding box center [367, 152] width 0 height 5
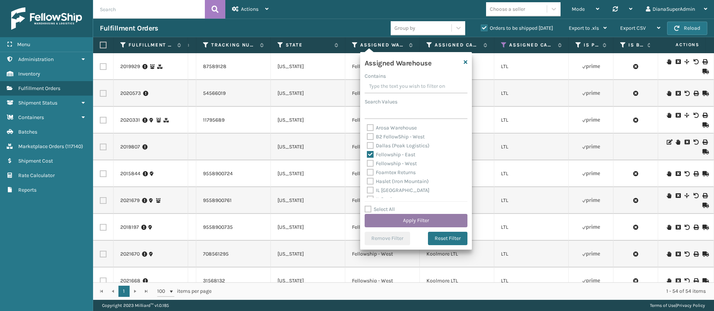
click at [406, 221] on button "Apply Filter" at bounding box center [416, 220] width 103 height 13
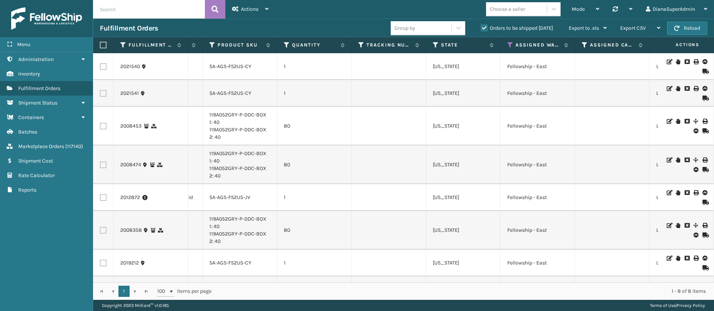
scroll to position [0, 447]
click at [506, 47] on icon at bounding box center [508, 45] width 6 height 7
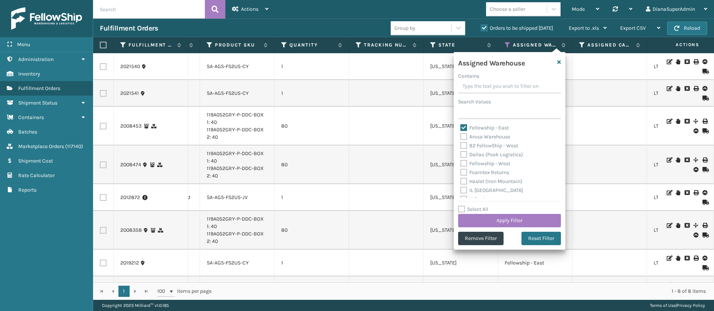
click at [463, 128] on label "Fellowship - East" at bounding box center [484, 128] width 48 height 6
click at [461, 128] on input "Fellowship - East" at bounding box center [460, 126] width 0 height 5
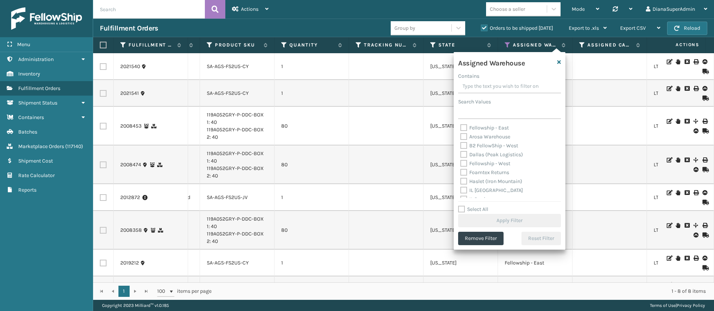
click at [462, 161] on label "Fellowship - West" at bounding box center [485, 164] width 50 height 6
click at [461, 161] on input "Fellowship - West" at bounding box center [460, 161] width 0 height 5
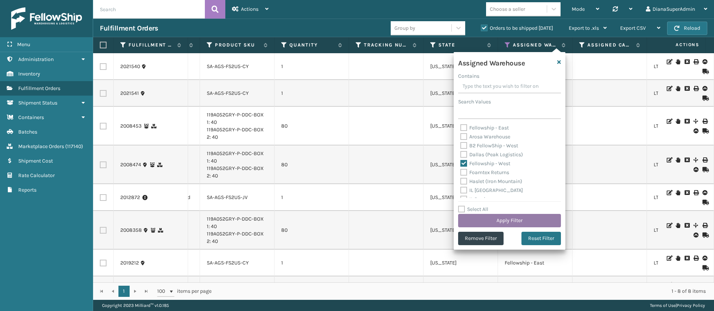
click at [484, 219] on button "Apply Filter" at bounding box center [509, 220] width 103 height 13
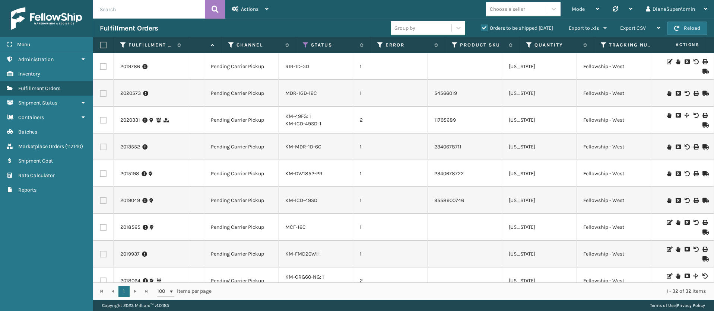
scroll to position [0, 368]
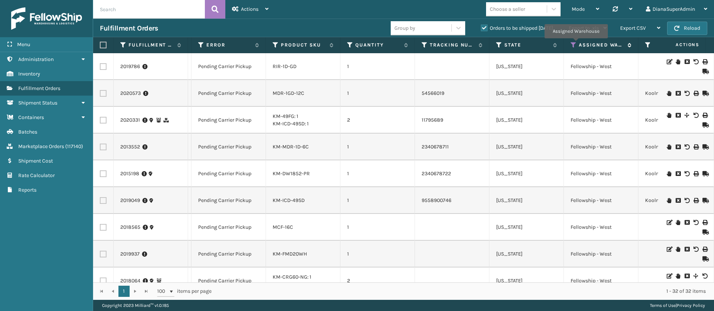
click at [576, 44] on icon at bounding box center [574, 45] width 6 height 7
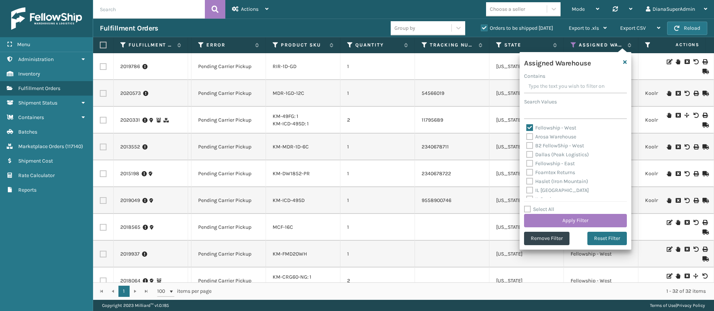
click at [531, 127] on label "Fellowship - West" at bounding box center [551, 128] width 50 height 6
click at [527, 127] on input "Fellowship - West" at bounding box center [526, 126] width 0 height 5
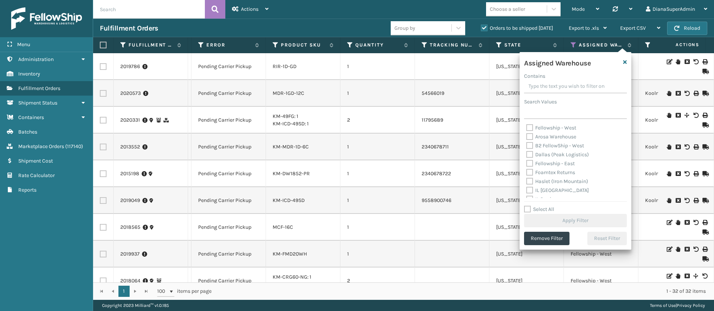
click at [531, 153] on label "Dallas (Peak Logistics)" at bounding box center [557, 155] width 63 height 6
click at [527, 153] on input "Dallas (Peak Logistics)" at bounding box center [526, 152] width 0 height 5
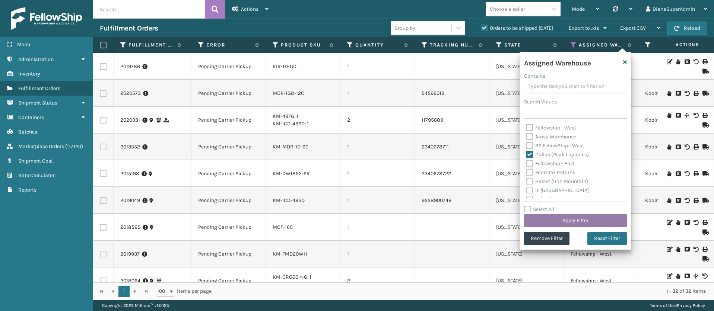
click at [575, 220] on button "Apply Filter" at bounding box center [575, 220] width 103 height 13
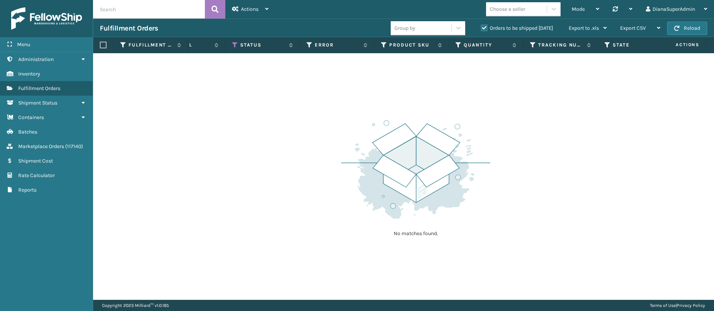
scroll to position [0, 276]
click at [460, 43] on icon at bounding box center [461, 45] width 6 height 7
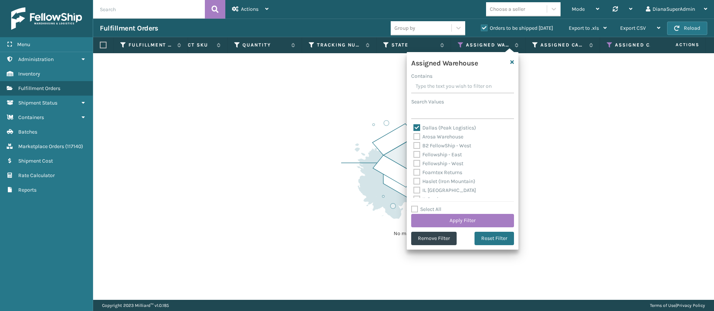
click at [415, 125] on label "Dallas (Peak Logistics)" at bounding box center [444, 128] width 63 height 6
click at [414, 125] on input "Dallas (Peak Logistics)" at bounding box center [413, 126] width 0 height 5
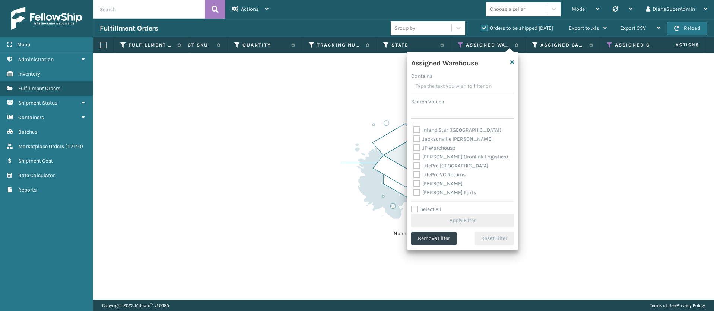
click at [418, 156] on label "[PERSON_NAME] (Ironlink Logistics)" at bounding box center [460, 157] width 95 height 6
click at [414, 156] on input "[PERSON_NAME] (Ironlink Logistics)" at bounding box center [413, 155] width 0 height 5
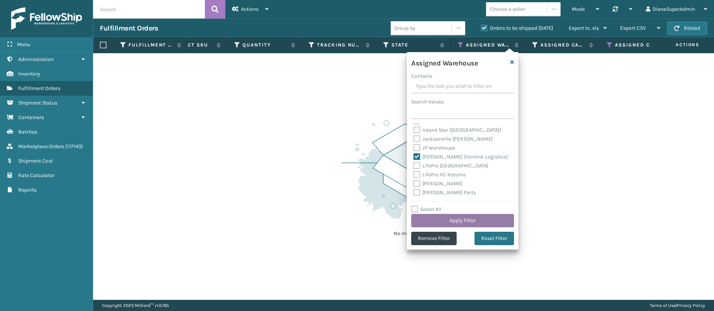
click at [451, 220] on button "Apply Filter" at bounding box center [462, 220] width 103 height 13
